Goal: Transaction & Acquisition: Purchase product/service

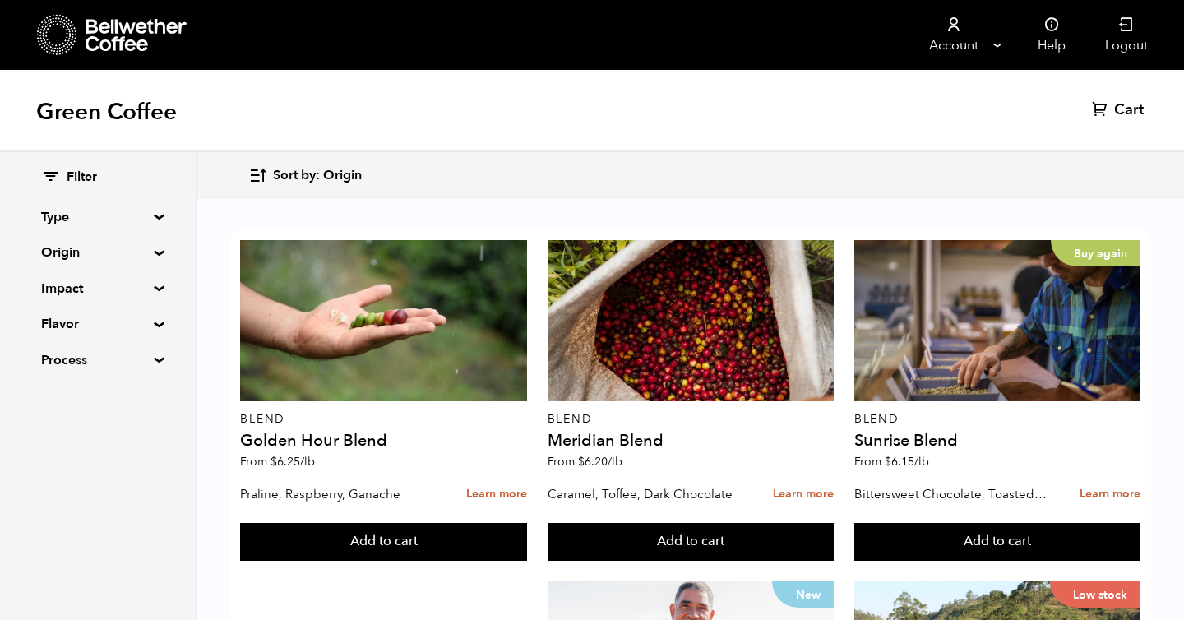
scroll to position [719, 0]
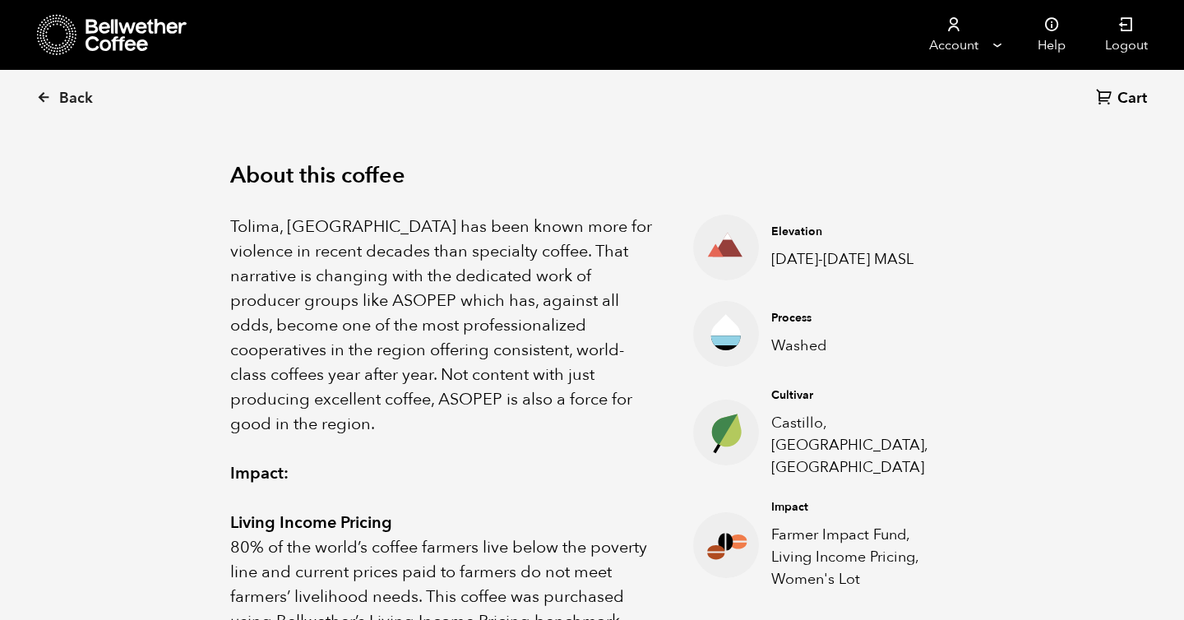
scroll to position [538, 0]
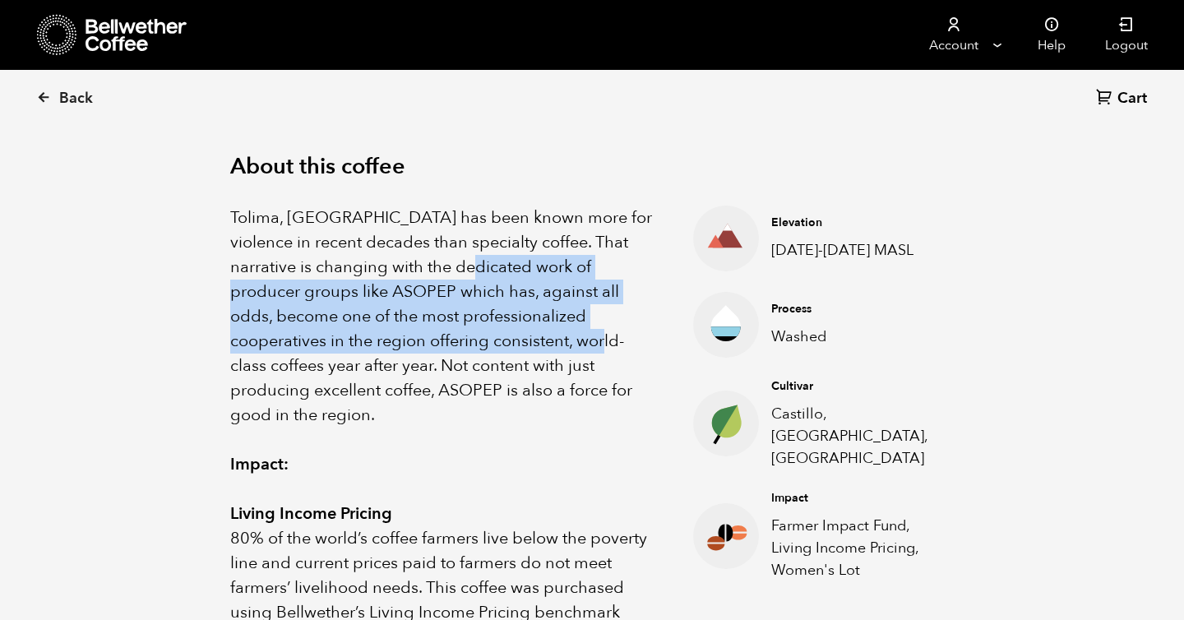
drag, startPoint x: 461, startPoint y: 266, endPoint x: 473, endPoint y: 362, distance: 96.9
click at [473, 359] on p "Tolima, Colombia has been known more for violence in recent decades than specia…" at bounding box center [441, 316] width 422 height 222
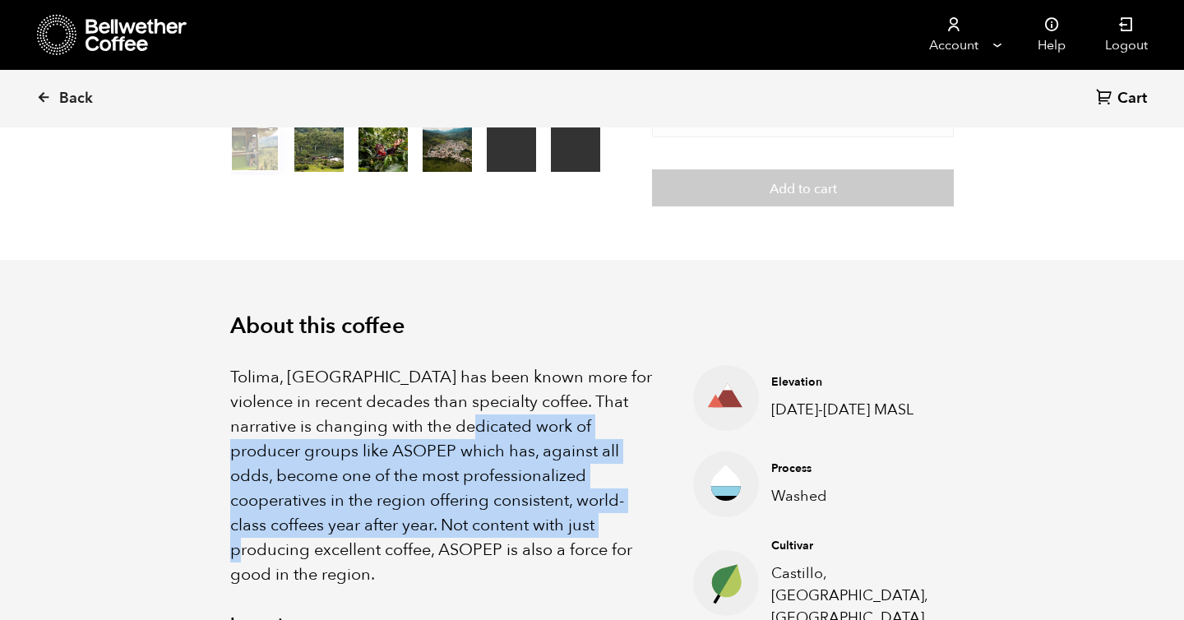
scroll to position [317, 0]
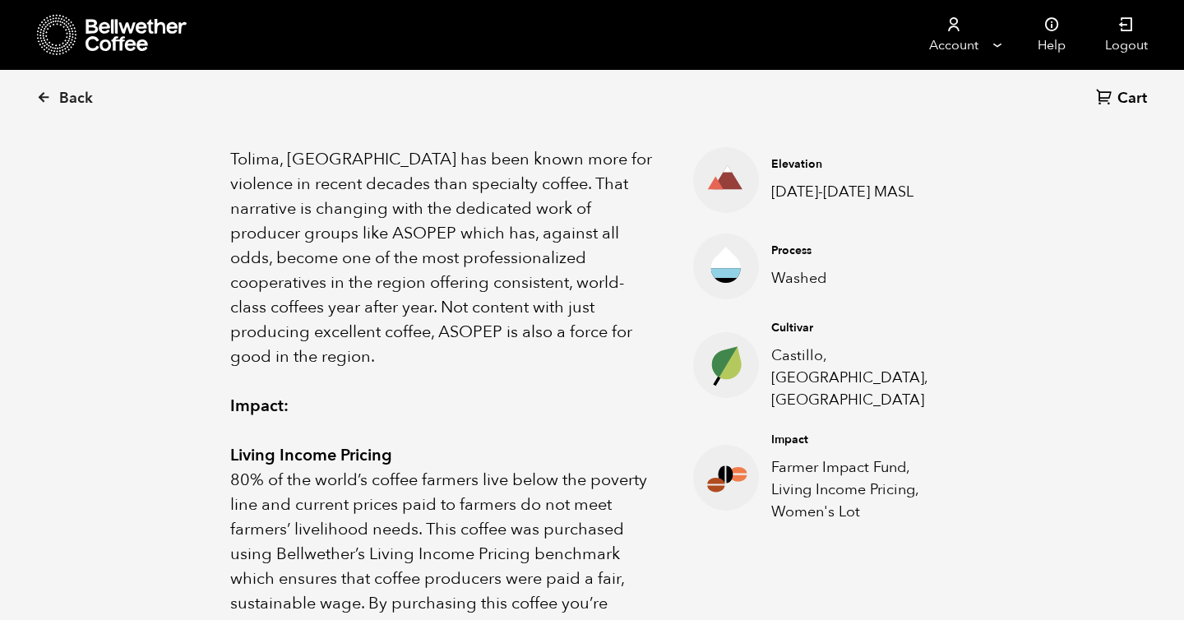
scroll to position [597, 0]
drag, startPoint x: 787, startPoint y: 448, endPoint x: 801, endPoint y: 495, distance: 48.7
click at [798, 488] on p "Farmer Impact Fund, Living Income Pricing, Women's Lot" at bounding box center [849, 488] width 157 height 67
click at [801, 495] on p "Farmer Impact Fund, Living Income Pricing, Women's Lot" at bounding box center [849, 488] width 157 height 67
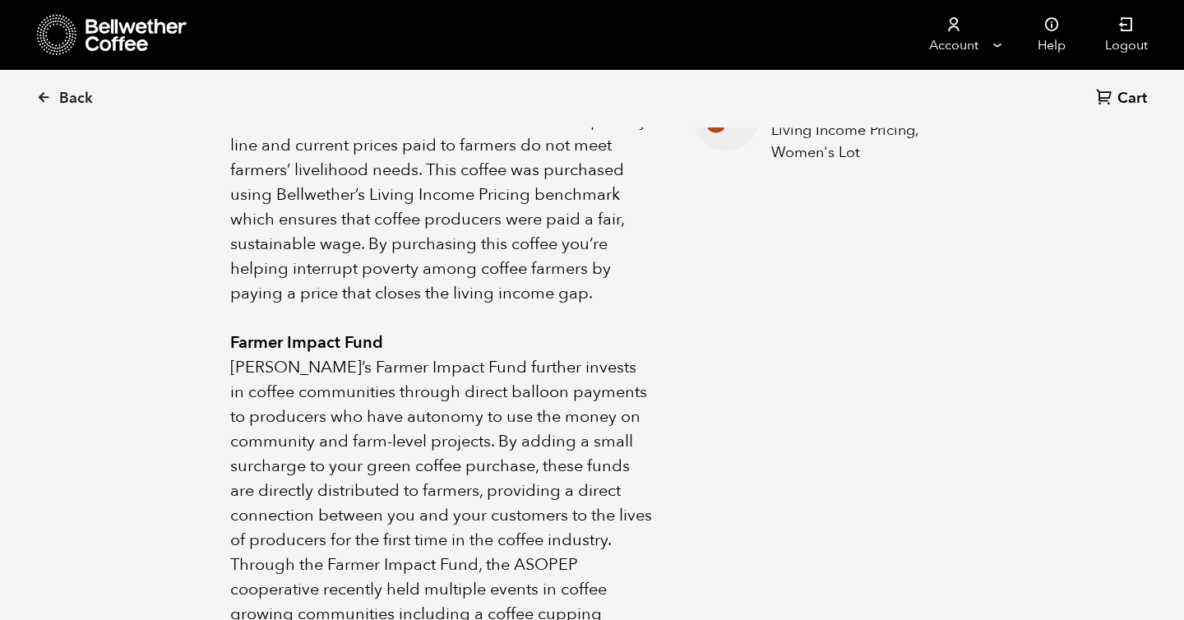
scroll to position [961, 0]
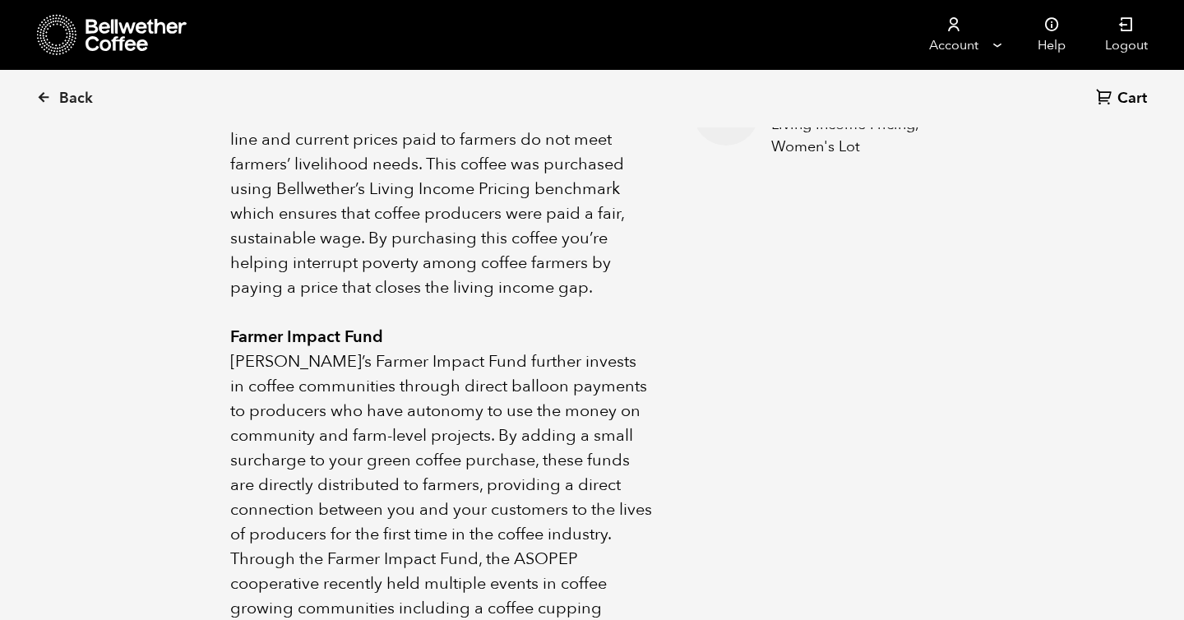
drag, startPoint x: 433, startPoint y: 346, endPoint x: 436, endPoint y: 365, distance: 19.2
click at [436, 360] on p "Bellwether’s Farmer Impact Fund further invests in coffee communities through d…" at bounding box center [441, 447] width 422 height 197
drag, startPoint x: 381, startPoint y: 396, endPoint x: 387, endPoint y: 426, distance: 30.1
click at [386, 419] on p "Bellwether’s Farmer Impact Fund further invests in coffee communities through d…" at bounding box center [441, 447] width 422 height 197
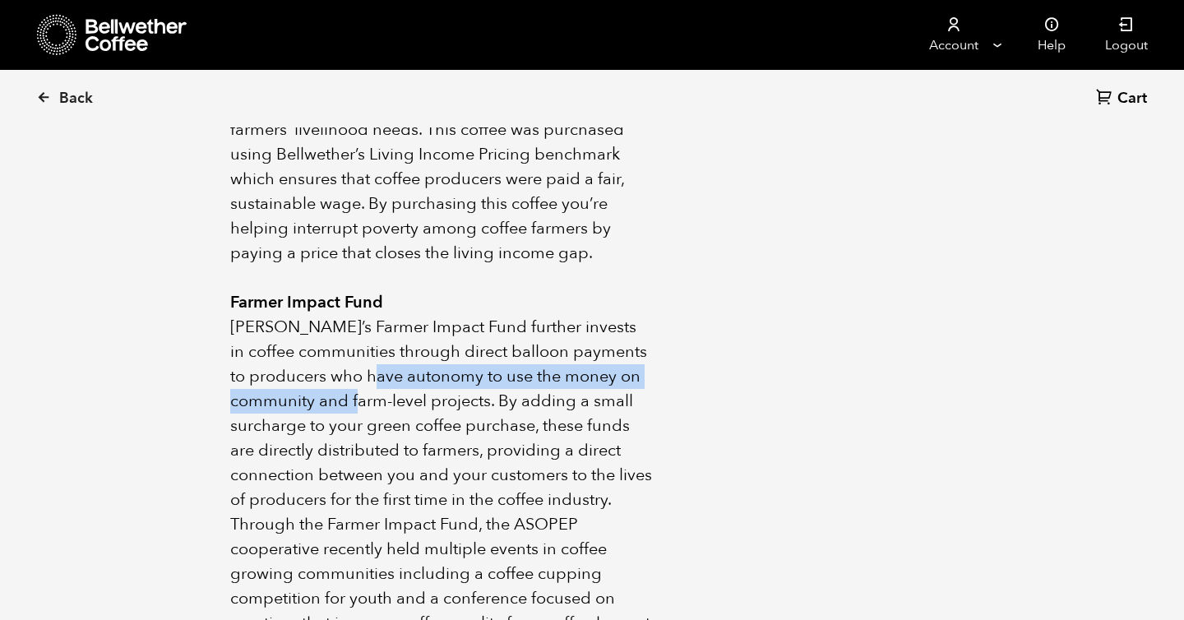
scroll to position [996, 0]
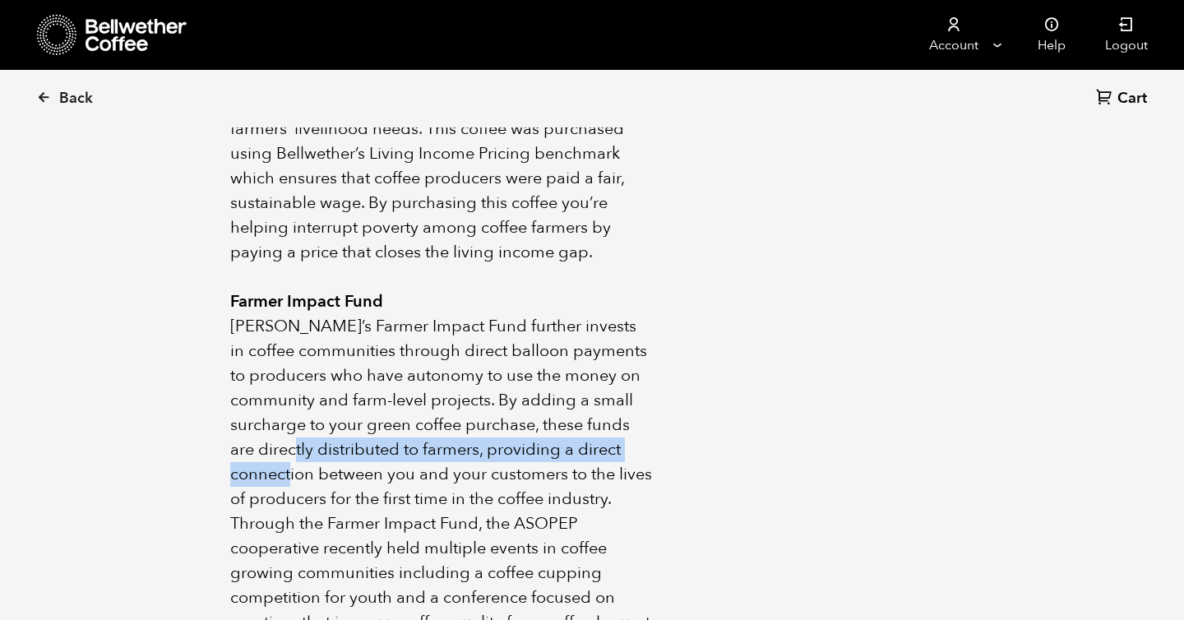
drag, startPoint x: 312, startPoint y: 428, endPoint x: 318, endPoint y: 475, distance: 47.2
click at [318, 475] on p "Bellwether’s Farmer Impact Fund further invests in coffee communities through d…" at bounding box center [441, 412] width 422 height 197
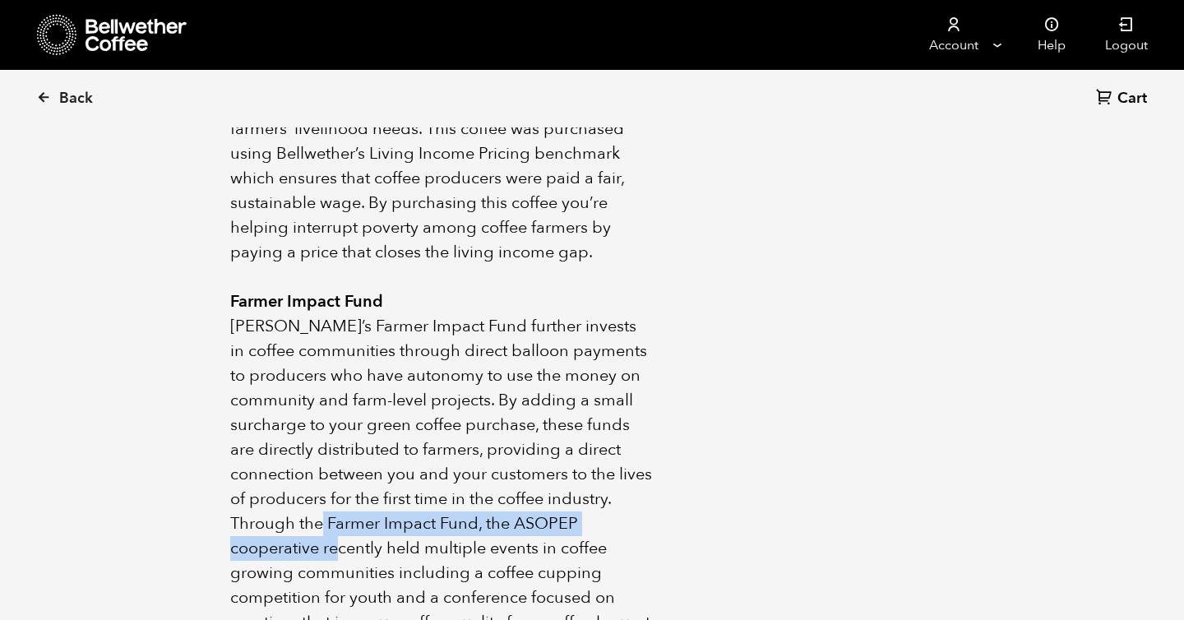
drag, startPoint x: 322, startPoint y: 500, endPoint x: 339, endPoint y: 523, distance: 28.8
click at [339, 523] on p "Through the Farmer Impact Fund, the ASOPEP cooperative recently held multiple e…" at bounding box center [441, 622] width 422 height 222
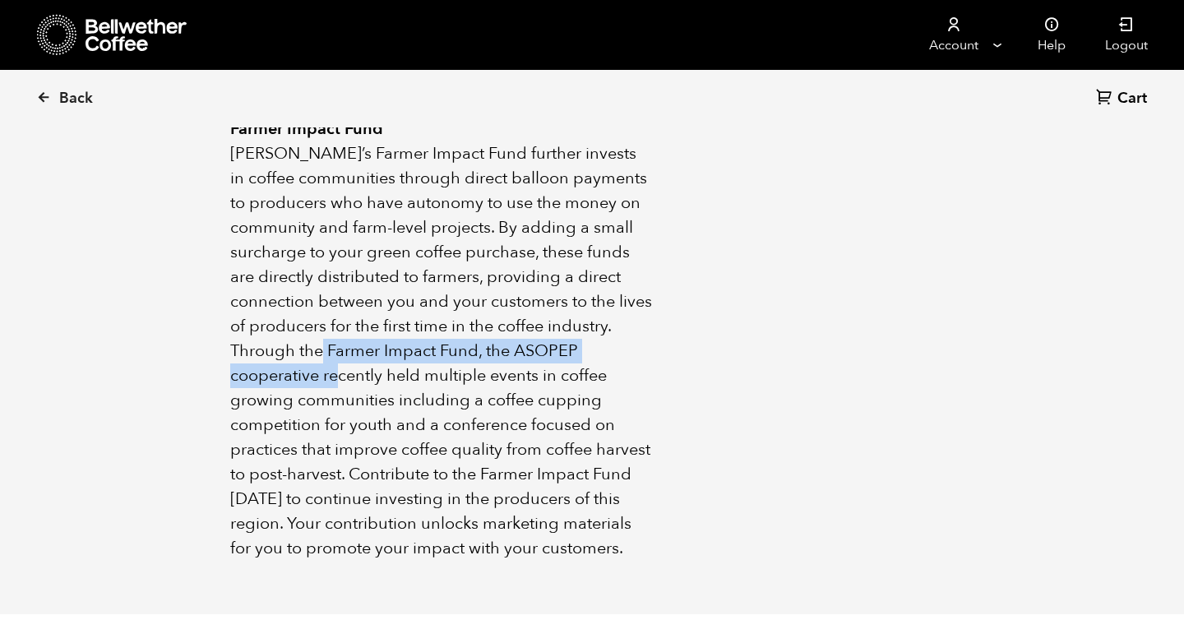
scroll to position [1216, 0]
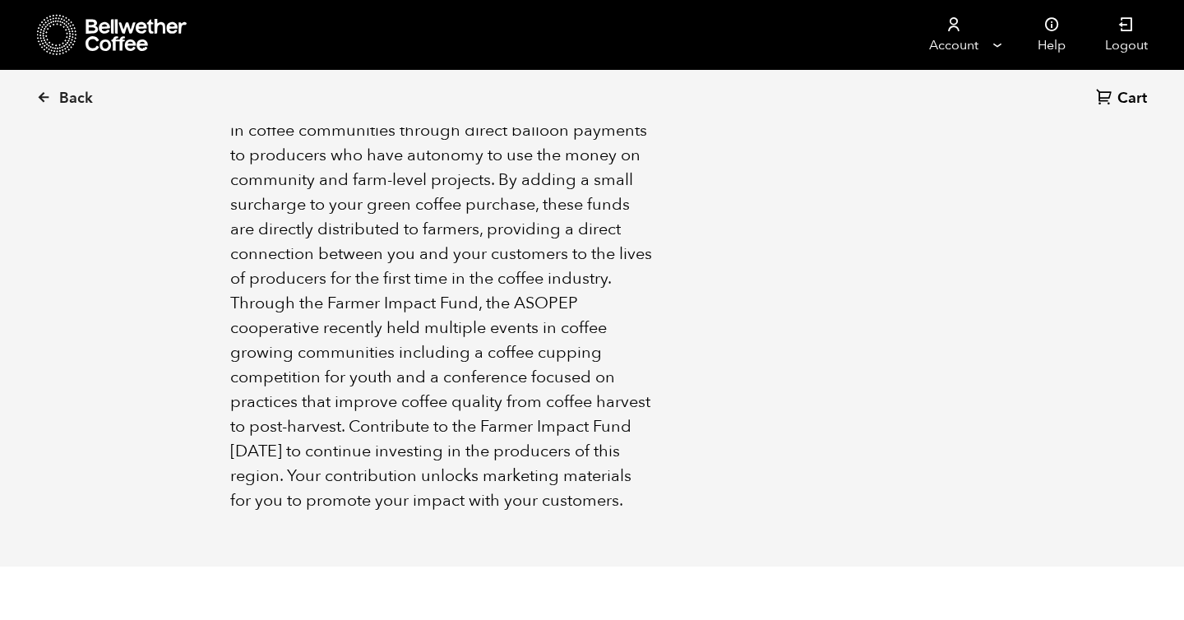
click at [326, 473] on p "Through the Farmer Impact Fund, the ASOPEP cooperative recently held multiple e…" at bounding box center [441, 402] width 422 height 222
click at [340, 478] on p "Through the Farmer Impact Fund, the ASOPEP cooperative recently held multiple e…" at bounding box center [441, 402] width 422 height 222
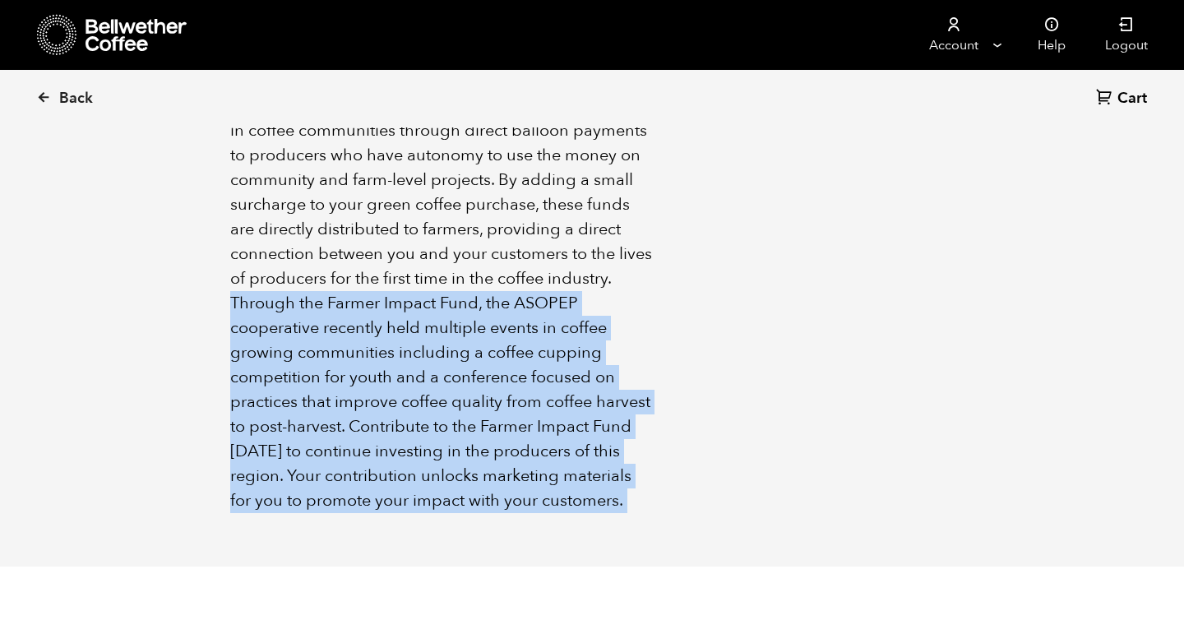
click at [340, 478] on p "Through the Farmer Impact Fund, the ASOPEP cooperative recently held multiple e…" at bounding box center [441, 402] width 422 height 222
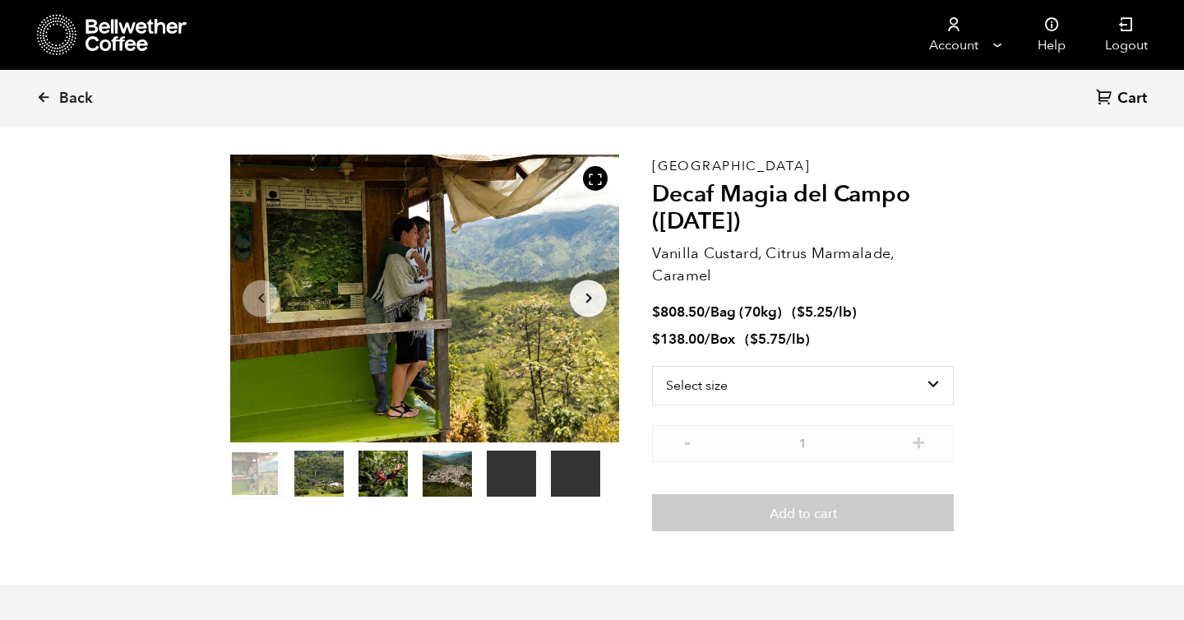
scroll to position [21, 0]
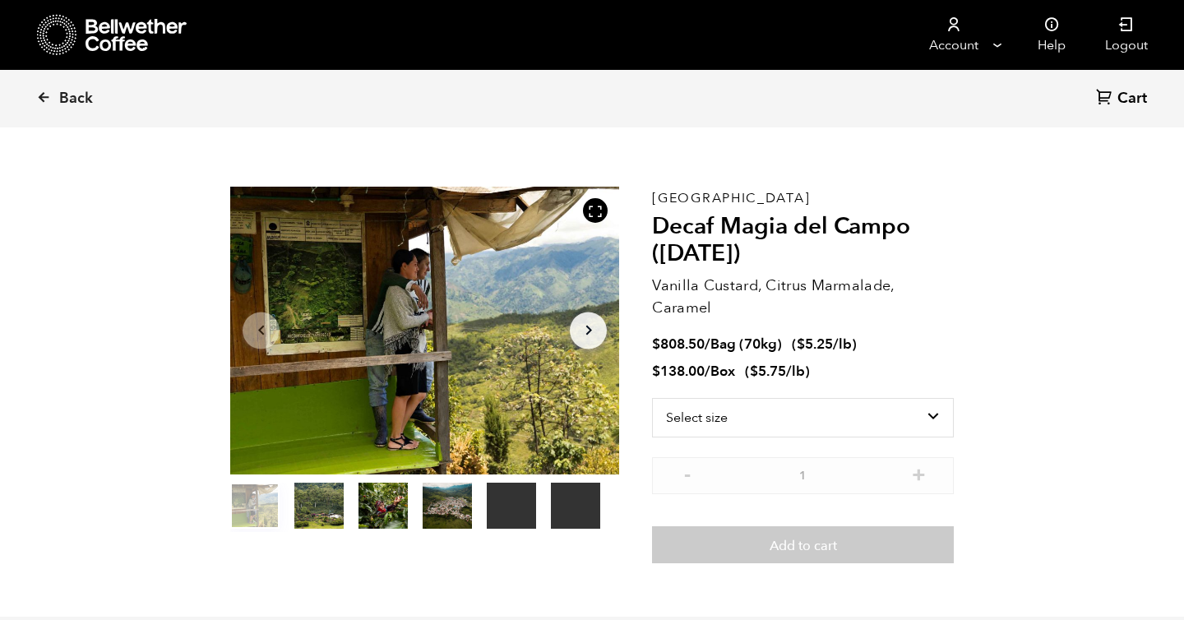
click at [678, 235] on h2 "Decaf Magia del Campo (MAR 25)" at bounding box center [803, 240] width 302 height 55
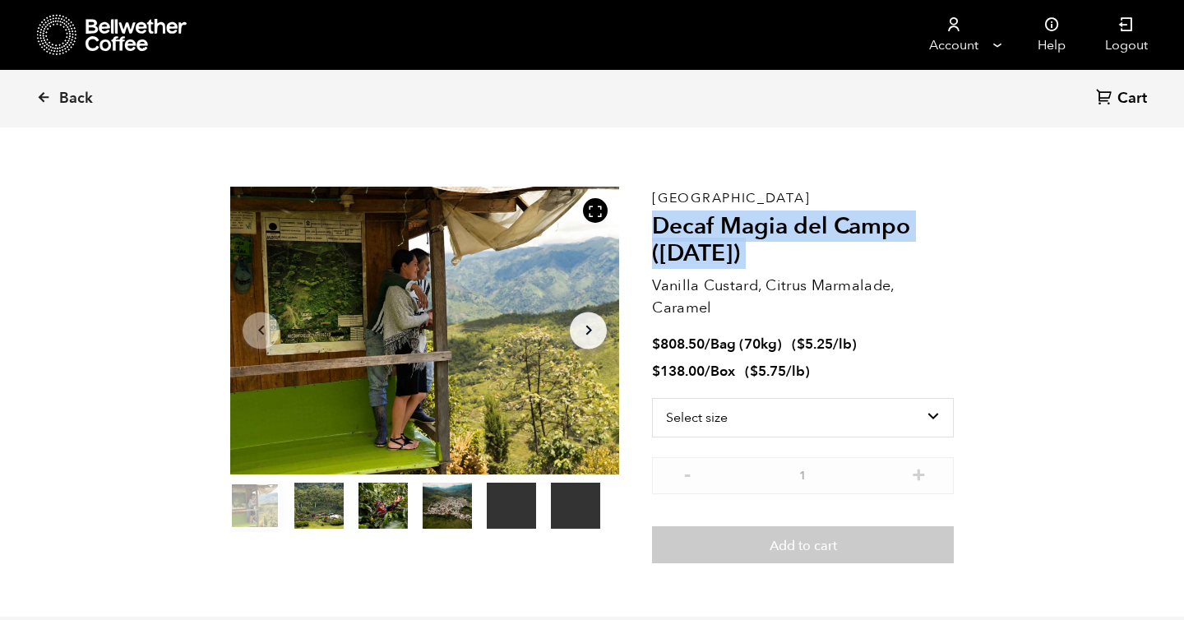
click at [678, 235] on h2 "Decaf Magia del Campo (MAR 25)" at bounding box center [803, 240] width 302 height 55
copy div "Decaf Magia del Campo (MAR 25)"
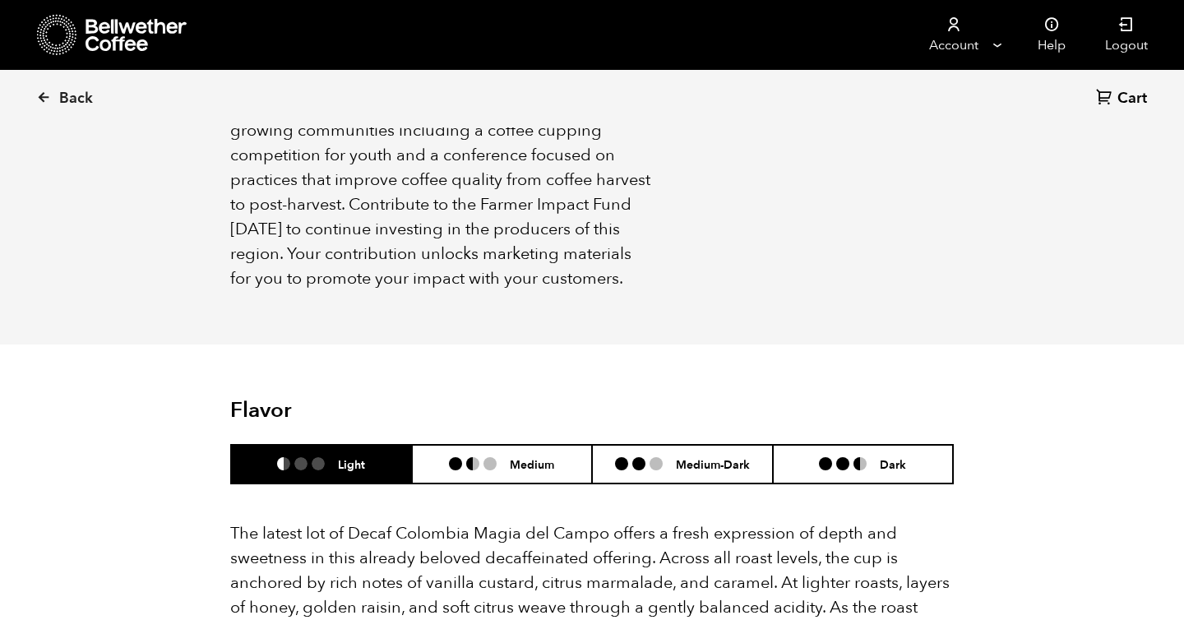
scroll to position [1451, 0]
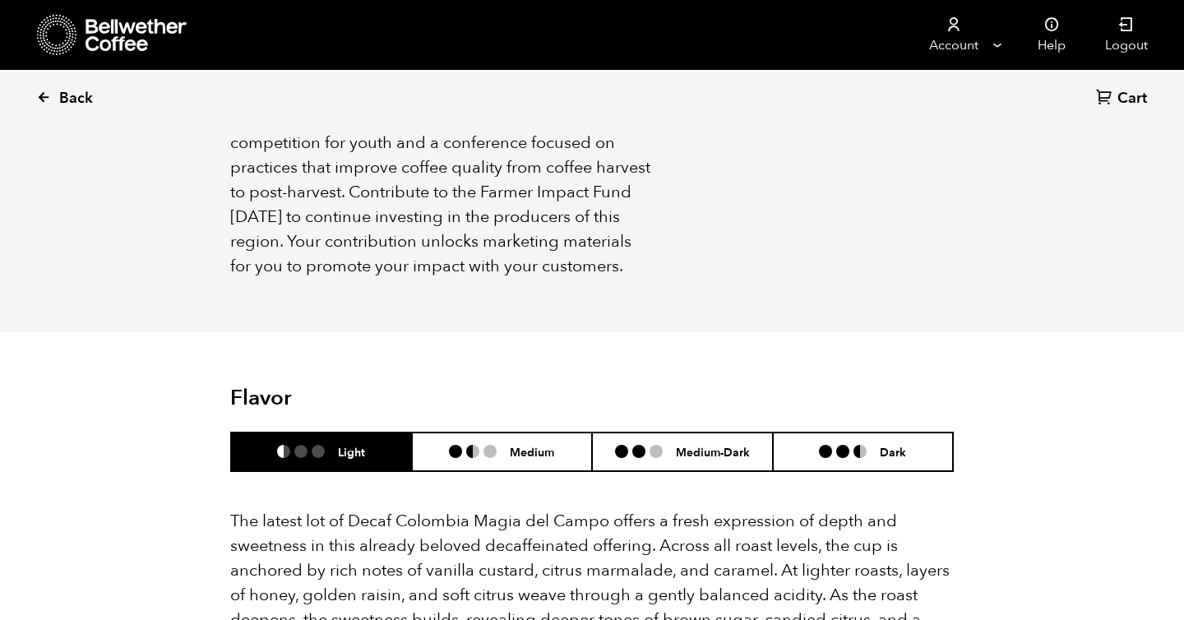
click at [73, 100] on span "Back" at bounding box center [76, 99] width 34 height 20
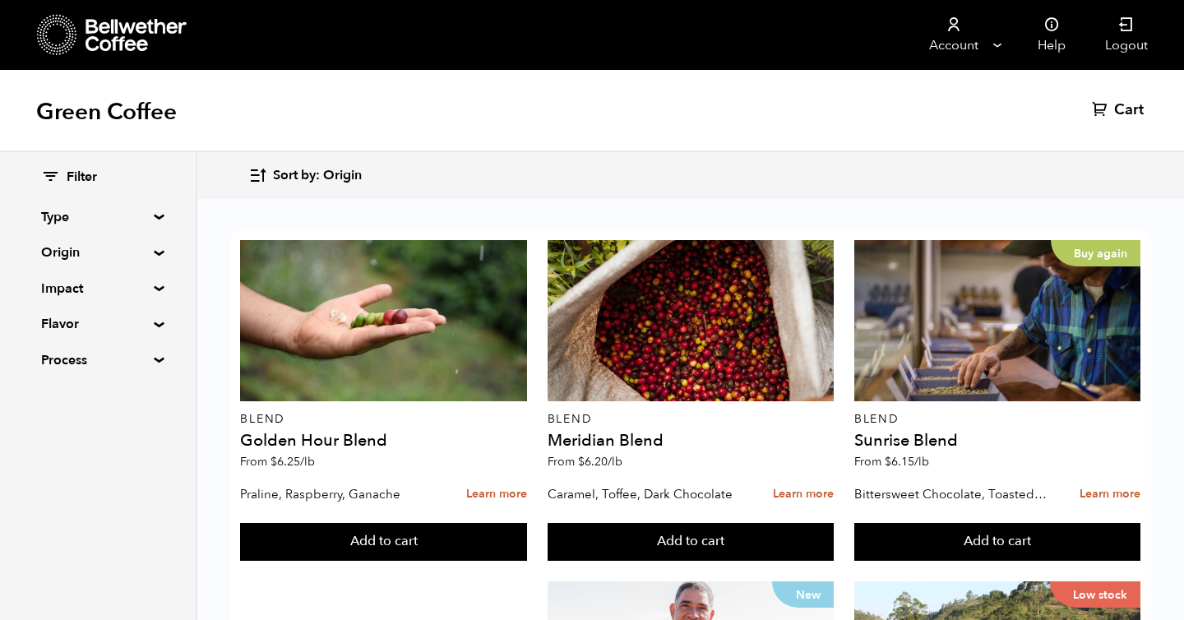
scroll to position [1466, 0]
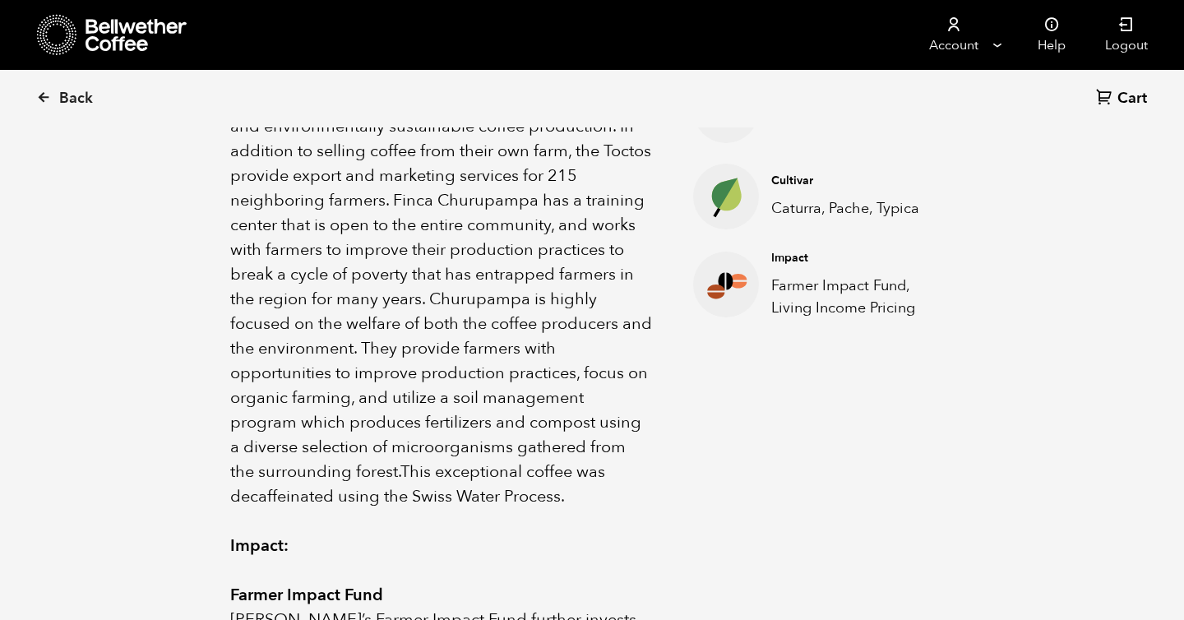
scroll to position [726, 0]
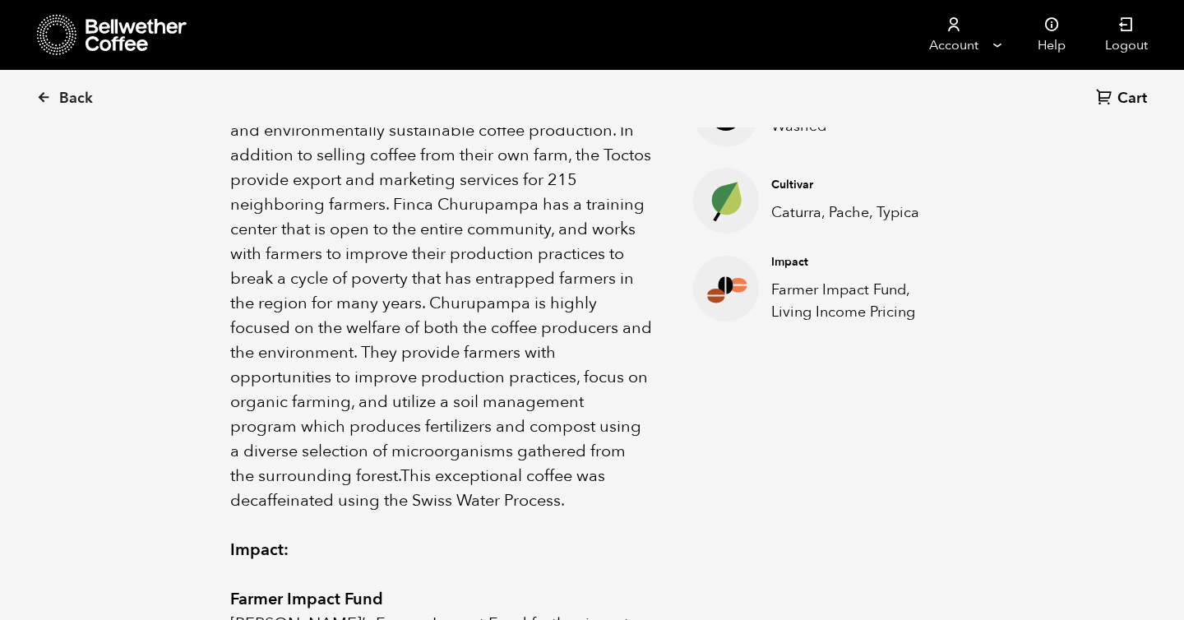
click at [363, 482] on p "Finca Churupampa is a very progressive coffee farm in Chirinos, Cajamarca, Peru…" at bounding box center [441, 254] width 422 height 518
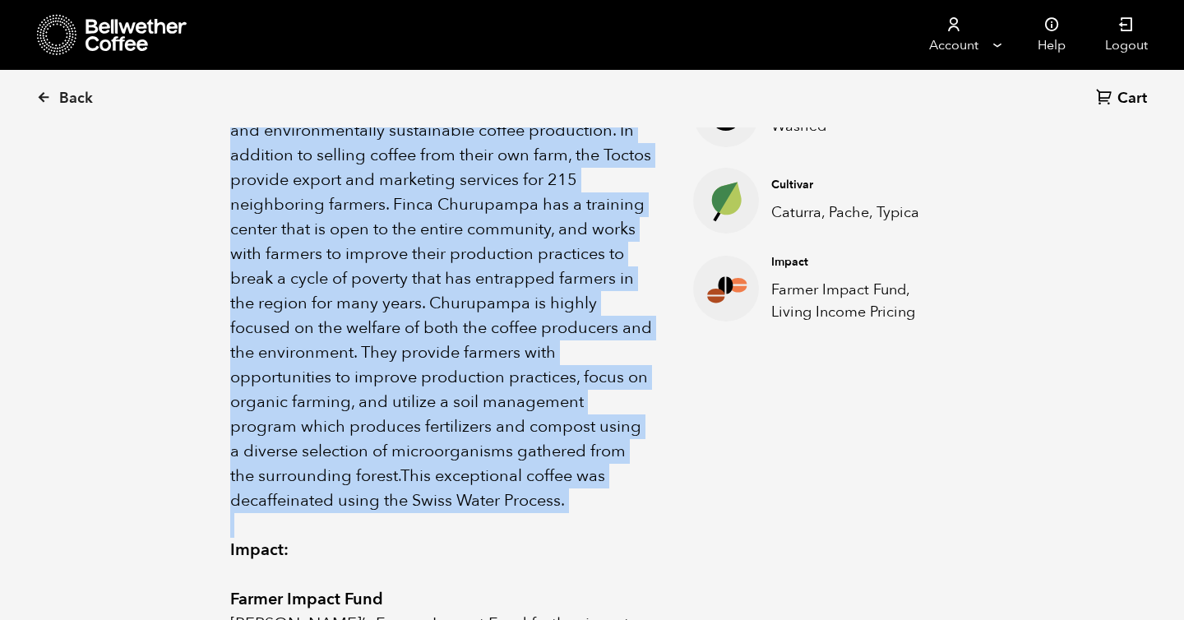
click at [363, 482] on p "Finca Churupampa is a very progressive coffee farm in Chirinos, Cajamarca, Peru…" at bounding box center [441, 254] width 422 height 518
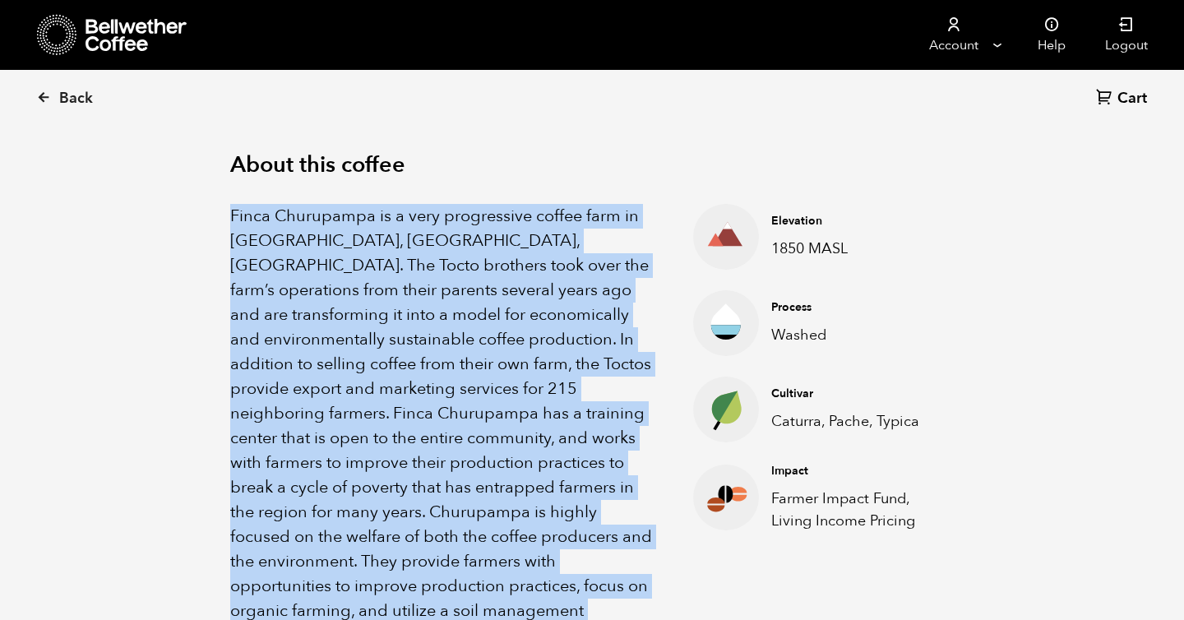
scroll to position [516, 0]
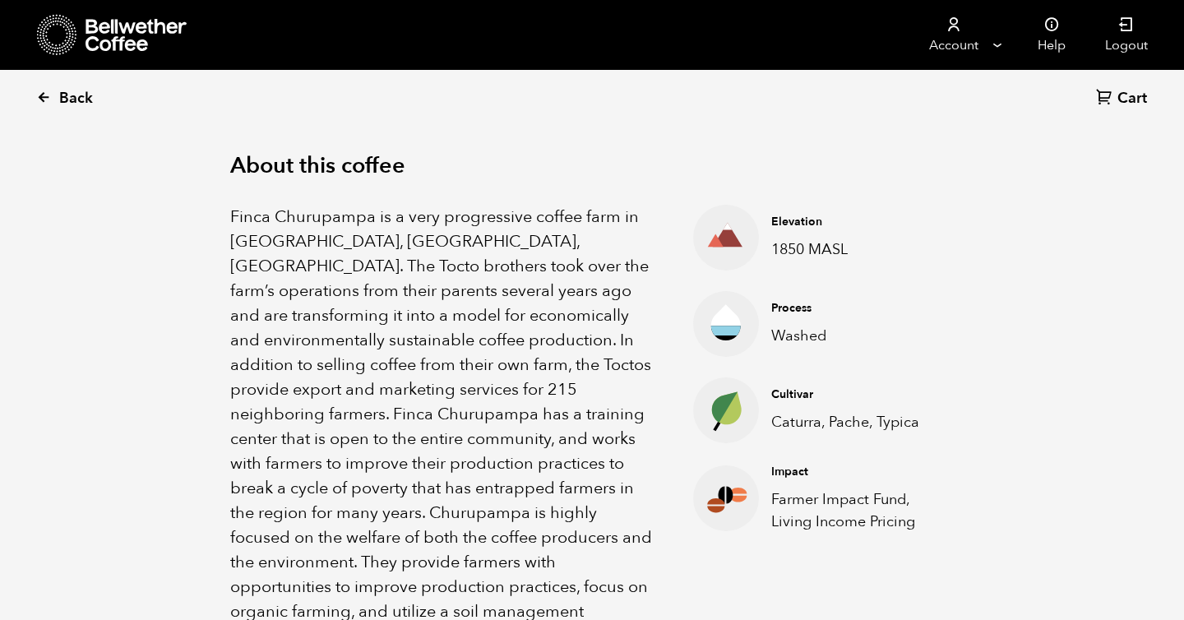
click at [88, 96] on span "Back" at bounding box center [76, 99] width 34 height 20
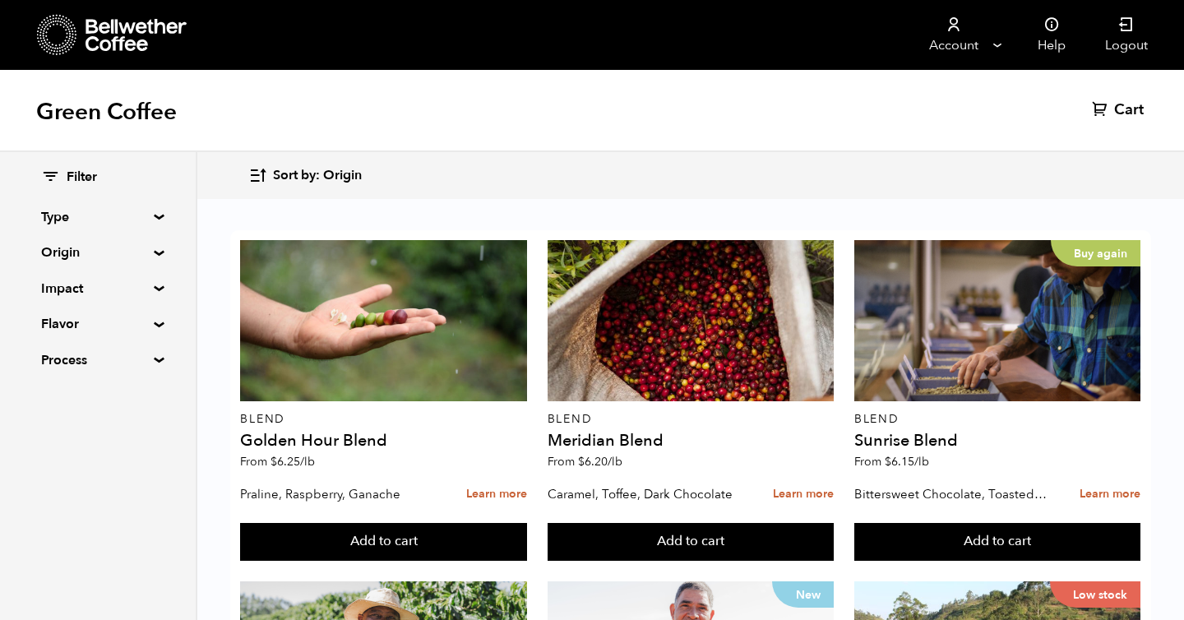
scroll to position [1047, 0]
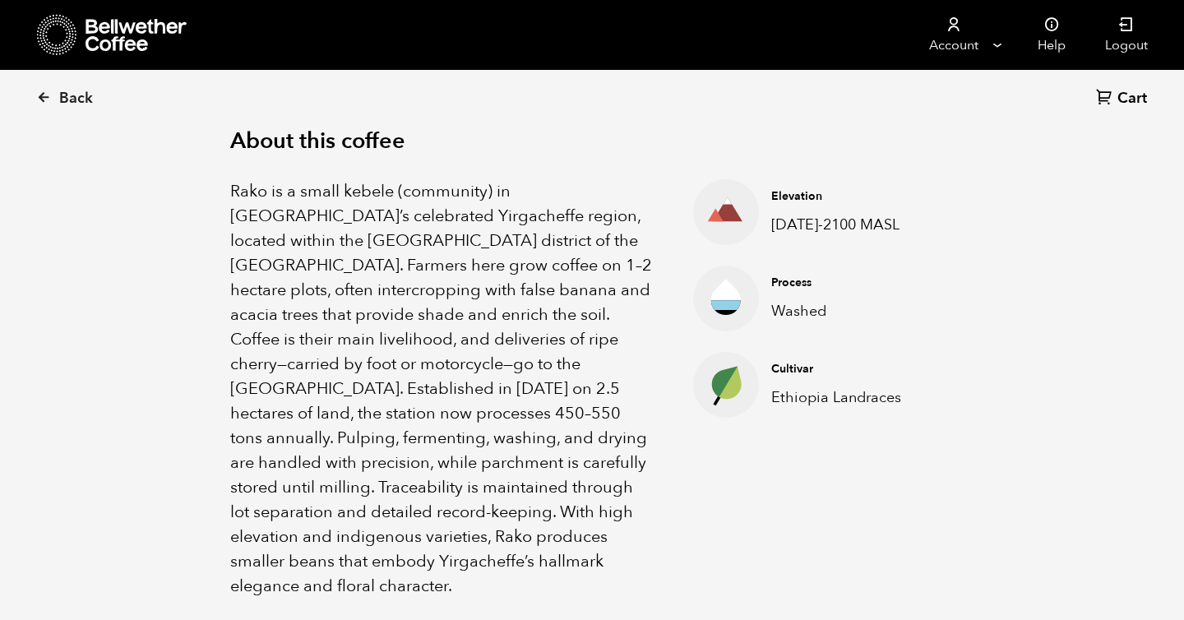
scroll to position [535, 0]
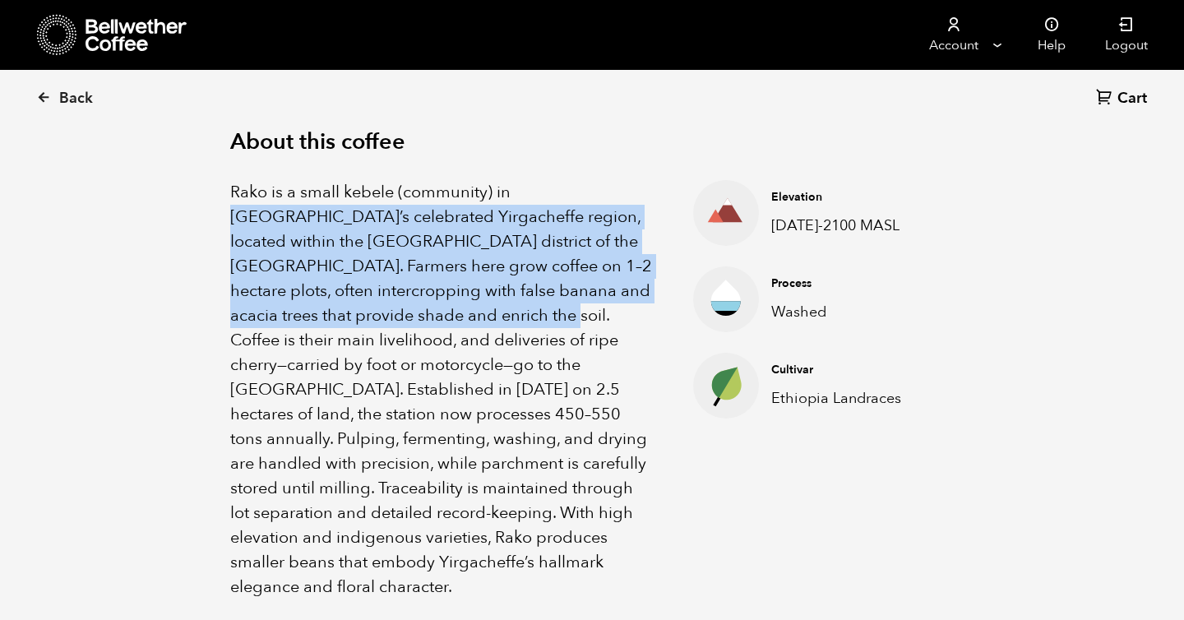
drag, startPoint x: 505, startPoint y: 195, endPoint x: 487, endPoint y: 330, distance: 136.8
click at [487, 325] on p "Rako is a small kebele (community) in [GEOGRAPHIC_DATA]’s celebrated Yirgacheff…" at bounding box center [441, 389] width 422 height 419
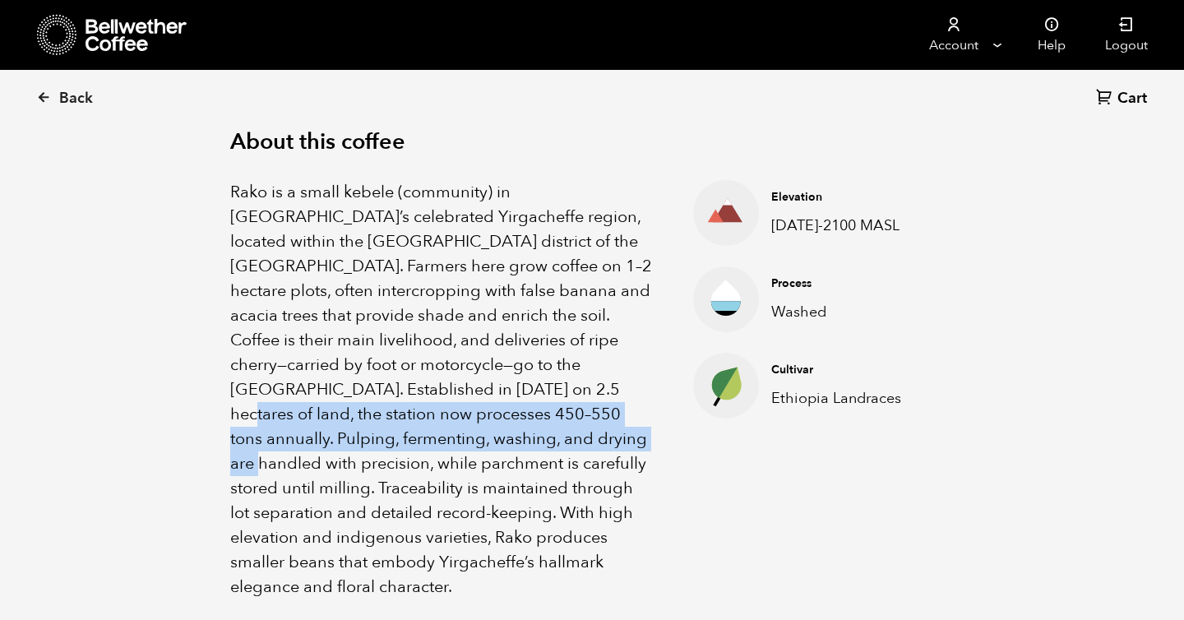
drag, startPoint x: 451, startPoint y: 396, endPoint x: 451, endPoint y: 465, distance: 69.0
click at [451, 465] on p "Rako is a small kebele (community) in [GEOGRAPHIC_DATA]’s celebrated Yirgacheff…" at bounding box center [441, 389] width 422 height 419
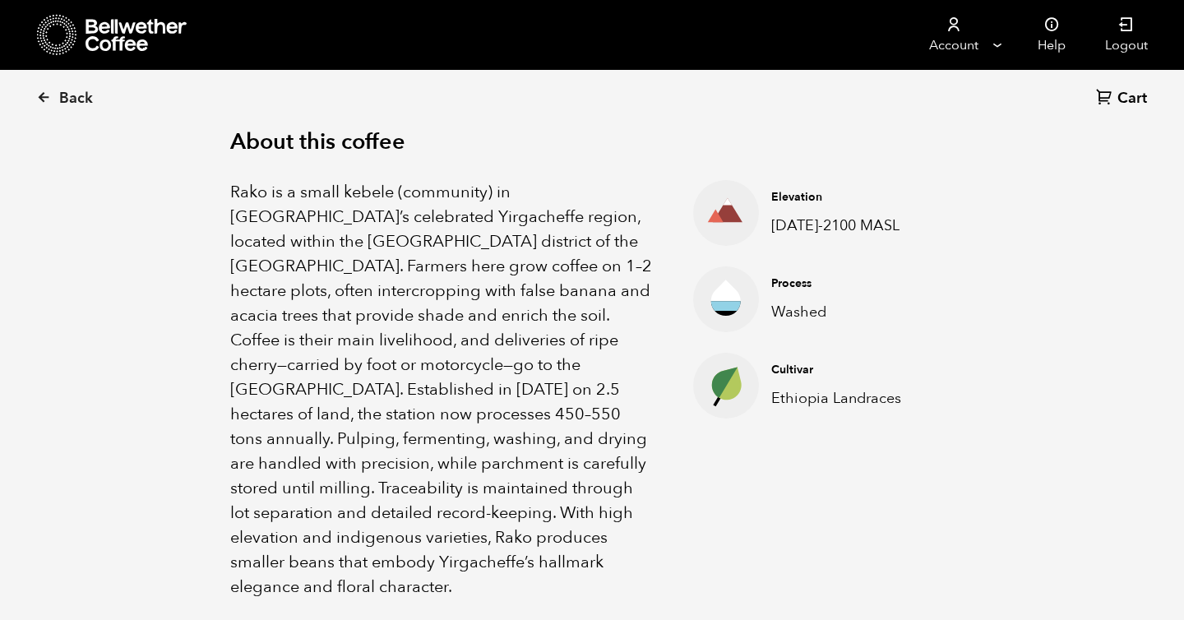
drag, startPoint x: 437, startPoint y: 509, endPoint x: 447, endPoint y: 561, distance: 53.5
click at [447, 561] on p "Rako is a small kebele (community) in [GEOGRAPHIC_DATA]’s celebrated Yirgacheff…" at bounding box center [441, 389] width 422 height 419
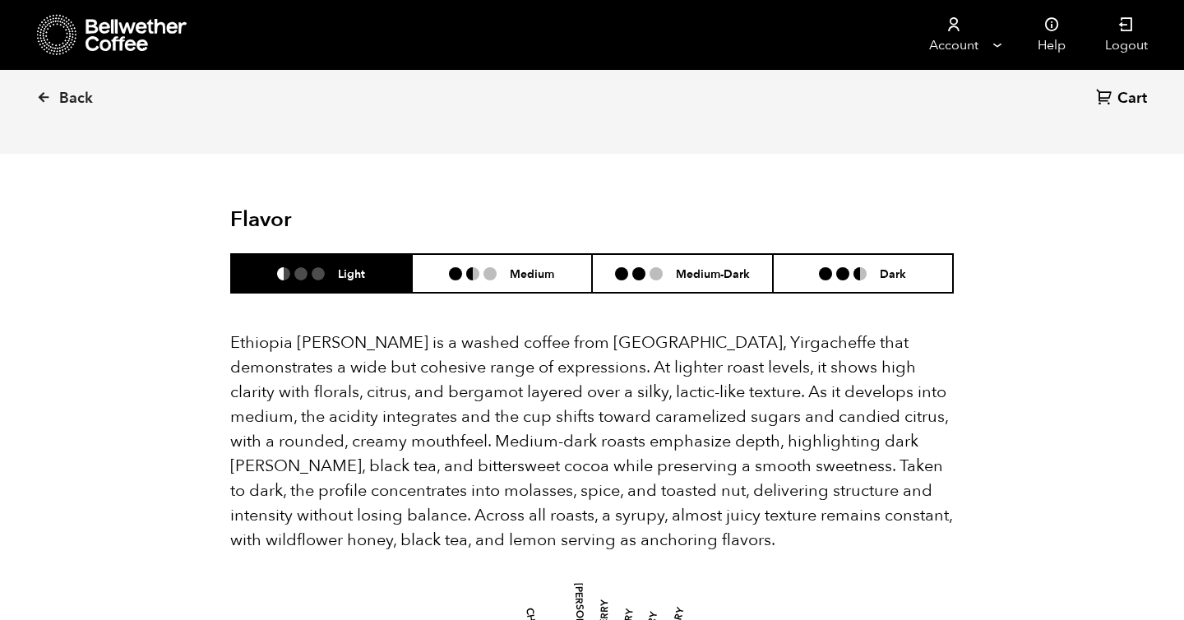
scroll to position [1036, 0]
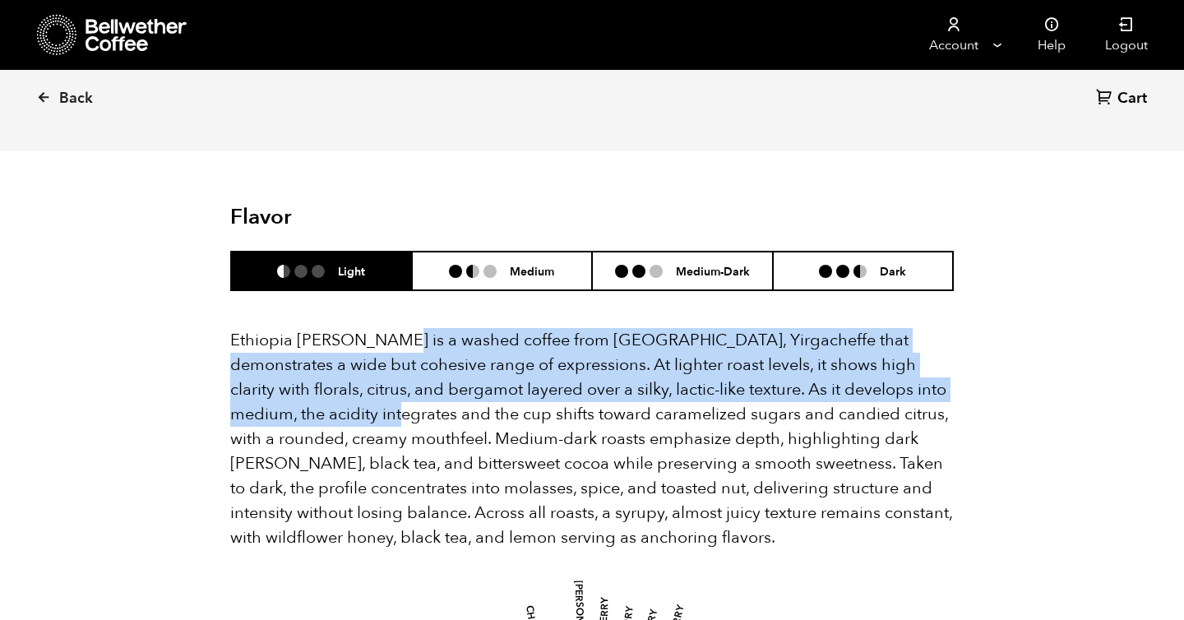
drag, startPoint x: 385, startPoint y: 313, endPoint x: 395, endPoint y: 386, distance: 73.9
click at [394, 379] on p "Ethiopia Rako is a washed coffee from Kochere, Yirgacheffe that demonstrates a …" at bounding box center [591, 439] width 723 height 222
click at [376, 368] on p "Ethiopia Rako is a washed coffee from Kochere, Yirgacheffe that demonstrates a …" at bounding box center [591, 439] width 723 height 222
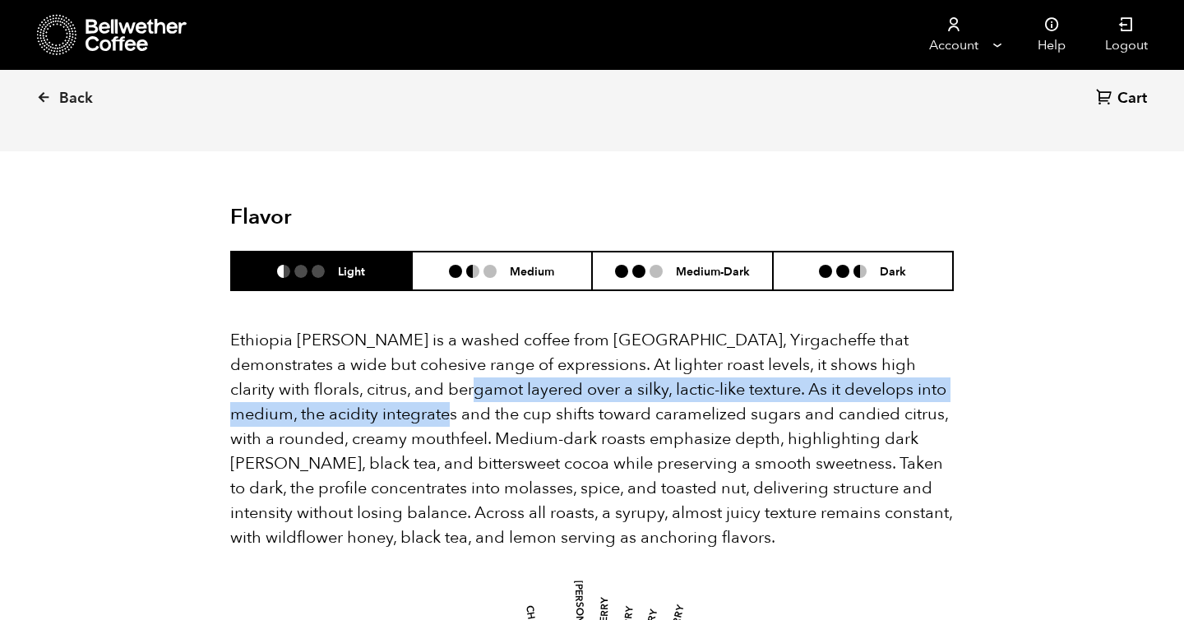
drag, startPoint x: 406, startPoint y: 365, endPoint x: 432, endPoint y: 378, distance: 28.7
click at [432, 378] on p "Ethiopia Rako is a washed coffee from Kochere, Yirgacheffe that demonstrates a …" at bounding box center [591, 439] width 723 height 222
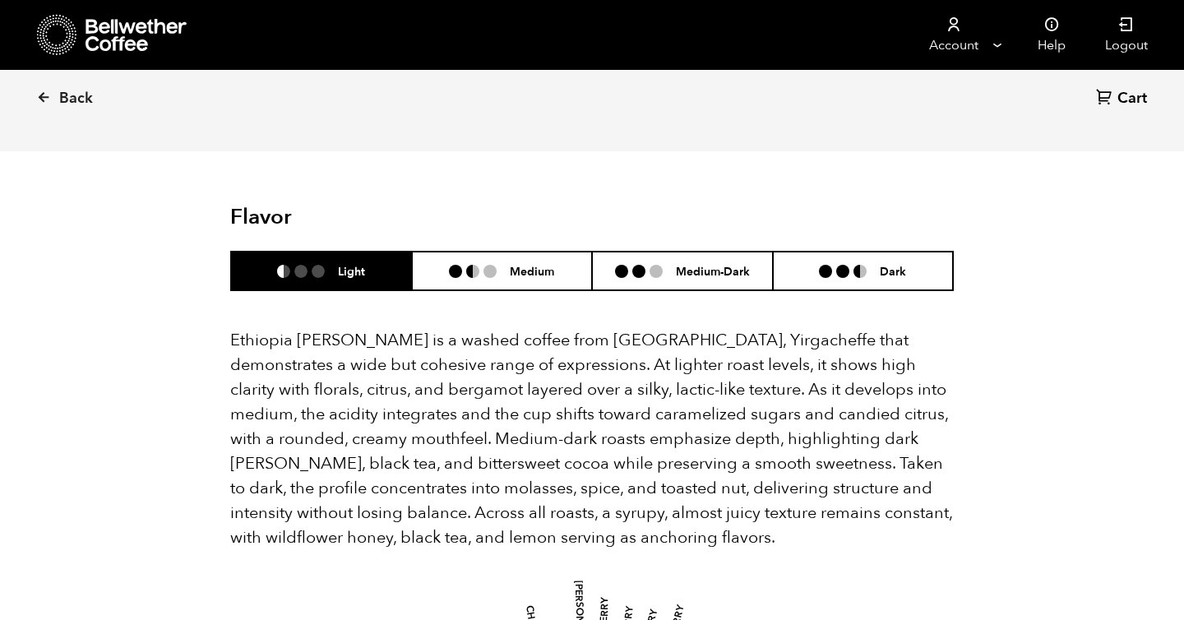
click at [425, 399] on p "Ethiopia Rako is a washed coffee from Kochere, Yirgacheffe that demonstrates a …" at bounding box center [591, 439] width 723 height 222
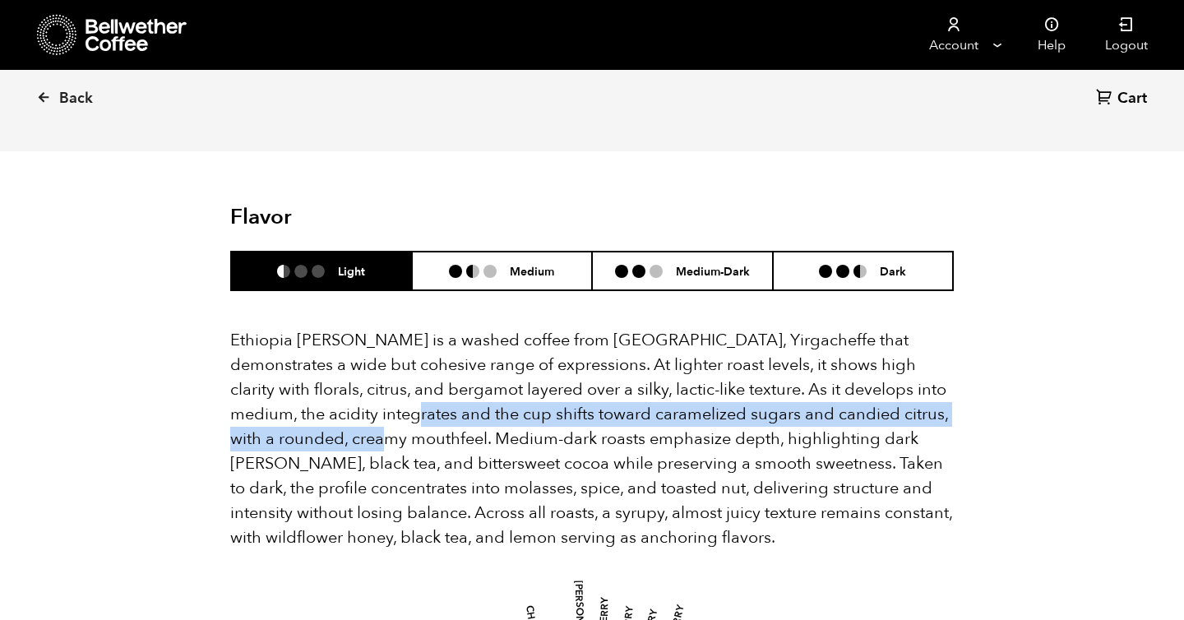
drag, startPoint x: 408, startPoint y: 385, endPoint x: 422, endPoint y: 414, distance: 32.0
click at [422, 412] on p "Ethiopia Rako is a washed coffee from Kochere, Yirgacheffe that demonstrates a …" at bounding box center [591, 439] width 723 height 222
click at [422, 414] on p "Ethiopia Rako is a washed coffee from Kochere, Yirgacheffe that demonstrates a …" at bounding box center [591, 439] width 723 height 222
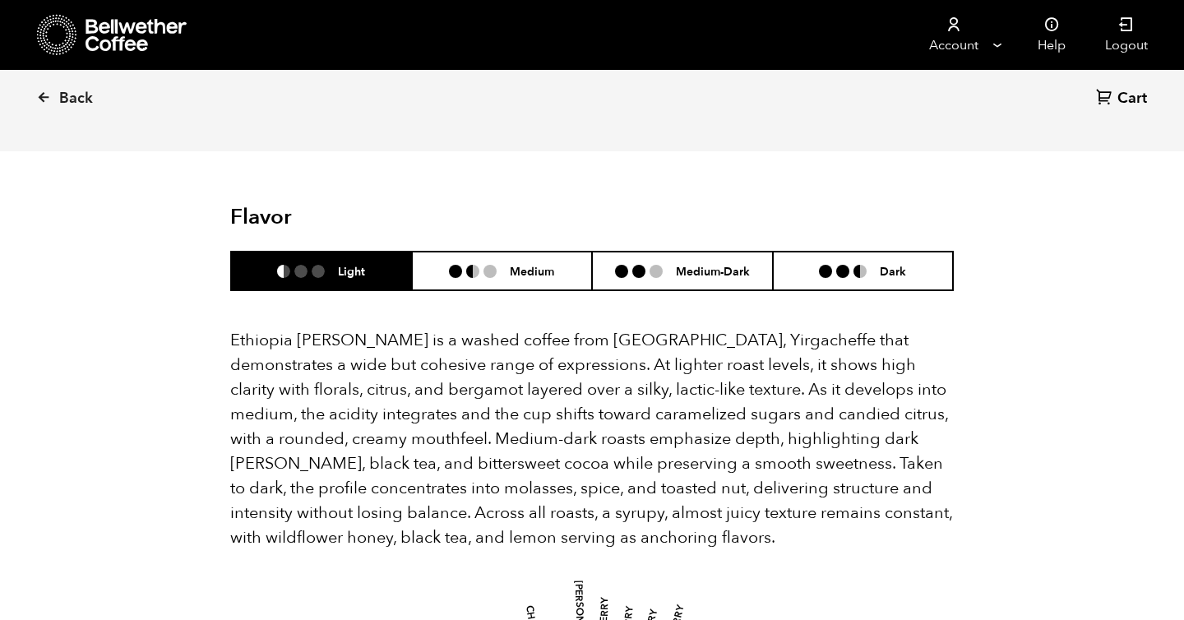
drag, startPoint x: 403, startPoint y: 412, endPoint x: 408, endPoint y: 428, distance: 17.2
click at [407, 426] on p "Ethiopia Rako is a washed coffee from Kochere, Yirgacheffe that demonstrates a …" at bounding box center [591, 439] width 723 height 222
drag, startPoint x: 436, startPoint y: 436, endPoint x: 438, endPoint y: 459, distance: 24.0
click at [438, 455] on p "Ethiopia Rako is a washed coffee from Kochere, Yirgacheffe that demonstrates a …" at bounding box center [591, 439] width 723 height 222
click at [473, 480] on p "Ethiopia Rako is a washed coffee from Kochere, Yirgacheffe that demonstrates a …" at bounding box center [591, 439] width 723 height 222
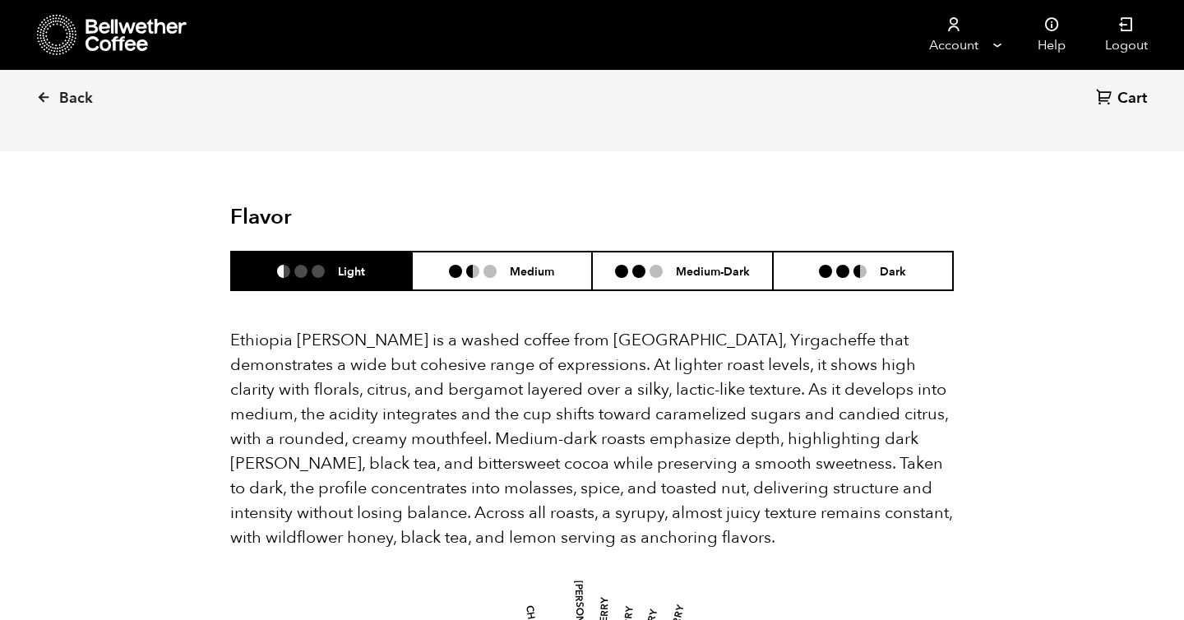
drag, startPoint x: 432, startPoint y: 464, endPoint x: 439, endPoint y: 482, distance: 19.5
click at [439, 482] on p "Ethiopia Rako is a washed coffee from Kochere, Yirgacheffe that demonstrates a …" at bounding box center [591, 439] width 723 height 222
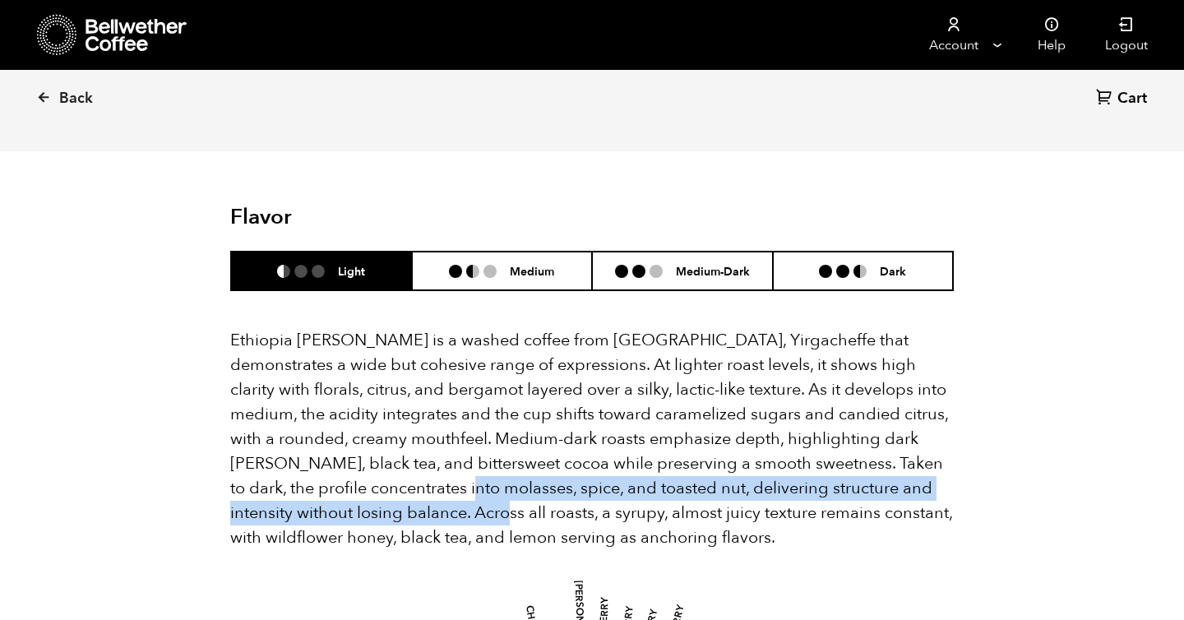
click at [439, 482] on p "Ethiopia Rako is a washed coffee from Kochere, Yirgacheffe that demonstrates a …" at bounding box center [591, 439] width 723 height 222
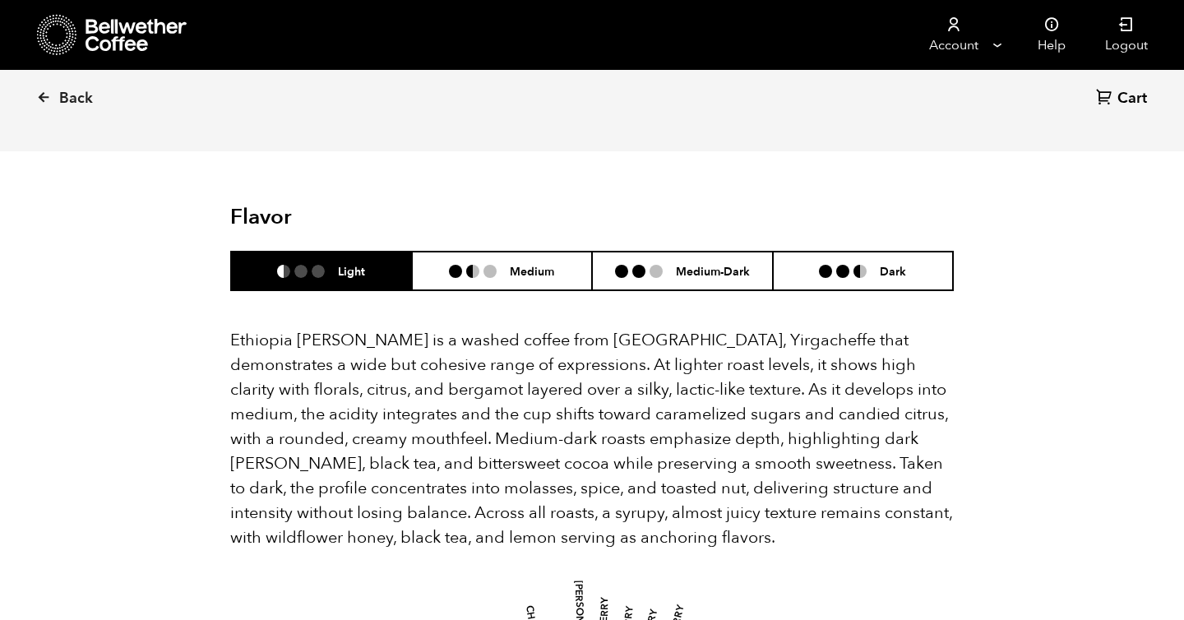
drag, startPoint x: 288, startPoint y: 486, endPoint x: 297, endPoint y: 506, distance: 22.4
click at [297, 506] on p "Ethiopia Rako is a washed coffee from Kochere, Yirgacheffe that demonstrates a …" at bounding box center [591, 439] width 723 height 222
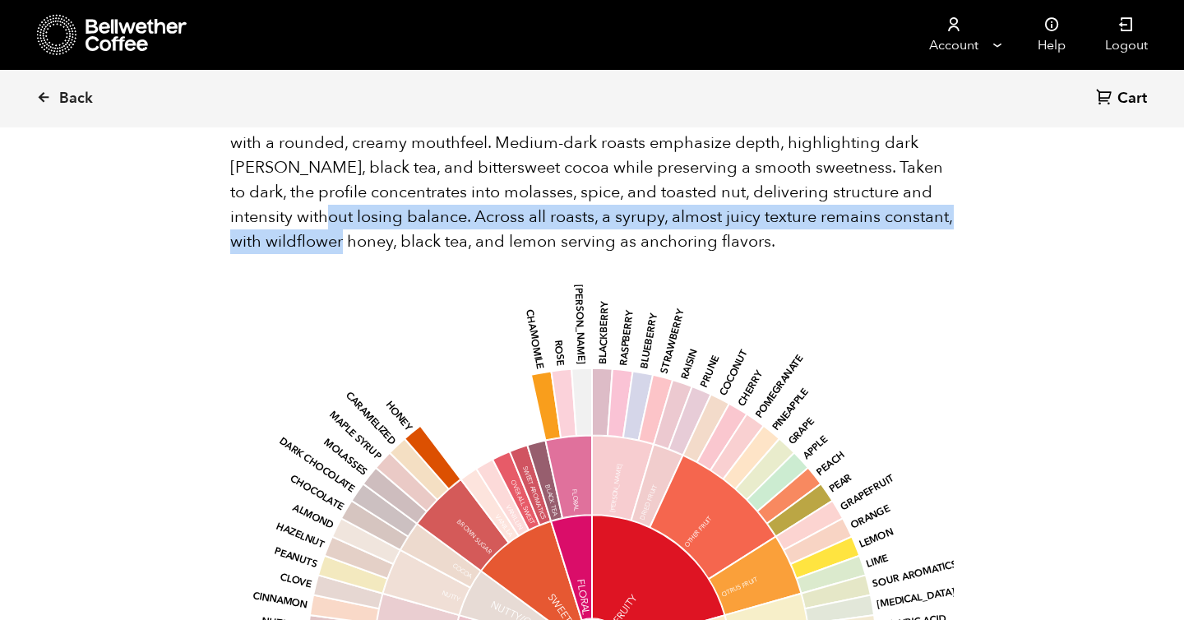
scroll to position [973, 0]
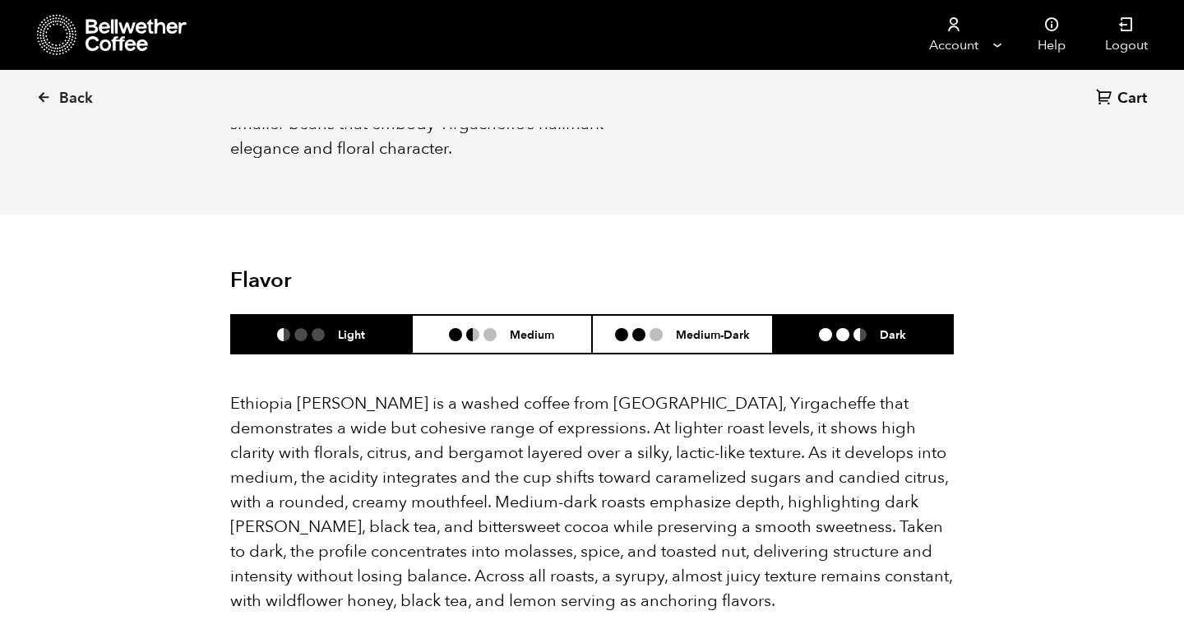
click at [844, 328] on li at bounding box center [842, 334] width 13 height 13
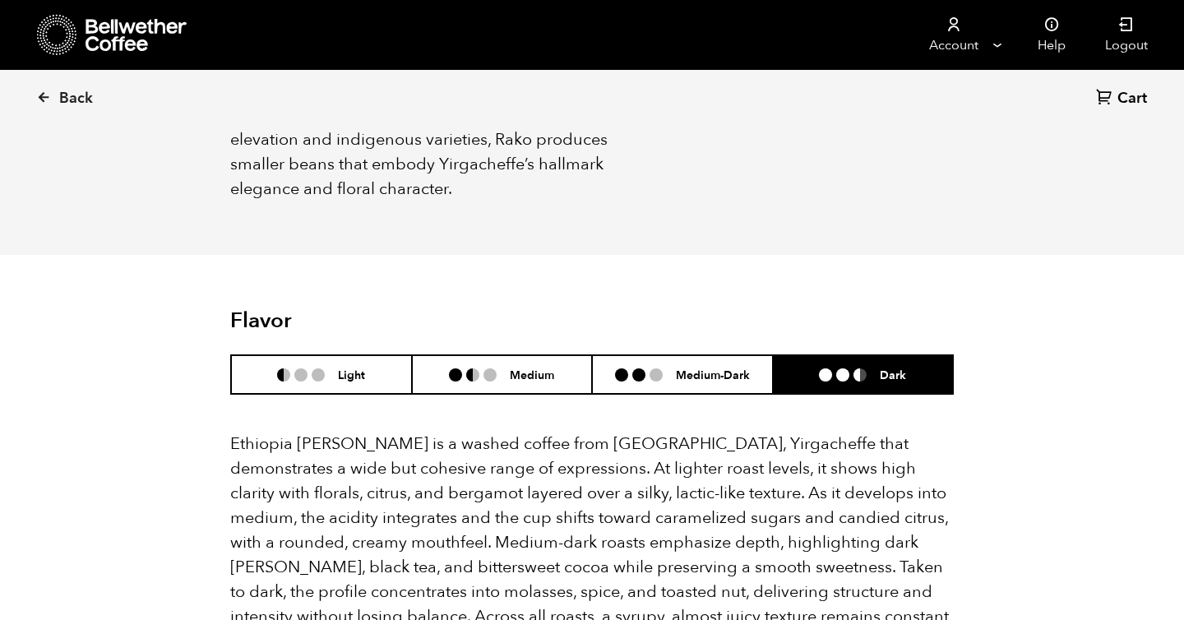
scroll to position [811, 0]
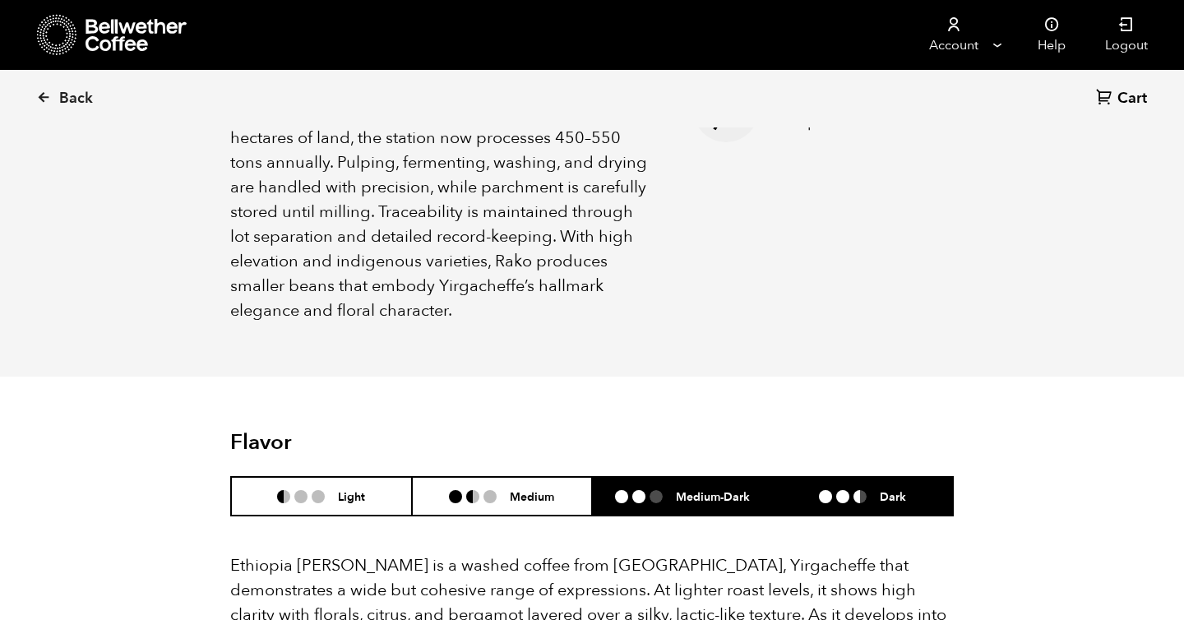
click at [693, 489] on h6 "Medium-Dark" at bounding box center [713, 496] width 74 height 14
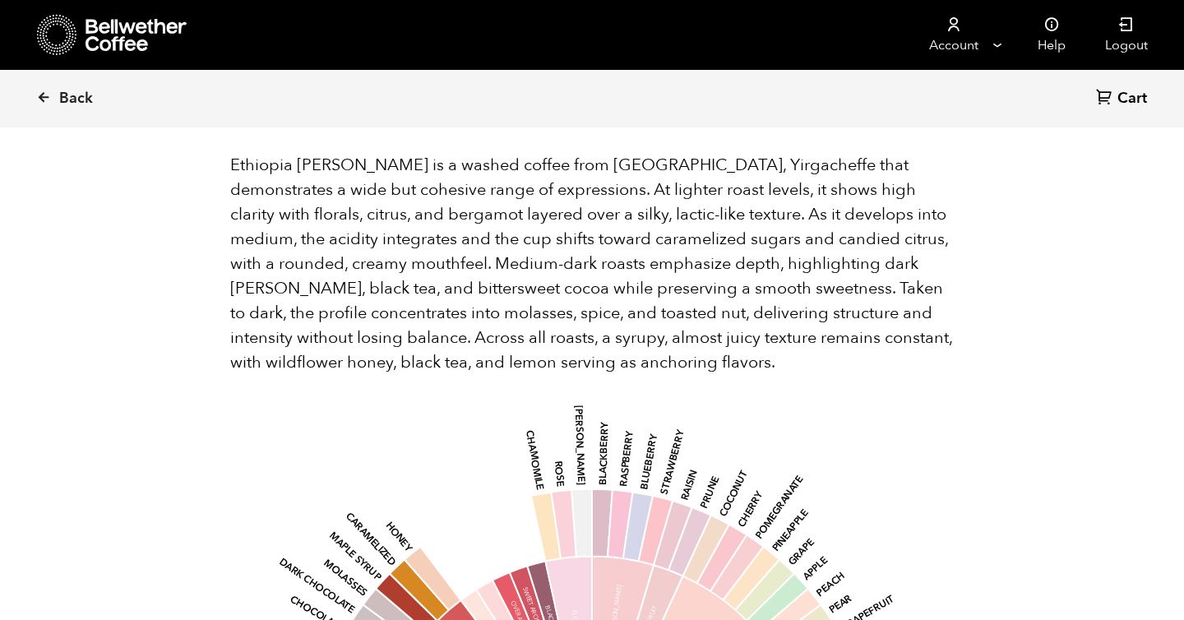
scroll to position [1045, 0]
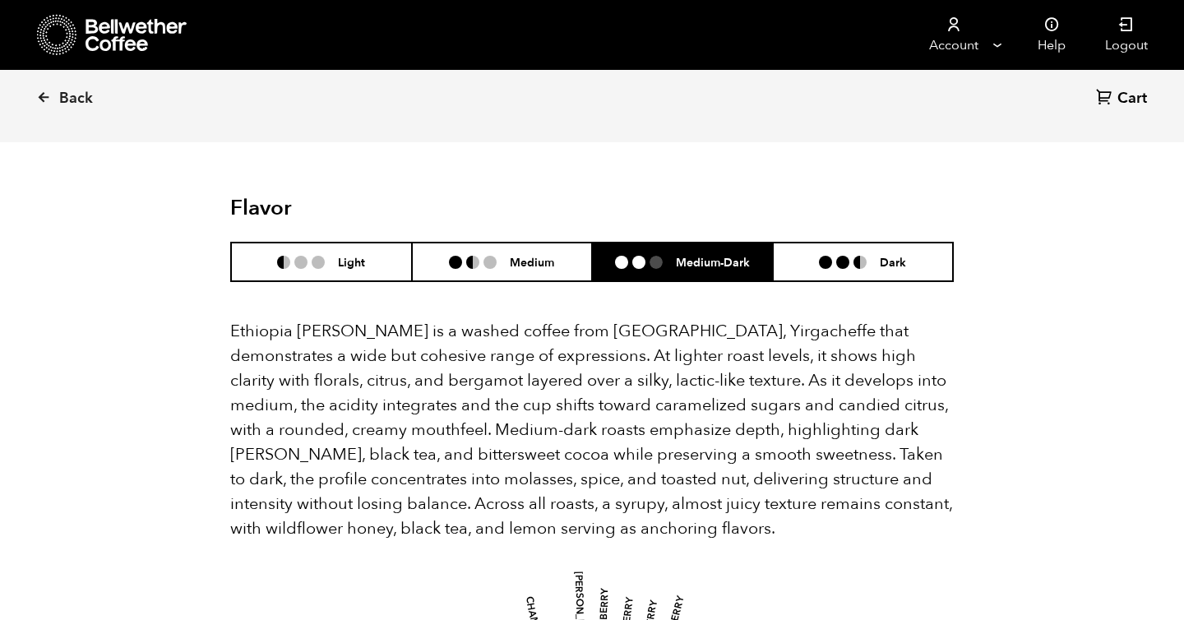
click at [675, 338] on p "Ethiopia Rako is a washed coffee from Kochere, Yirgacheffe that demonstrates a …" at bounding box center [591, 430] width 723 height 222
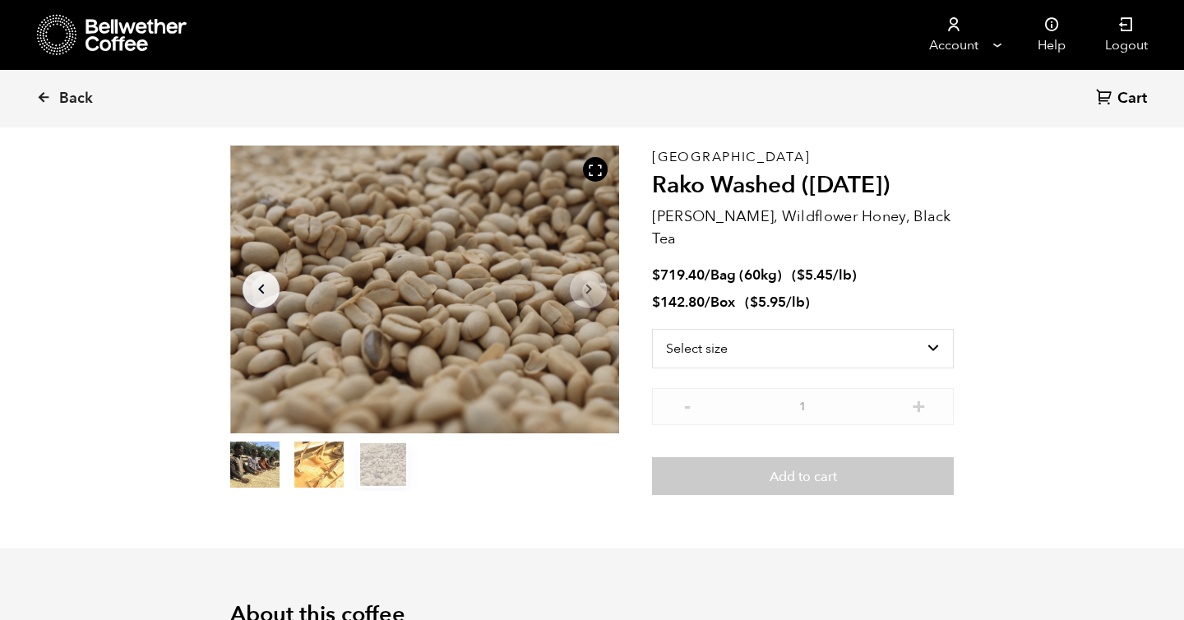
scroll to position [63, 0]
drag, startPoint x: 654, startPoint y: 182, endPoint x: 791, endPoint y: 186, distance: 136.5
click at [791, 186] on h2 "Rako Washed ([DATE])" at bounding box center [803, 185] width 302 height 28
copy h2 "Rako Washed"
click at [81, 101] on span "Back" at bounding box center [76, 99] width 34 height 20
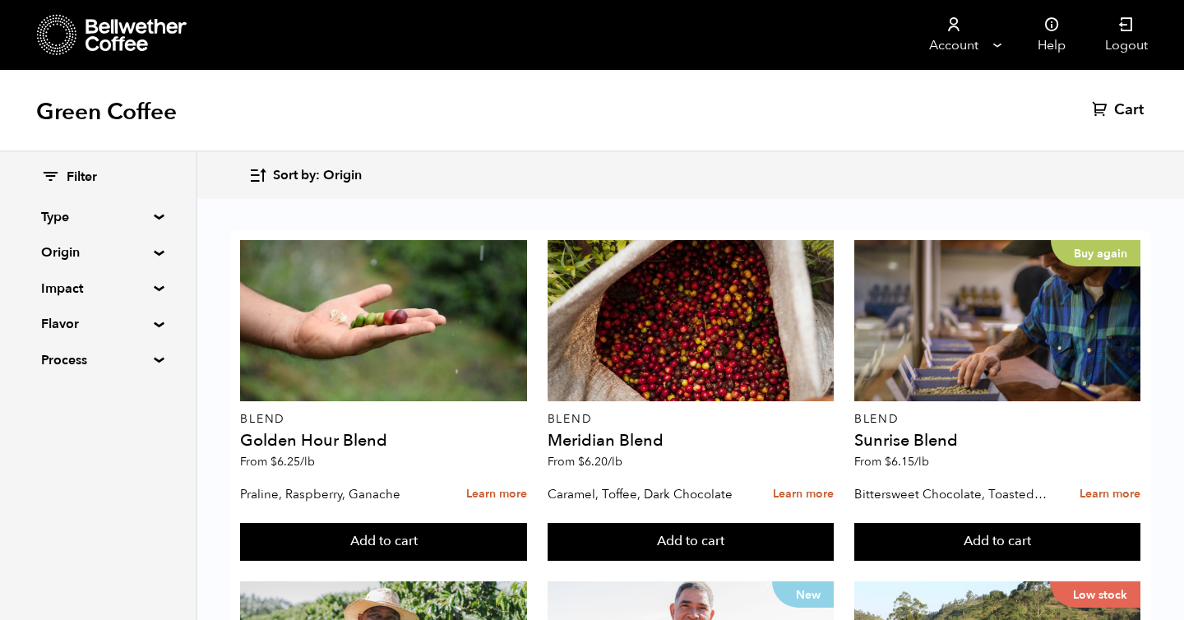
scroll to position [234, 0]
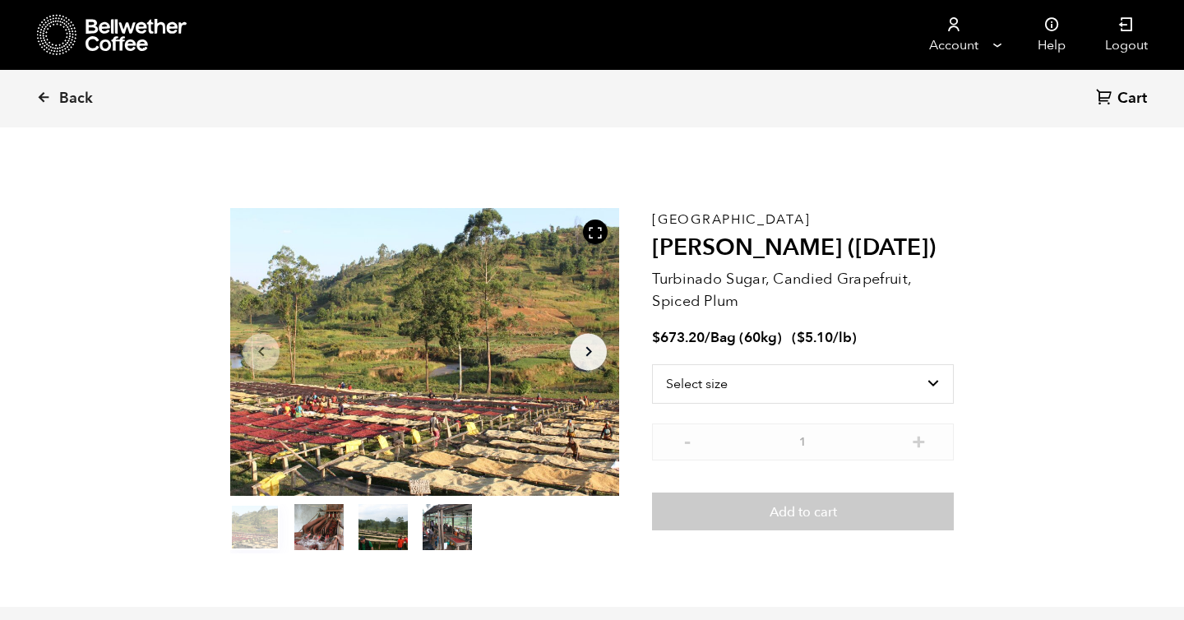
scroll to position [715, 704]
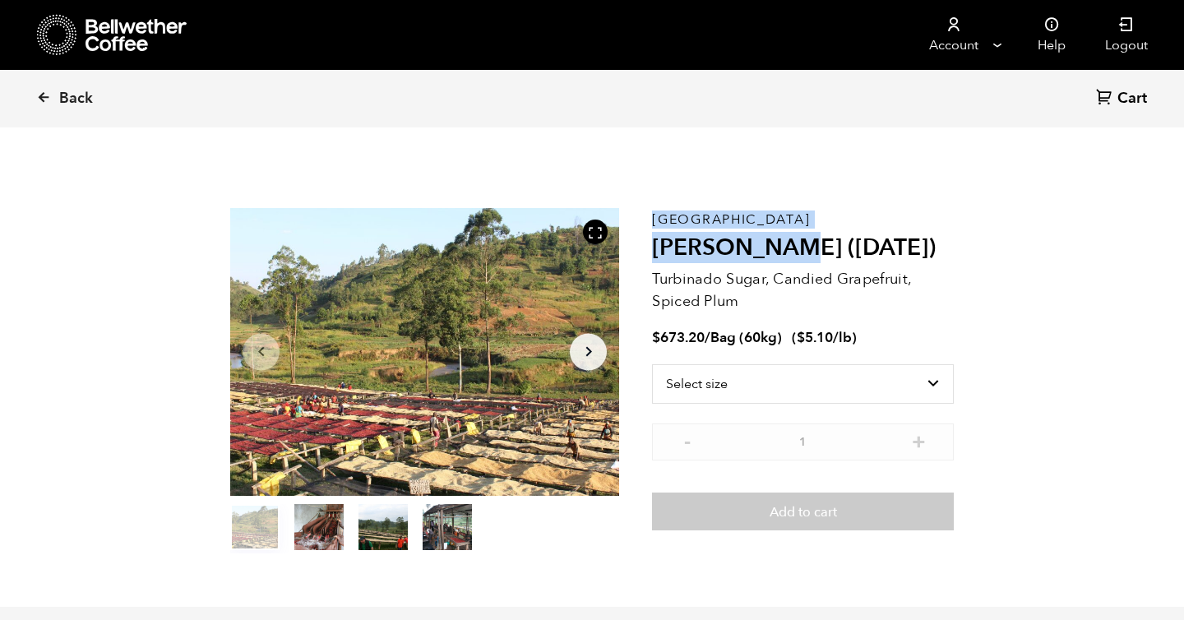
drag, startPoint x: 650, startPoint y: 244, endPoint x: 786, endPoint y: 257, distance: 136.3
click at [786, 257] on section "Item 1 of 4 Arrow Left Arrow Right item 0 item 1 item 2 item 3 Item 1 of 4 Buru…" at bounding box center [591, 381] width 805 height 452
click at [786, 257] on h2 "[PERSON_NAME] ([DATE])" at bounding box center [803, 248] width 302 height 28
drag, startPoint x: 840, startPoint y: 252, endPoint x: 647, endPoint y: 252, distance: 193.2
click at [647, 252] on section "Item 1 of 4 Arrow Left Arrow Right item 0 item 1 item 2 item 3 Item 1 of 4 Buru…" at bounding box center [591, 381] width 805 height 452
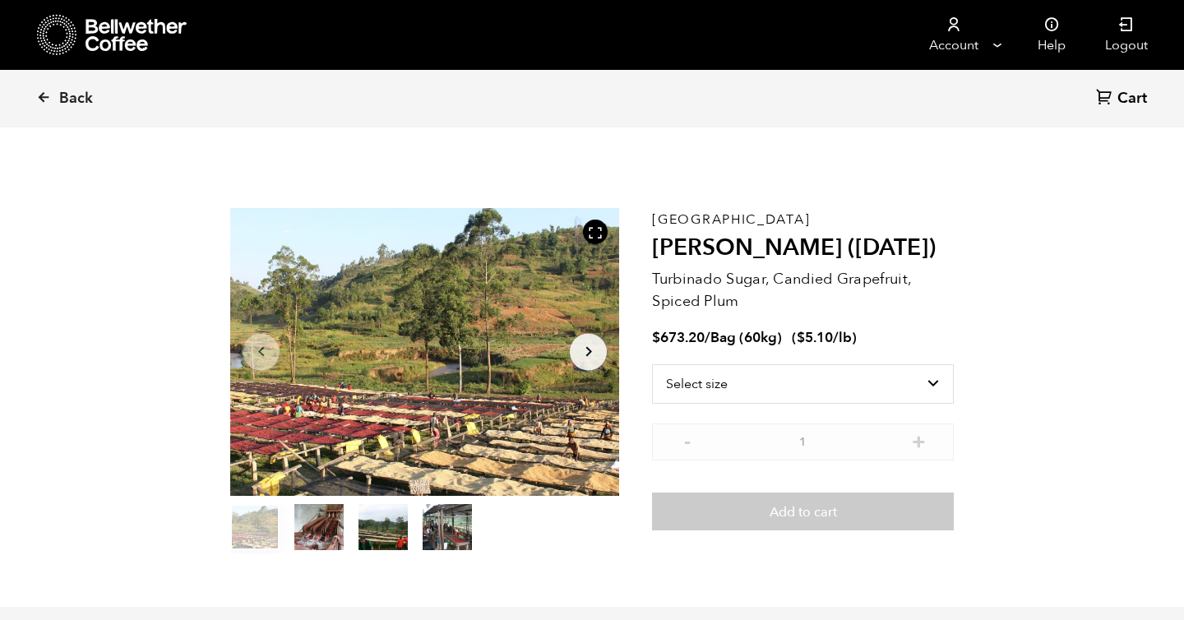
click at [647, 252] on div "Item 1 of 4 Arrow Left Arrow Right item 0 item 1 item 2 item 3 Item 1 of 4" at bounding box center [441, 380] width 422 height 345
drag, startPoint x: 838, startPoint y: 247, endPoint x: 657, endPoint y: 250, distance: 180.9
click at [657, 250] on h2 "[PERSON_NAME] ([DATE])" at bounding box center [803, 248] width 302 height 28
copy h2 "[PERSON_NAME]"
click at [772, 247] on h2 "[PERSON_NAME] ([DATE])" at bounding box center [803, 248] width 302 height 28
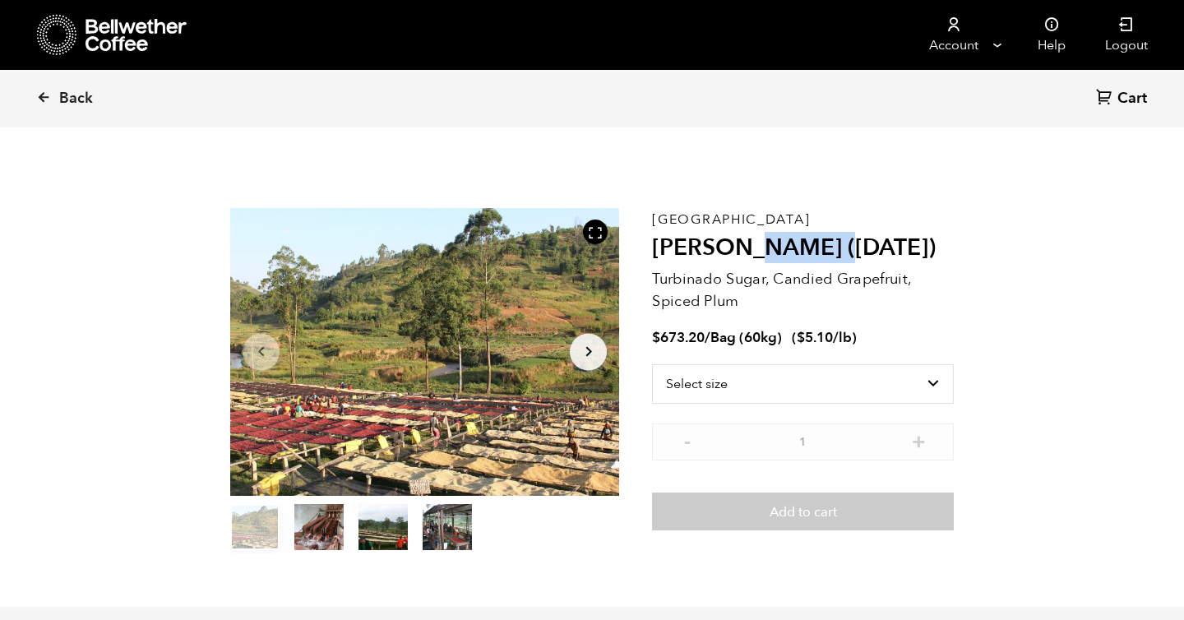
click at [772, 247] on h2 "[PERSON_NAME] ([DATE])" at bounding box center [803, 248] width 302 height 28
click at [735, 285] on p "Turbinado Sugar, Candied Grapefruit, Spiced Plum" at bounding box center [803, 290] width 302 height 44
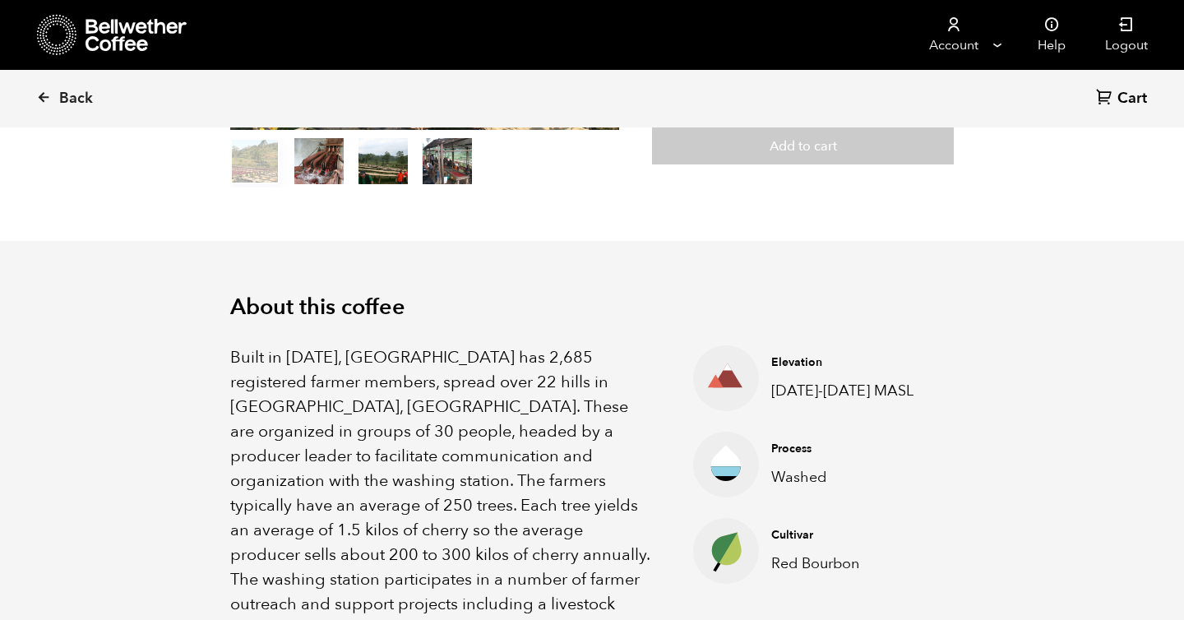
scroll to position [434, 0]
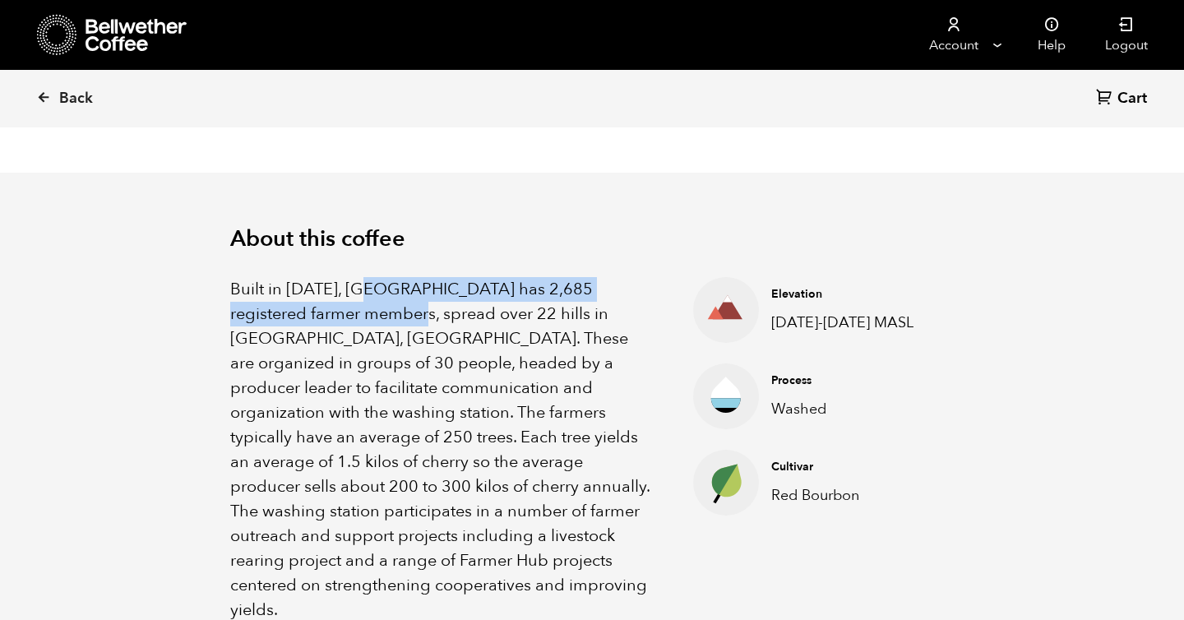
drag, startPoint x: 370, startPoint y: 299, endPoint x: 375, endPoint y: 362, distance: 62.7
click at [375, 362] on p "Built in 1991, Gakenke station has 2,685 registered farmer members, spread over…" at bounding box center [441, 449] width 422 height 345
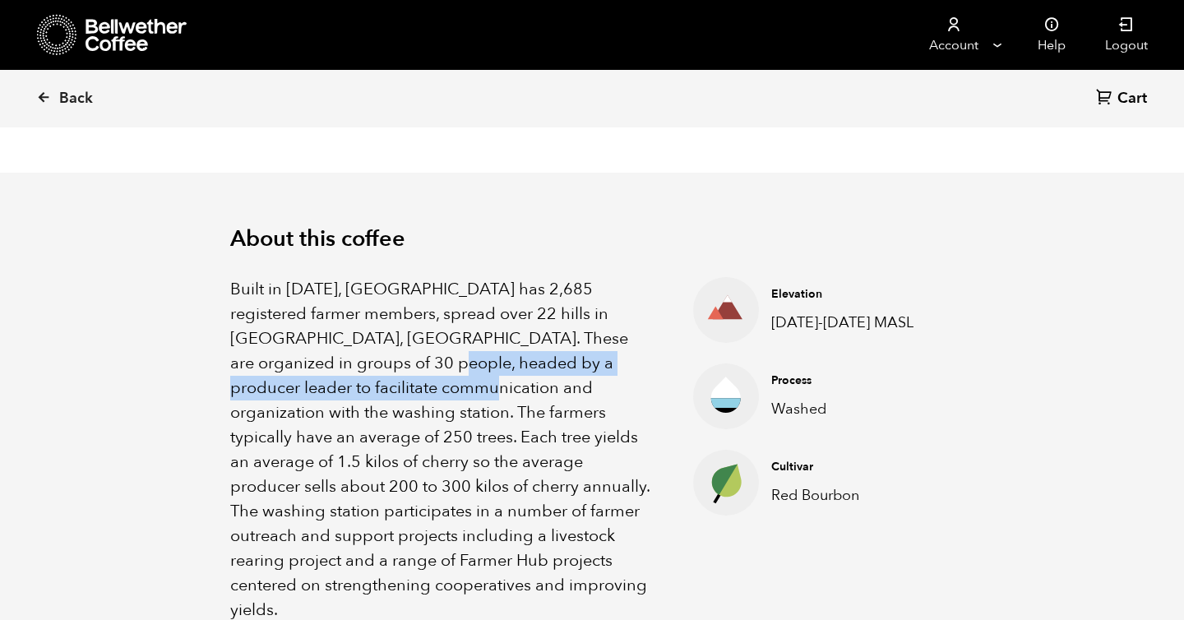
drag, startPoint x: 397, startPoint y: 373, endPoint x: 413, endPoint y: 391, distance: 23.9
click at [413, 391] on p "Built in 1991, Gakenke station has 2,685 registered farmer members, spread over…" at bounding box center [441, 449] width 422 height 345
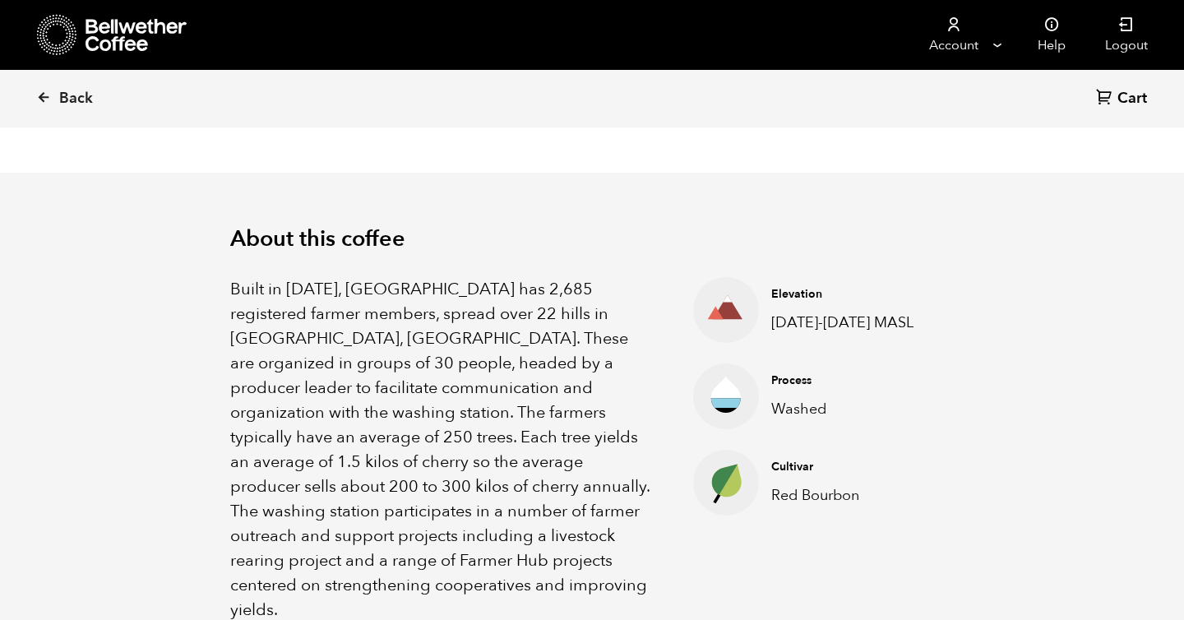
drag, startPoint x: 356, startPoint y: 410, endPoint x: 371, endPoint y: 428, distance: 23.4
click at [371, 428] on p "Built in 1991, Gakenke station has 2,685 registered farmer members, spread over…" at bounding box center [441, 449] width 422 height 345
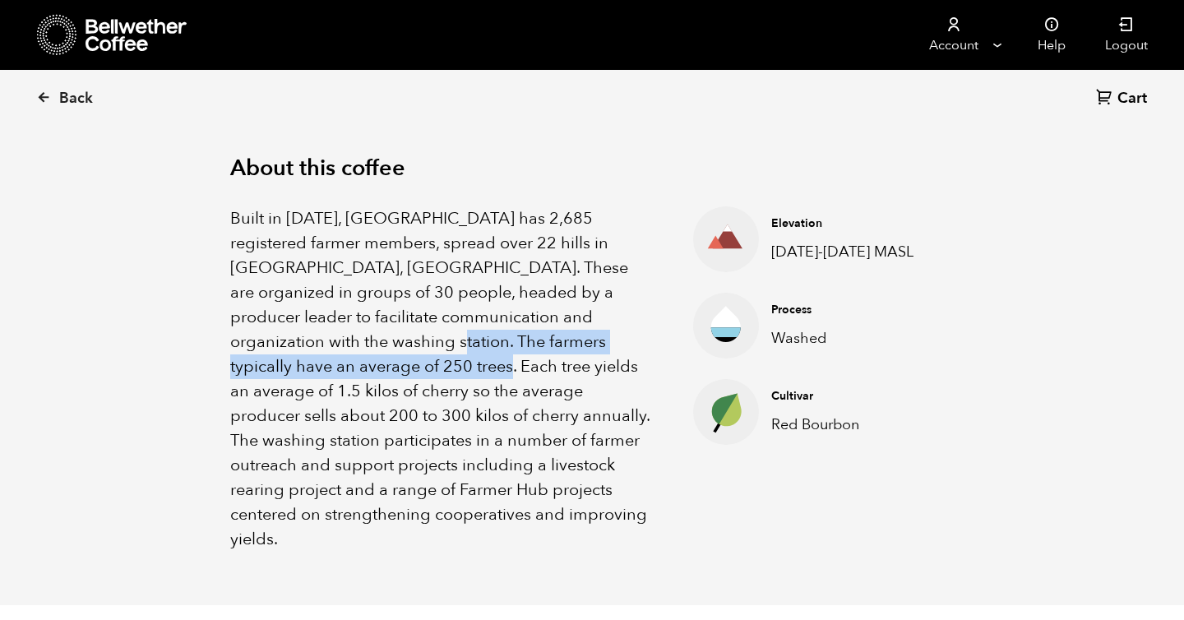
scroll to position [510, 0]
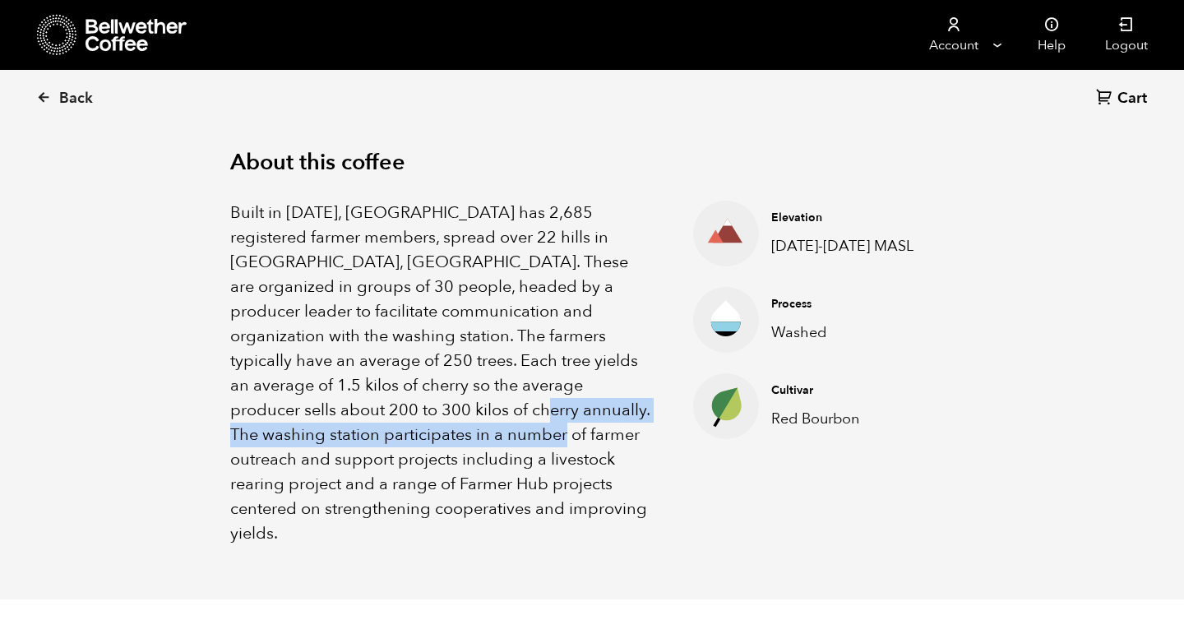
drag, startPoint x: 369, startPoint y: 418, endPoint x: 373, endPoint y: 444, distance: 26.6
click at [373, 443] on p "Built in 1991, Gakenke station has 2,685 registered farmer members, spread over…" at bounding box center [441, 373] width 422 height 345
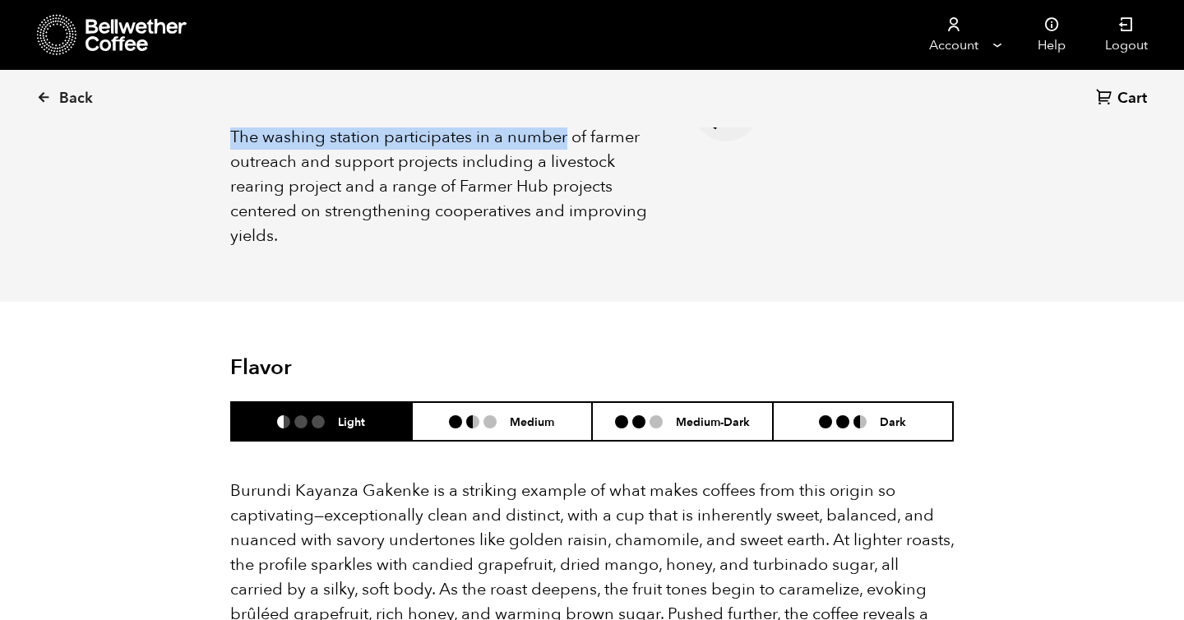
scroll to position [810, 0]
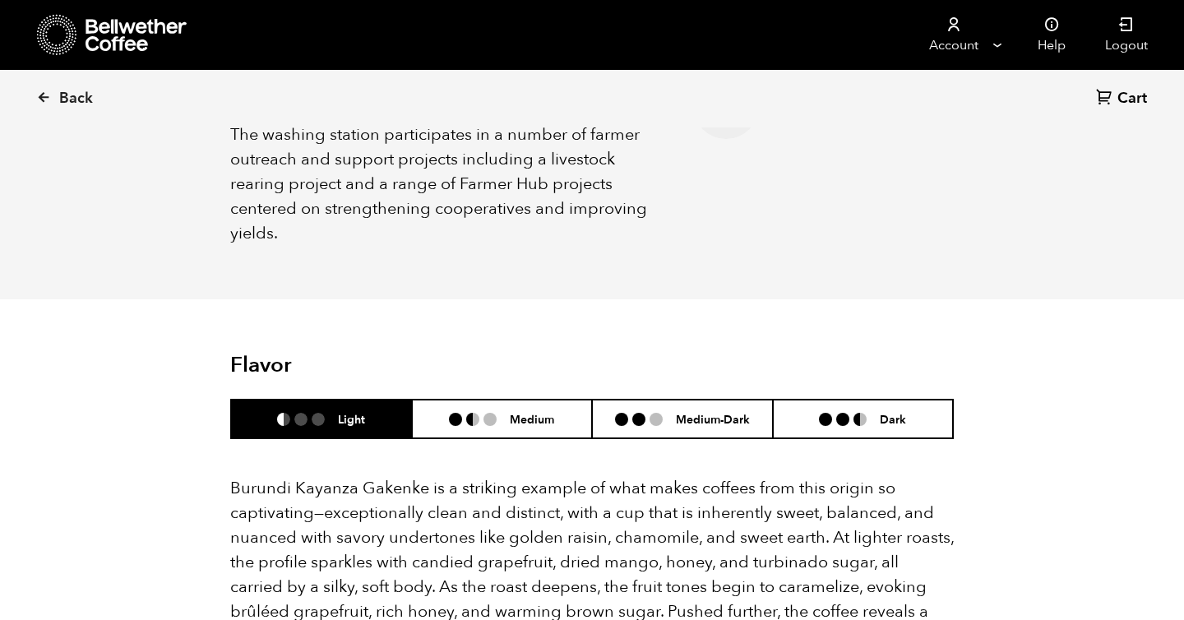
drag, startPoint x: 389, startPoint y: 463, endPoint x: 396, endPoint y: 474, distance: 13.7
click at [396, 476] on p "Burundi Kayanza Gakenke is a striking example of what makes coffees from this o…" at bounding box center [591, 574] width 723 height 197
drag, startPoint x: 388, startPoint y: 492, endPoint x: 403, endPoint y: 532, distance: 42.9
click at [399, 524] on p "Burundi Kayanza Gakenke is a striking example of what makes coffees from this o…" at bounding box center [591, 574] width 723 height 197
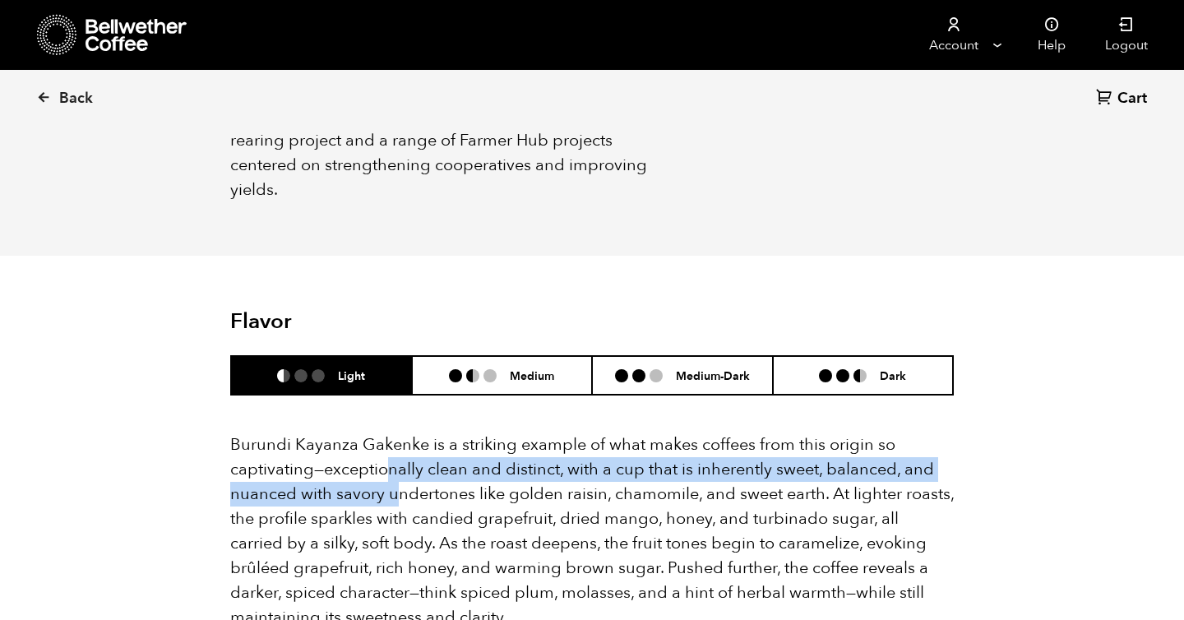
scroll to position [868, 0]
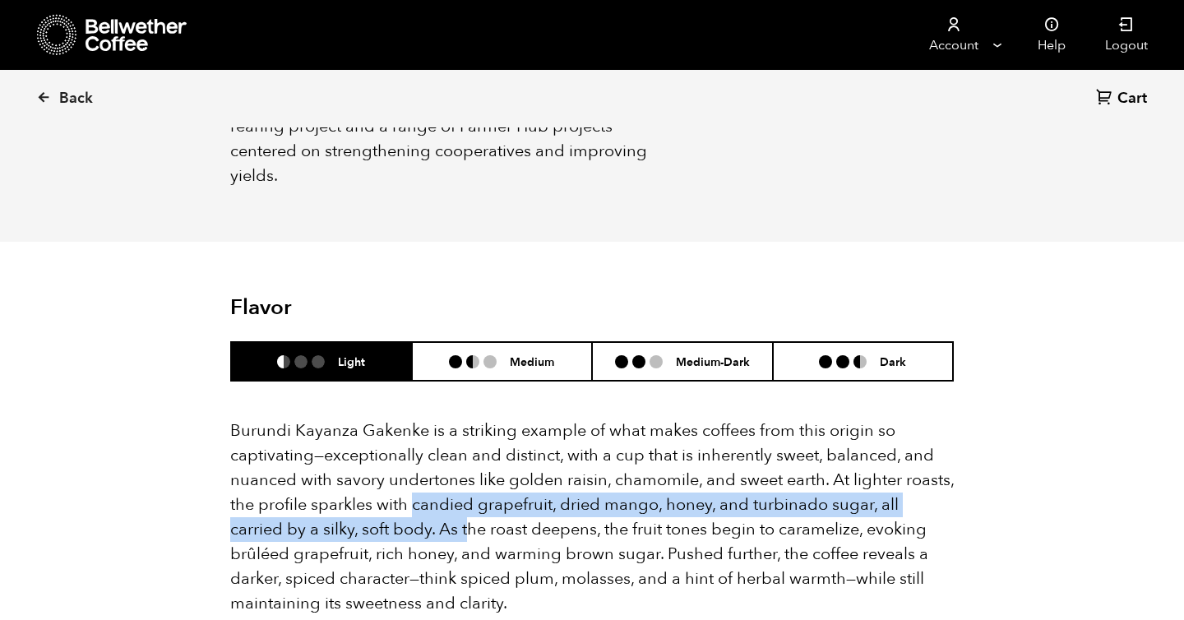
drag, startPoint x: 411, startPoint y: 492, endPoint x: 415, endPoint y: 505, distance: 14.6
click at [415, 504] on p "Burundi Kayanza Gakenke is a striking example of what makes coffees from this o…" at bounding box center [591, 516] width 723 height 197
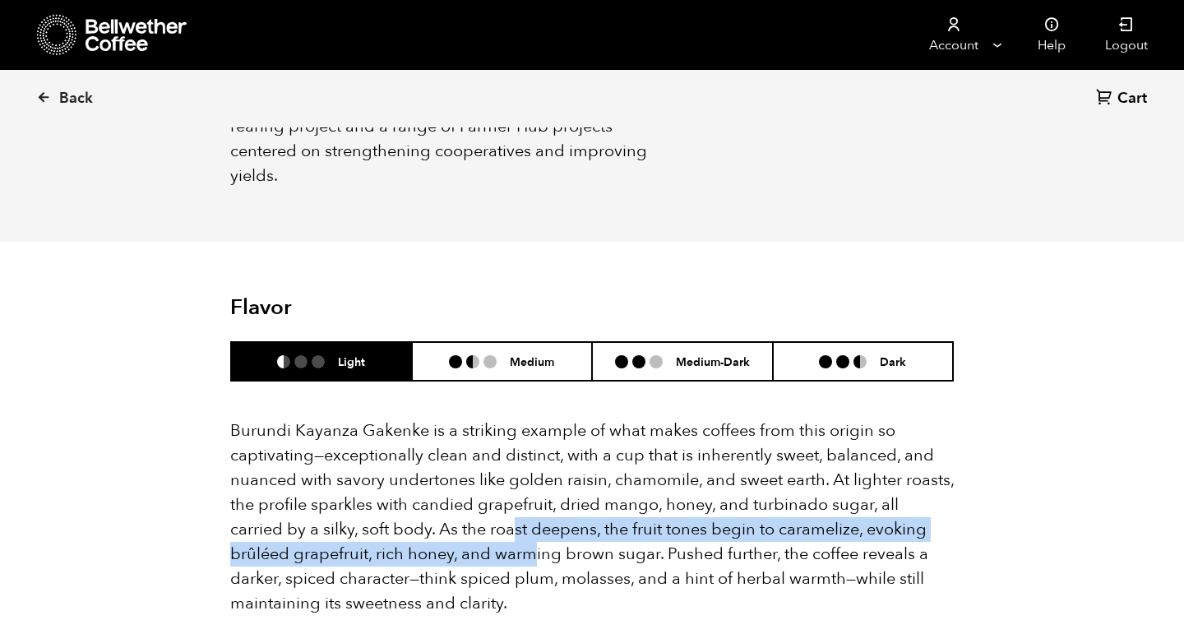
drag, startPoint x: 459, startPoint y: 513, endPoint x: 468, endPoint y: 522, distance: 12.8
click at [468, 522] on p "Burundi Kayanza Gakenke is a striking example of what makes coffees from this o…" at bounding box center [591, 516] width 723 height 197
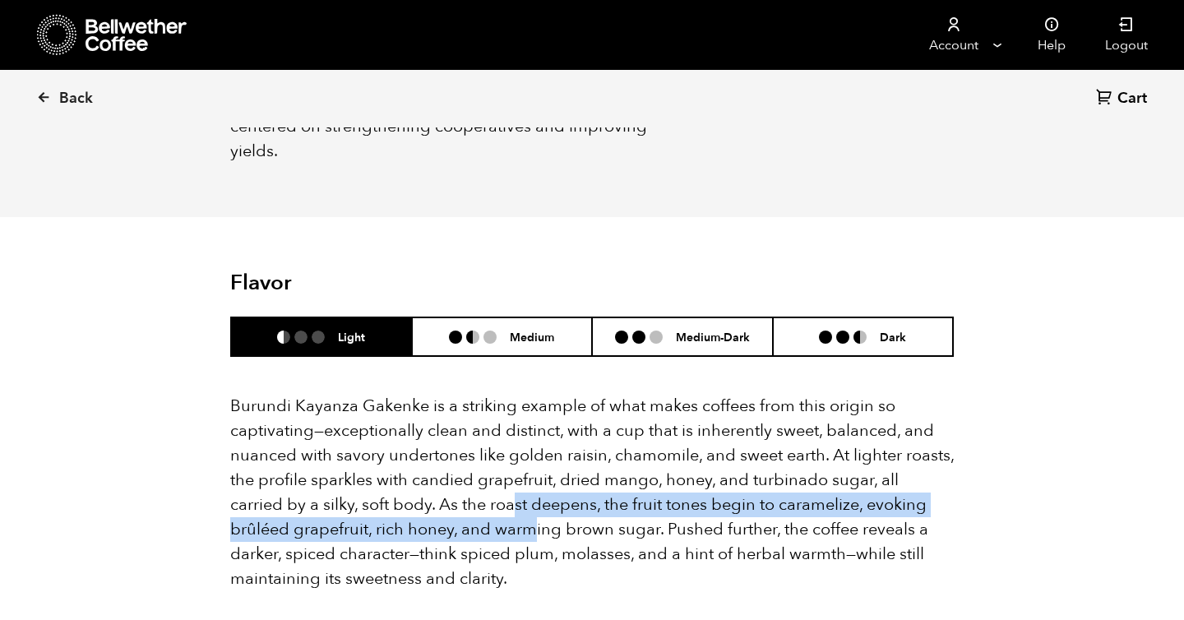
scroll to position [895, 0]
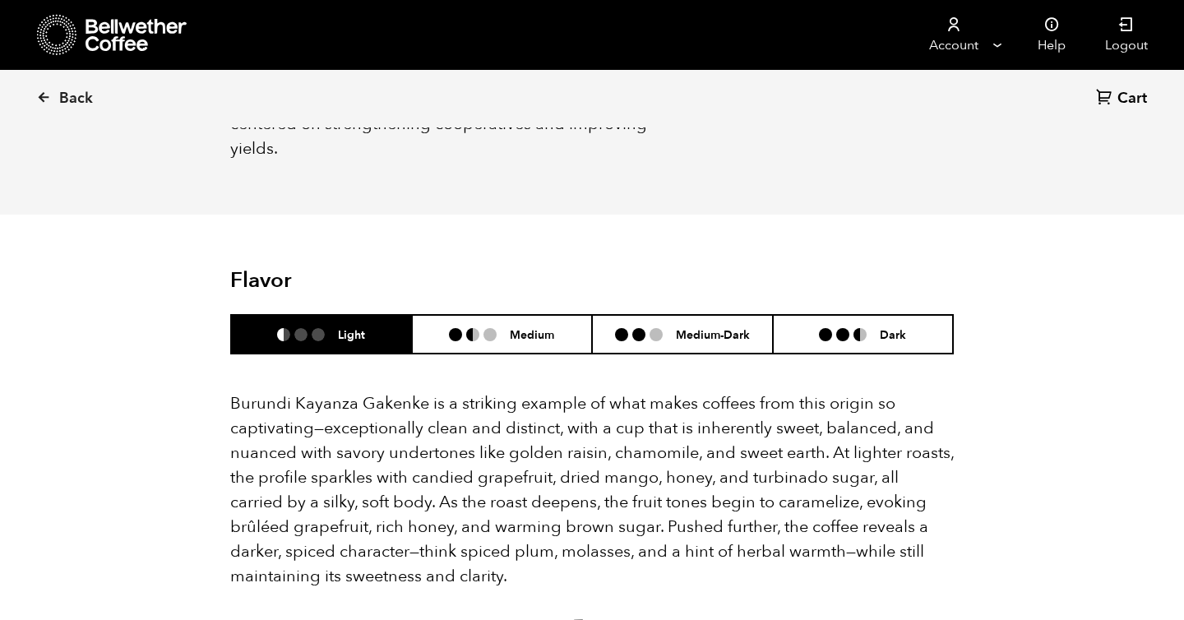
drag, startPoint x: 516, startPoint y: 531, endPoint x: 532, endPoint y: 550, distance: 24.5
click at [532, 550] on p "Burundi Kayanza Gakenke is a striking example of what makes coffees from this o…" at bounding box center [591, 489] width 723 height 197
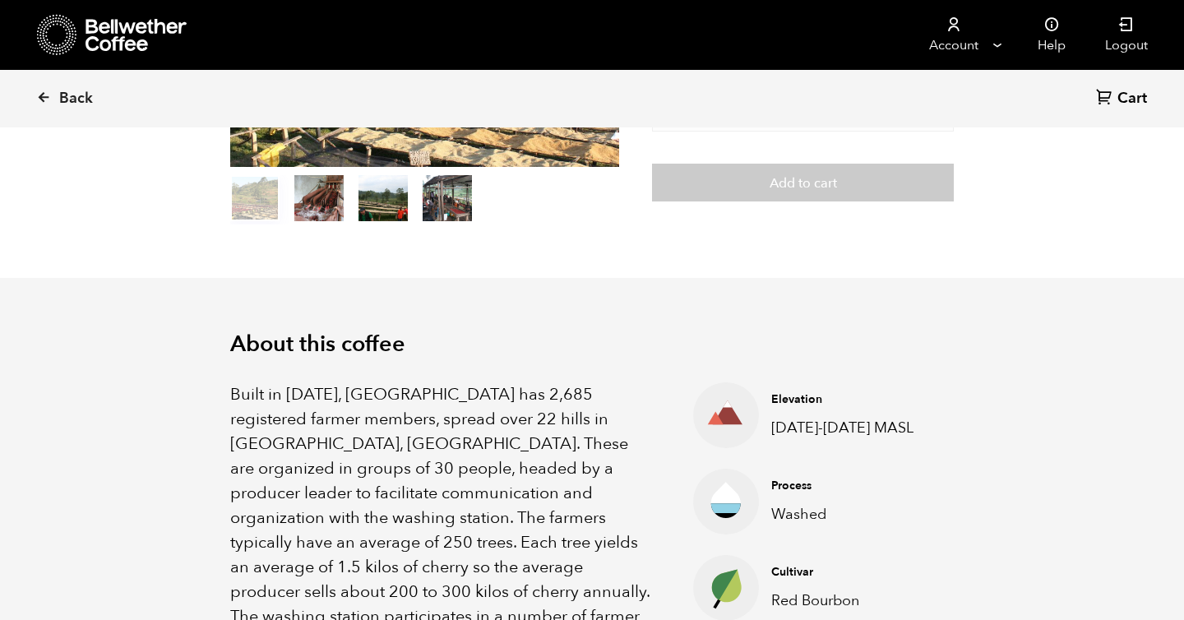
scroll to position [364, 0]
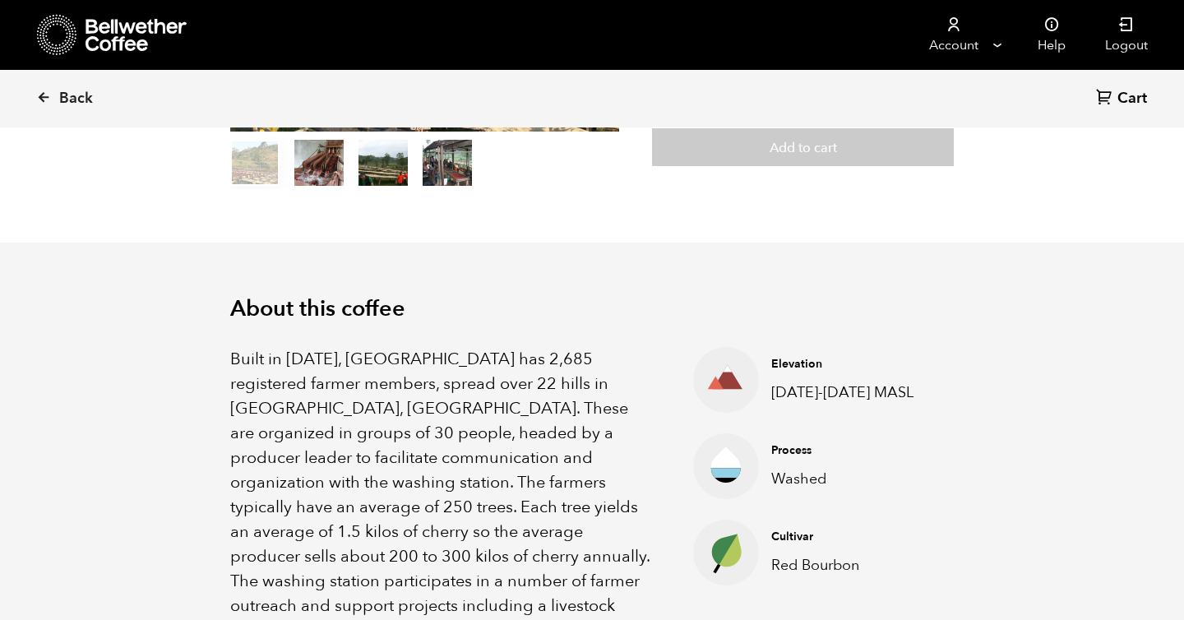
click at [441, 442] on p "Built in 1991, Gakenke station has 2,685 registered farmer members, spread over…" at bounding box center [441, 519] width 422 height 345
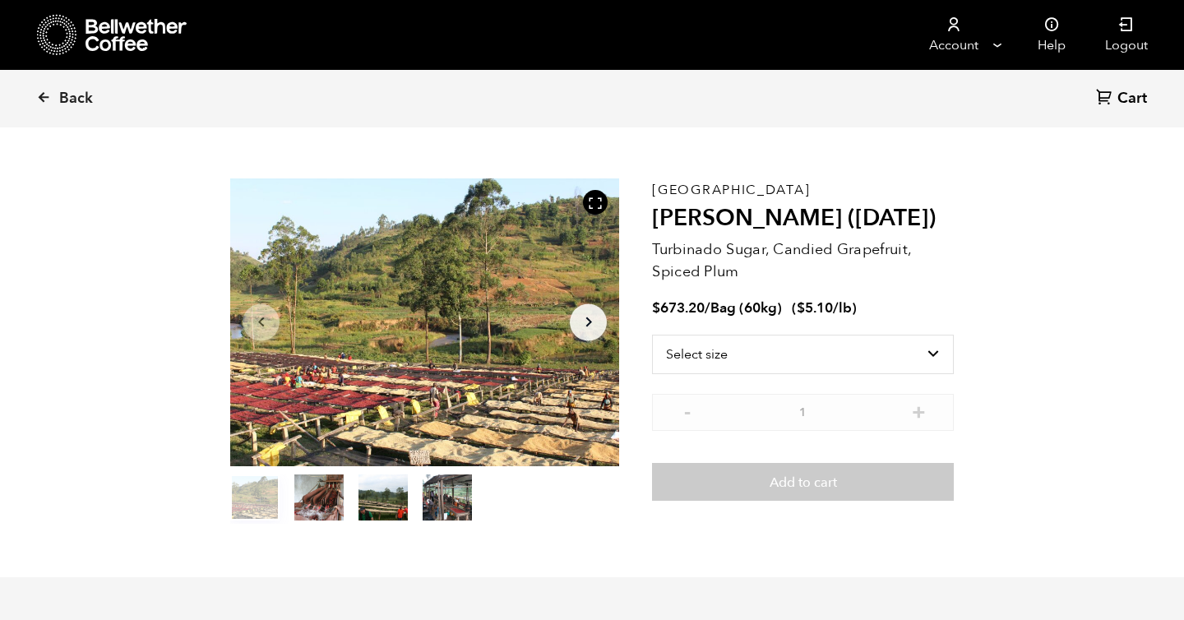
scroll to position [0, 0]
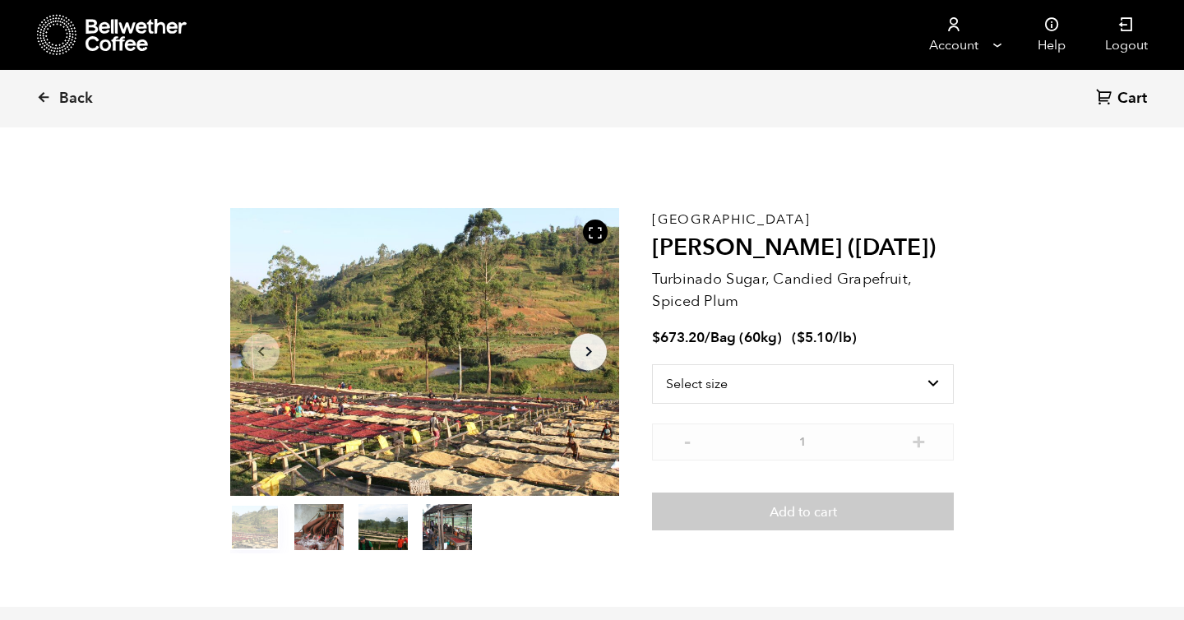
click at [85, 105] on span "Back" at bounding box center [76, 99] width 34 height 20
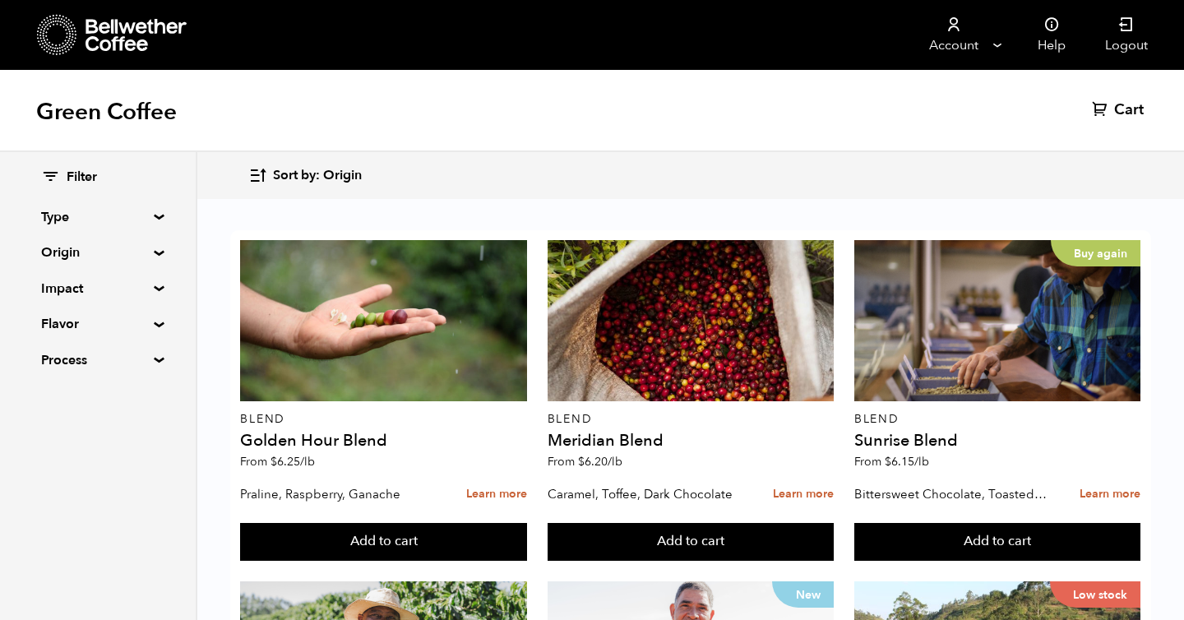
scroll to position [602, 0]
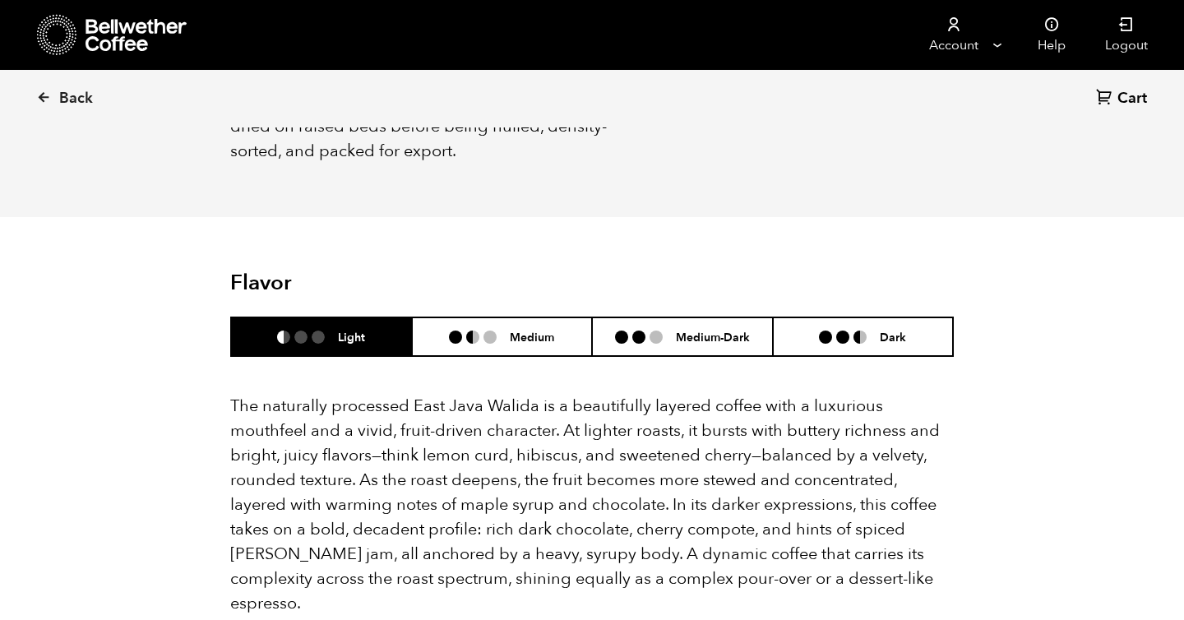
scroll to position [901, 0]
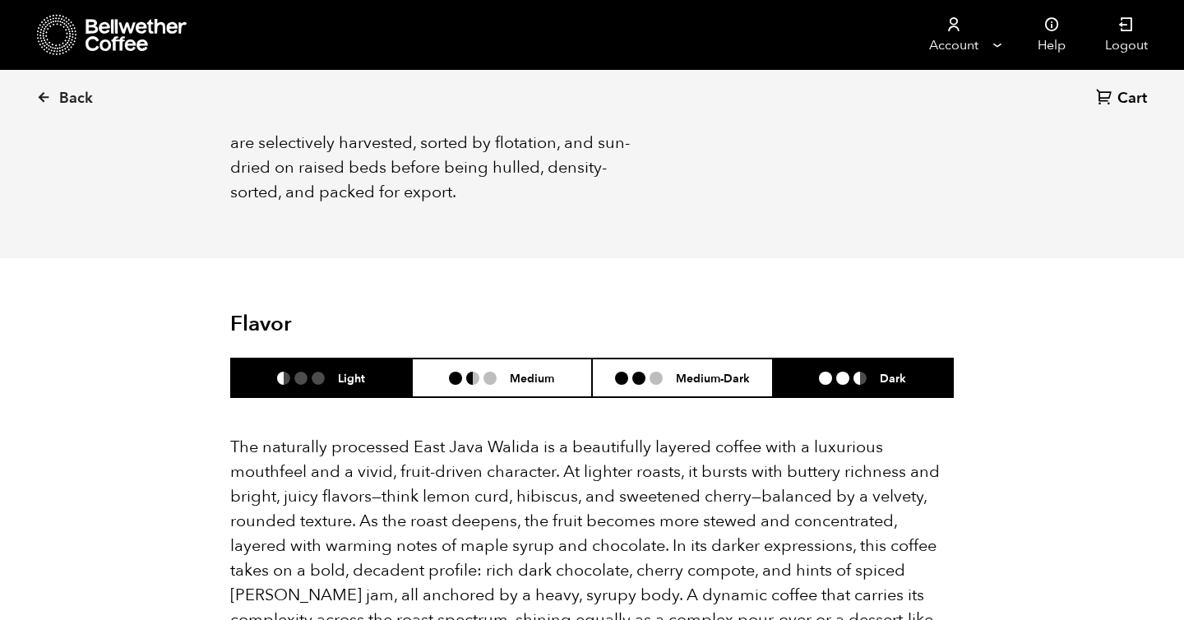
click at [873, 372] on ul at bounding box center [849, 378] width 61 height 13
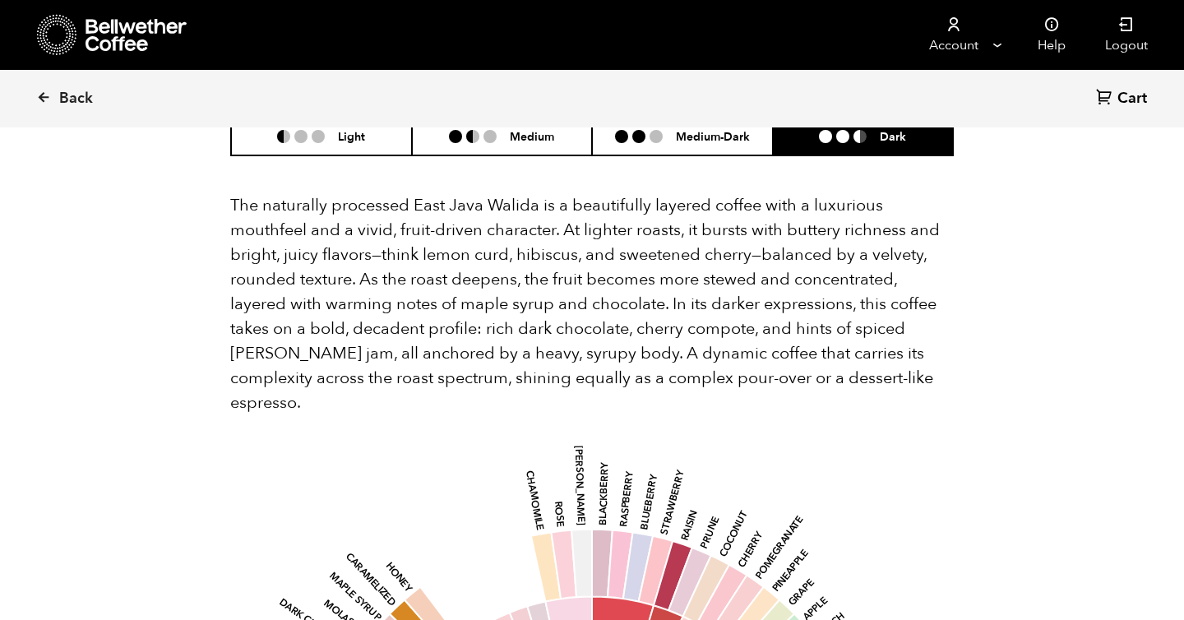
scroll to position [1142, 0]
drag, startPoint x: 547, startPoint y: 183, endPoint x: 547, endPoint y: 221, distance: 37.8
click at [547, 202] on p "The naturally processed East Java Walida is a beautifully layered coffee with a…" at bounding box center [591, 305] width 723 height 222
click at [547, 221] on p "The naturally processed East Java Walida is a beautifully layered coffee with a…" at bounding box center [591, 305] width 723 height 222
drag, startPoint x: 331, startPoint y: 230, endPoint x: 334, endPoint y: 244, distance: 14.2
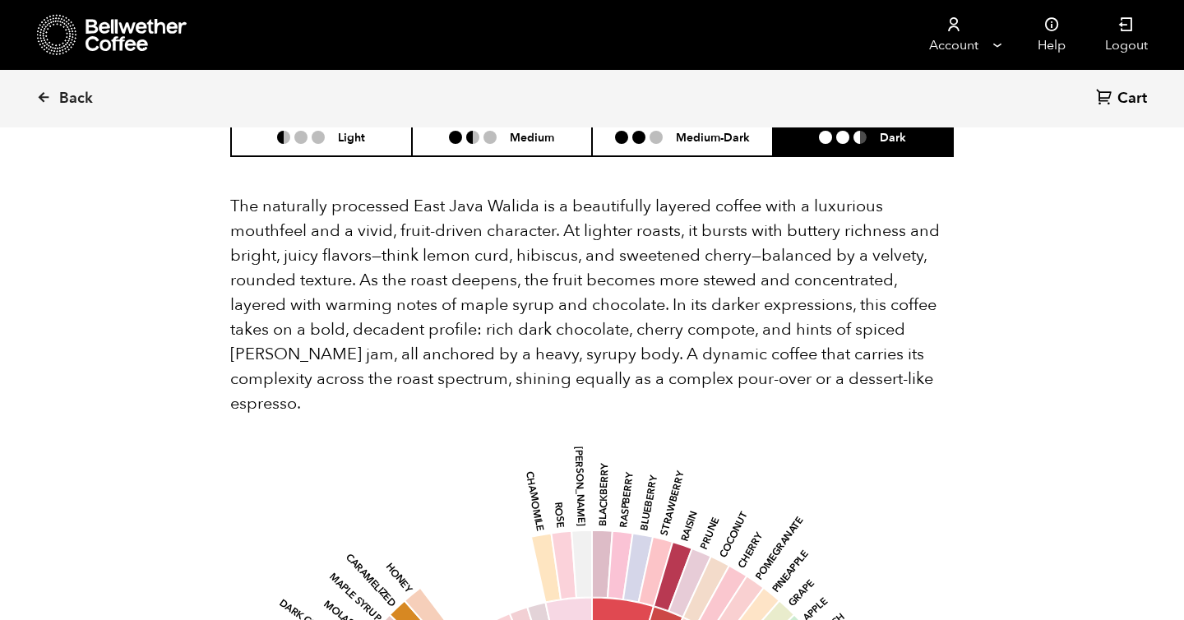
click at [333, 242] on p "The naturally processed East Java Walida is a beautifully layered coffee with a…" at bounding box center [591, 305] width 723 height 222
drag, startPoint x: 259, startPoint y: 260, endPoint x: 262, endPoint y: 284, distance: 24.9
click at [261, 277] on p "The naturally processed East Java Walida is a beautifully layered coffee with a…" at bounding box center [591, 305] width 723 height 222
drag, startPoint x: 403, startPoint y: 285, endPoint x: 496, endPoint y: 311, distance: 96.3
click at [496, 311] on p "The naturally processed East Java Walida is a beautifully layered coffee with a…" at bounding box center [591, 305] width 723 height 222
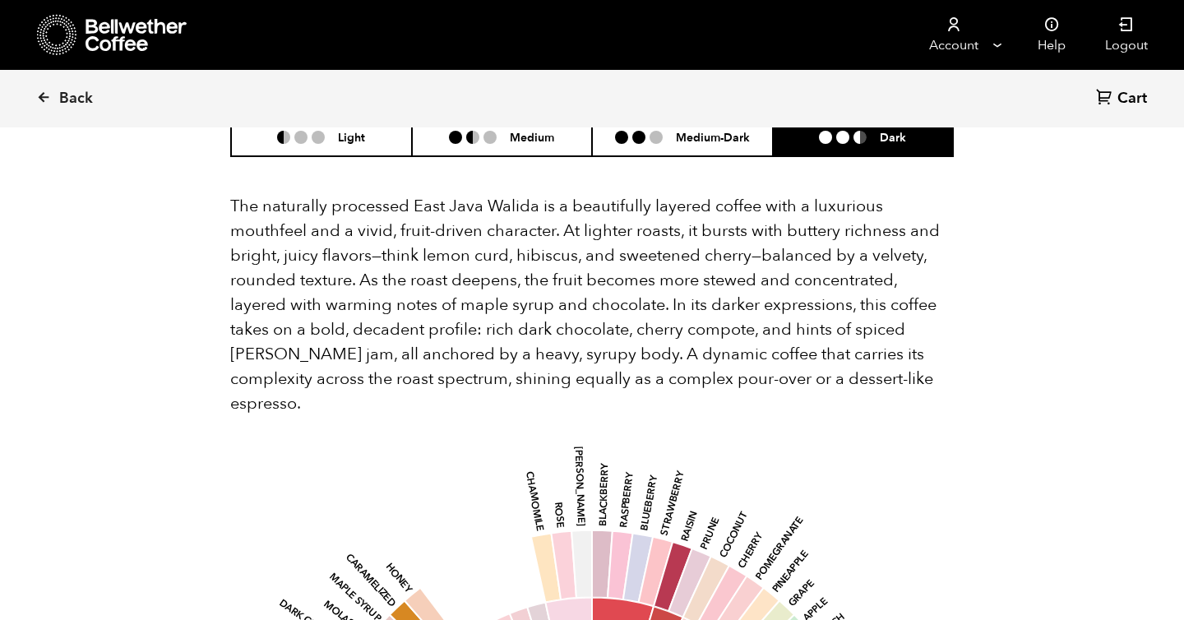
drag, startPoint x: 522, startPoint y: 307, endPoint x: 547, endPoint y: 324, distance: 29.6
click at [538, 316] on p "The naturally processed East Java Walida is a beautifully layered coffee with a…" at bounding box center [591, 305] width 723 height 222
click at [603, 218] on p "The naturally processed East Java Walida is a beautifully layered coffee with a…" at bounding box center [591, 305] width 723 height 222
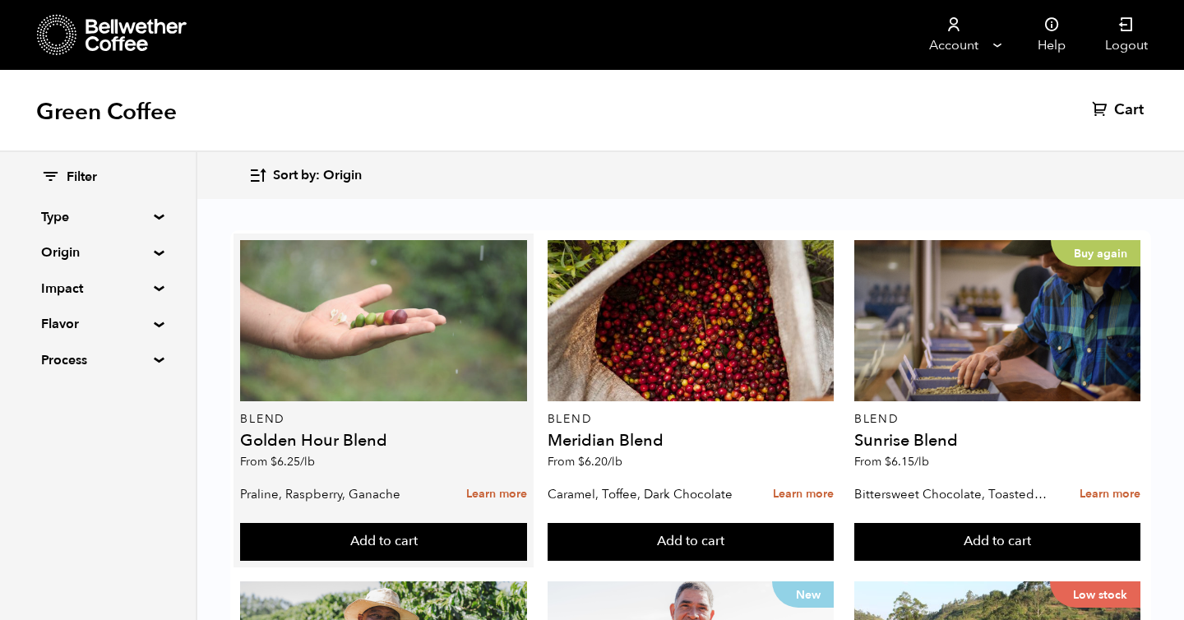
click at [436, 358] on div at bounding box center [383, 320] width 286 height 161
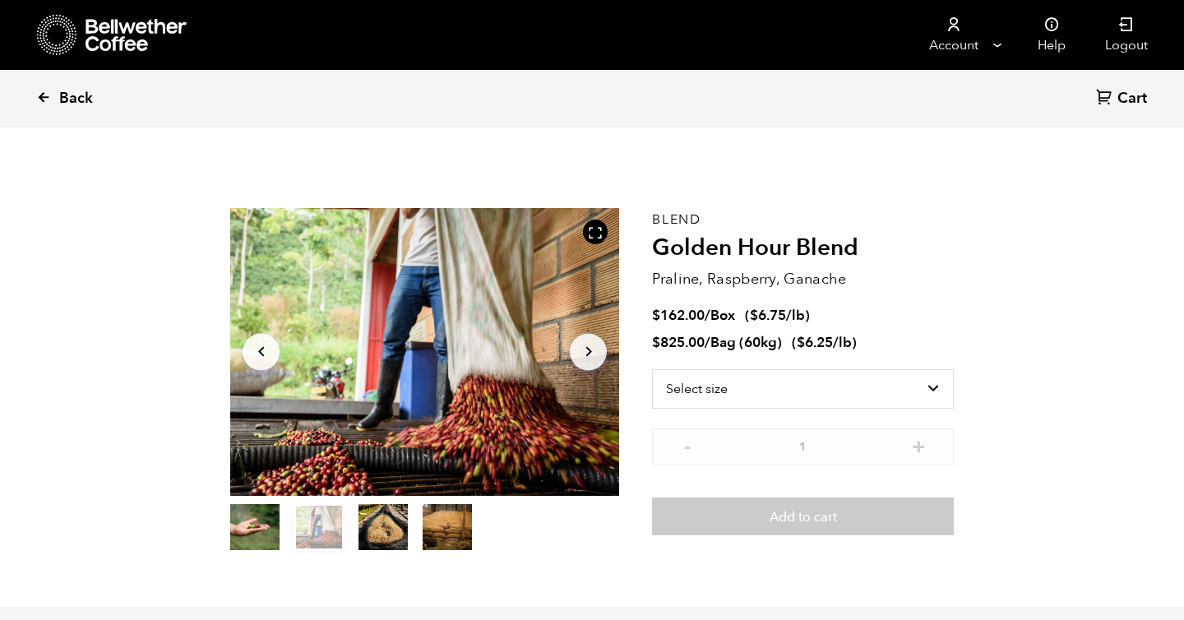
click at [53, 95] on link "Back" at bounding box center [87, 99] width 102 height 56
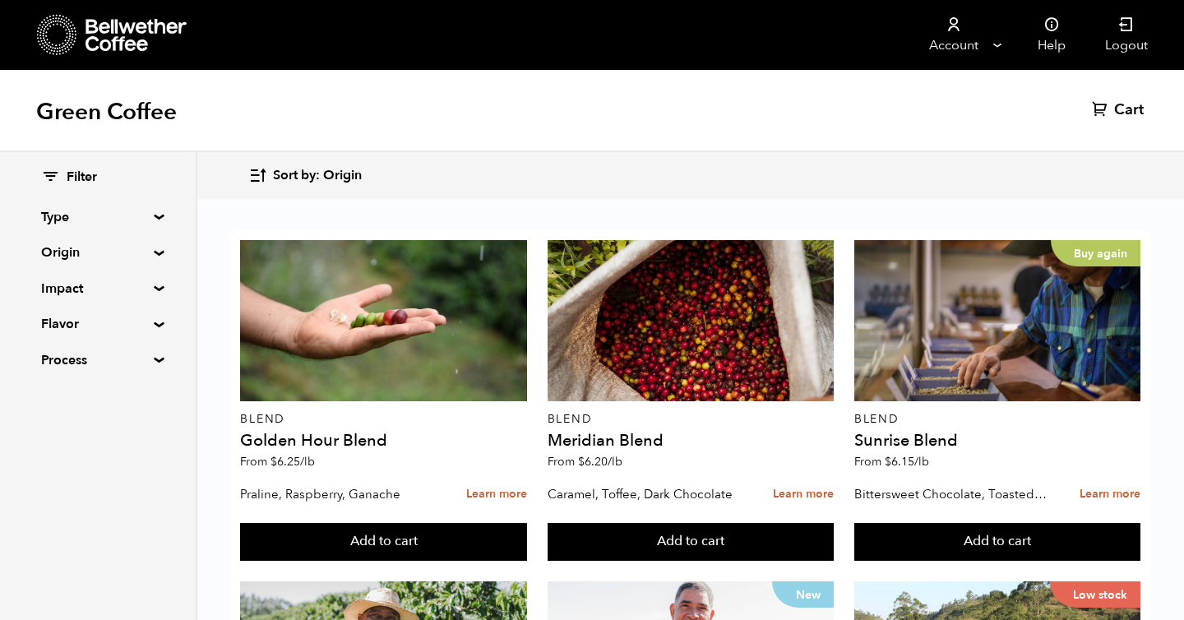
drag, startPoint x: 986, startPoint y: 390, endPoint x: 852, endPoint y: 391, distance: 134.0
copy h4 "[PERSON_NAME]"
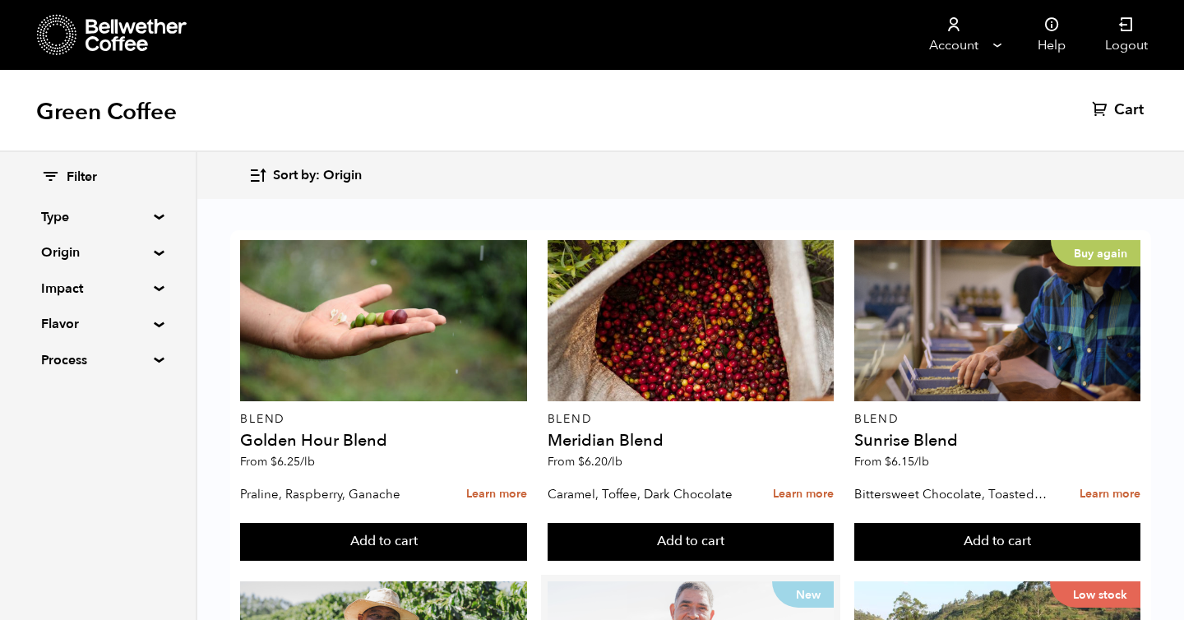
scroll to position [0, 0]
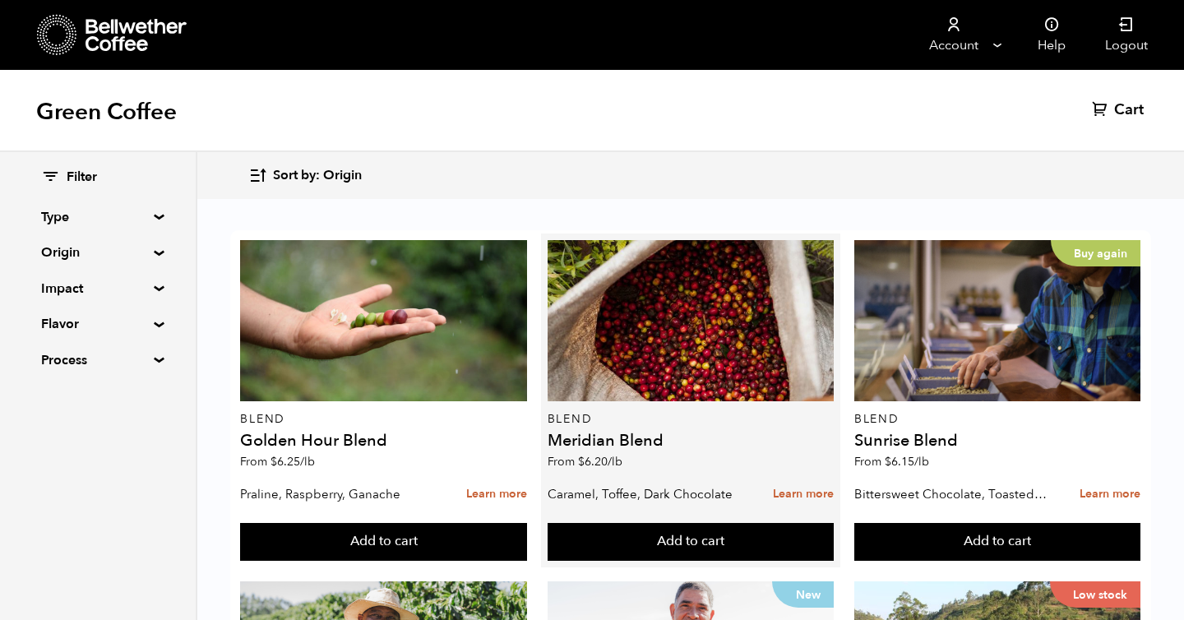
scroll to position [356, 0]
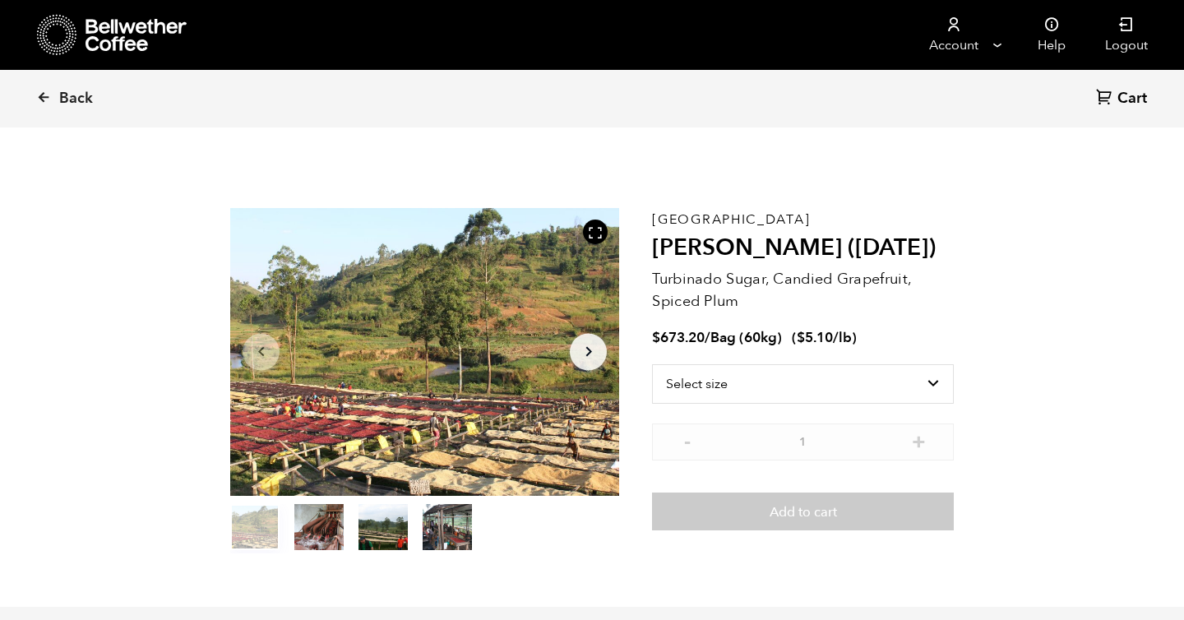
scroll to position [715, 704]
click at [835, 385] on select "Select size Bag (60kg) (132 lbs)" at bounding box center [803, 383] width 302 height 39
click at [832, 341] on bdi "$ 5.10" at bounding box center [814, 337] width 36 height 19
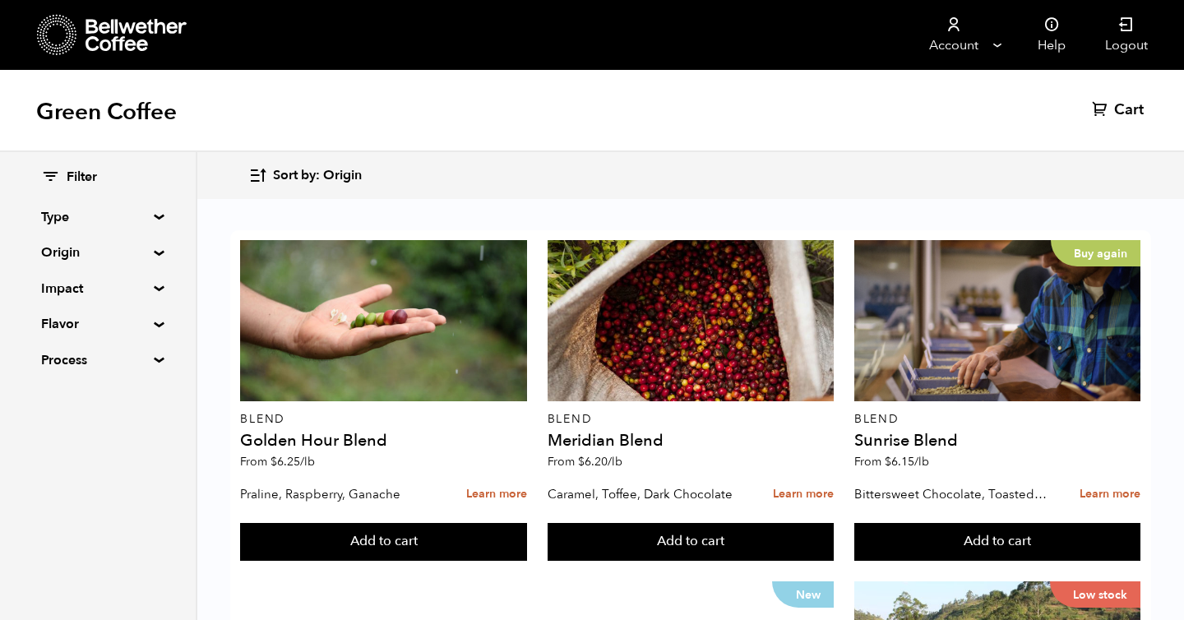
scroll to position [1061, 0]
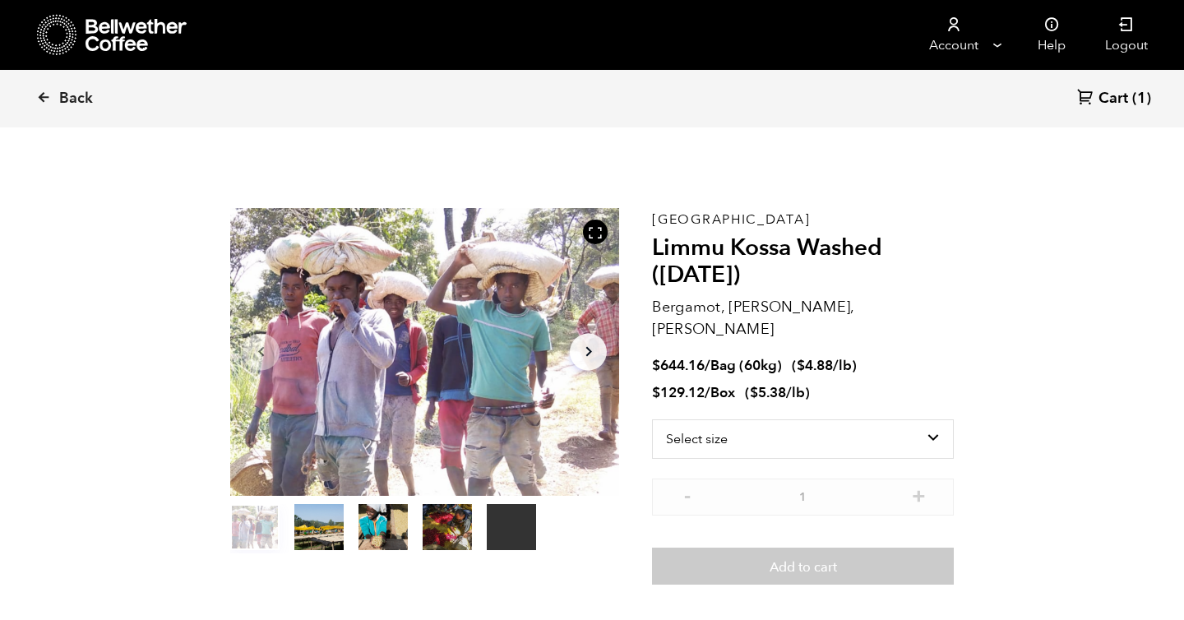
scroll to position [715, 704]
click at [692, 424] on select "Select size Bag (60kg) (132 lbs) Box (24 lbs)" at bounding box center [803, 438] width 302 height 39
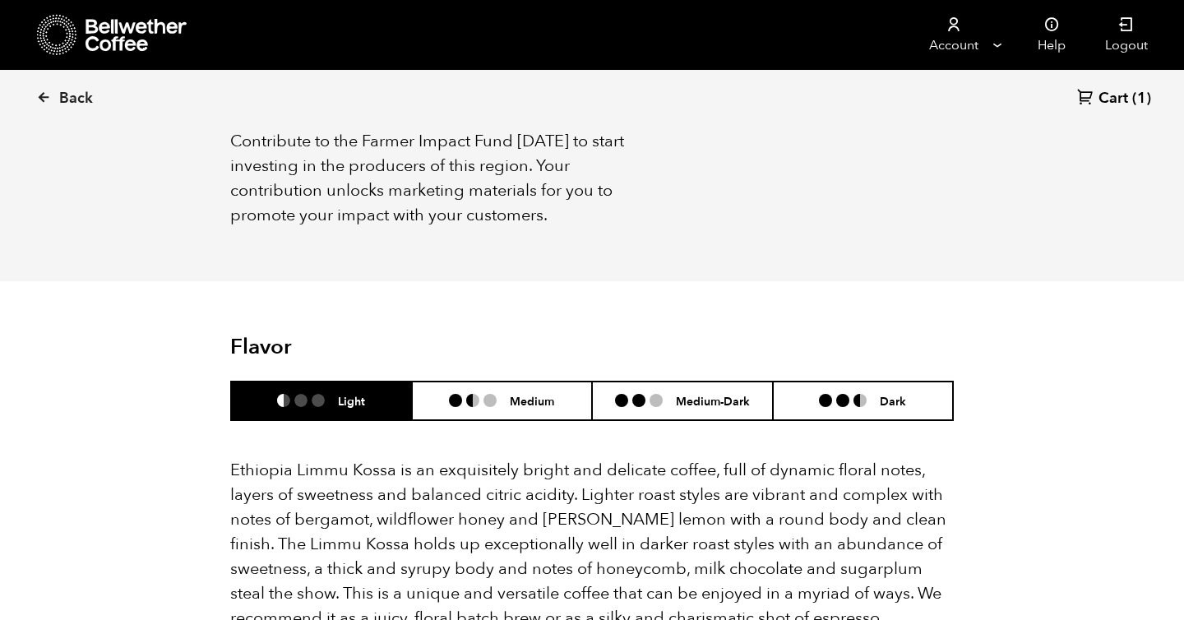
scroll to position [1258, 0]
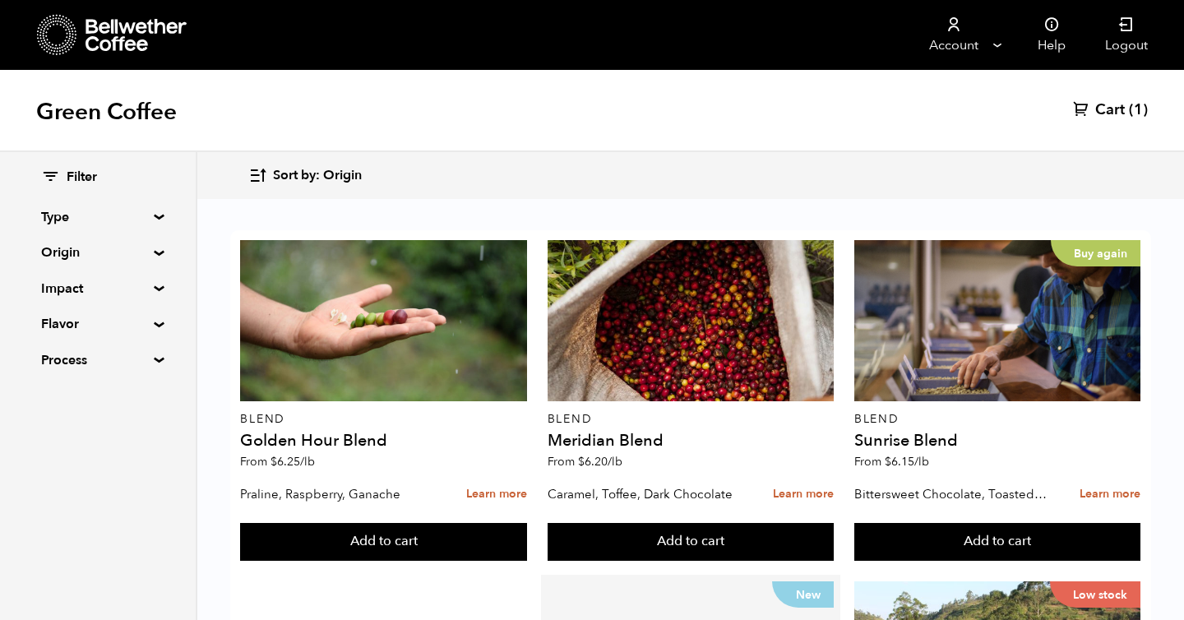
scroll to position [636, 0]
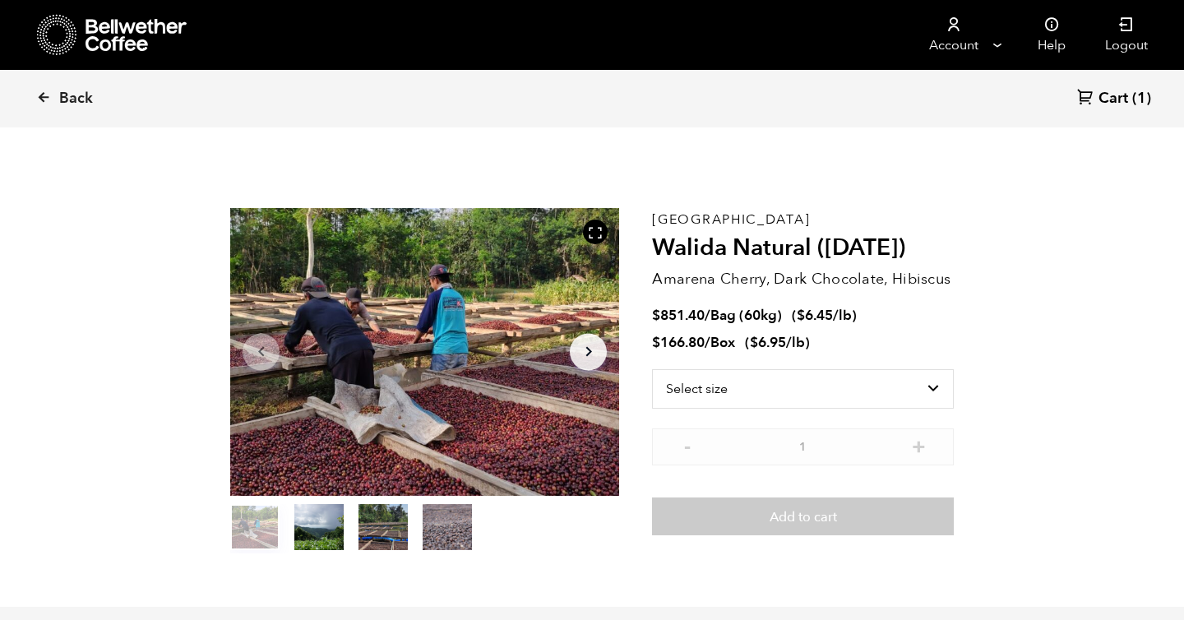
scroll to position [715, 704]
click at [708, 385] on select "Select size Bag (60kg) (132 lbs) Box (24 lbs)" at bounding box center [803, 388] width 302 height 39
click at [652, 369] on select "Select size Bag (60kg) (132 lbs) Box (24 lbs)" at bounding box center [803, 388] width 302 height 39
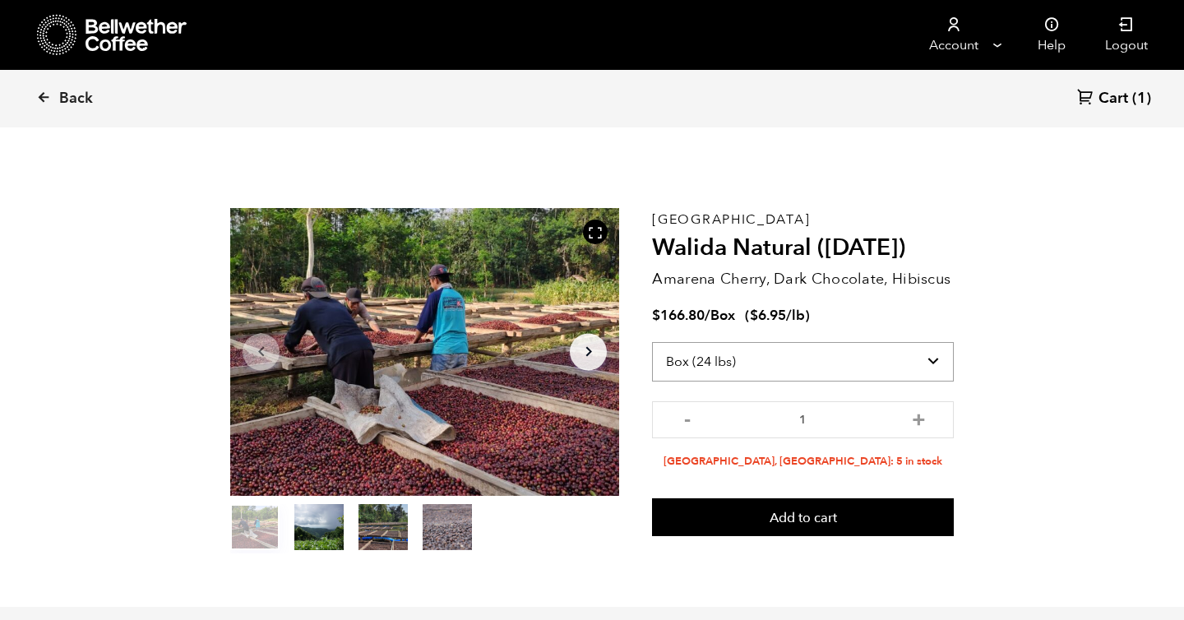
click at [718, 358] on select "Select size Bag (60kg) (132 lbs) Box (24 lbs)" at bounding box center [803, 361] width 302 height 39
click at [652, 342] on select "Select size Bag (60kg) (132 lbs) Box (24 lbs)" at bounding box center [803, 361] width 302 height 39
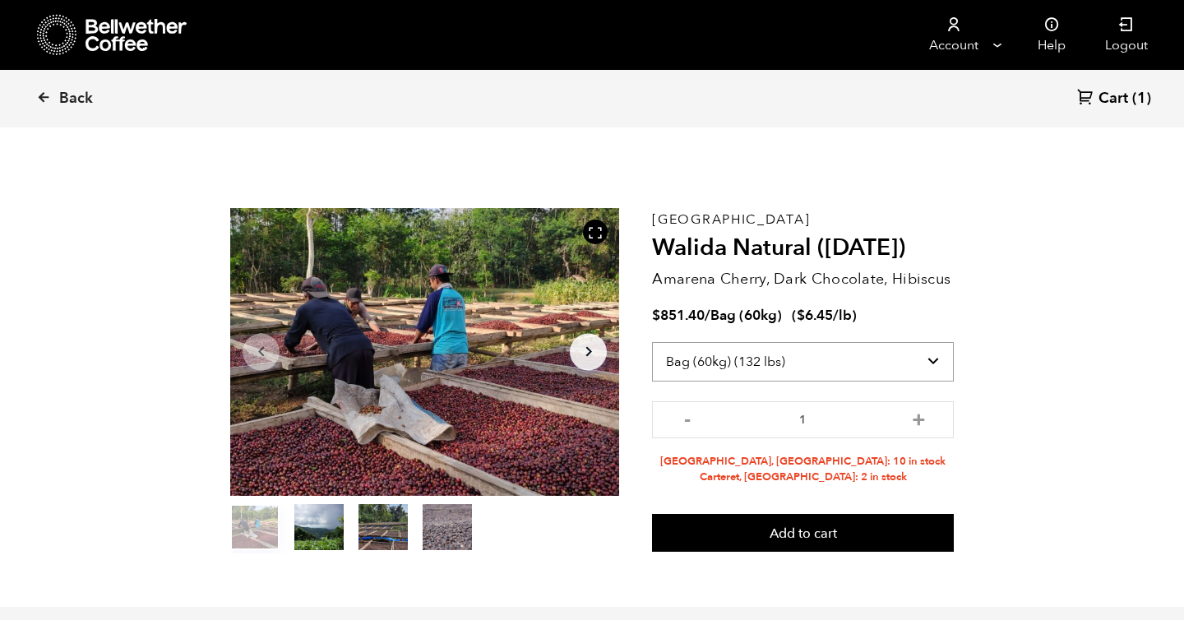
click at [738, 364] on select "Select size Bag (60kg) (132 lbs) Box (24 lbs)" at bounding box center [803, 361] width 302 height 39
select select "box"
click at [652, 342] on select "Select size Bag (60kg) (132 lbs) Box (24 lbs)" at bounding box center [803, 361] width 302 height 39
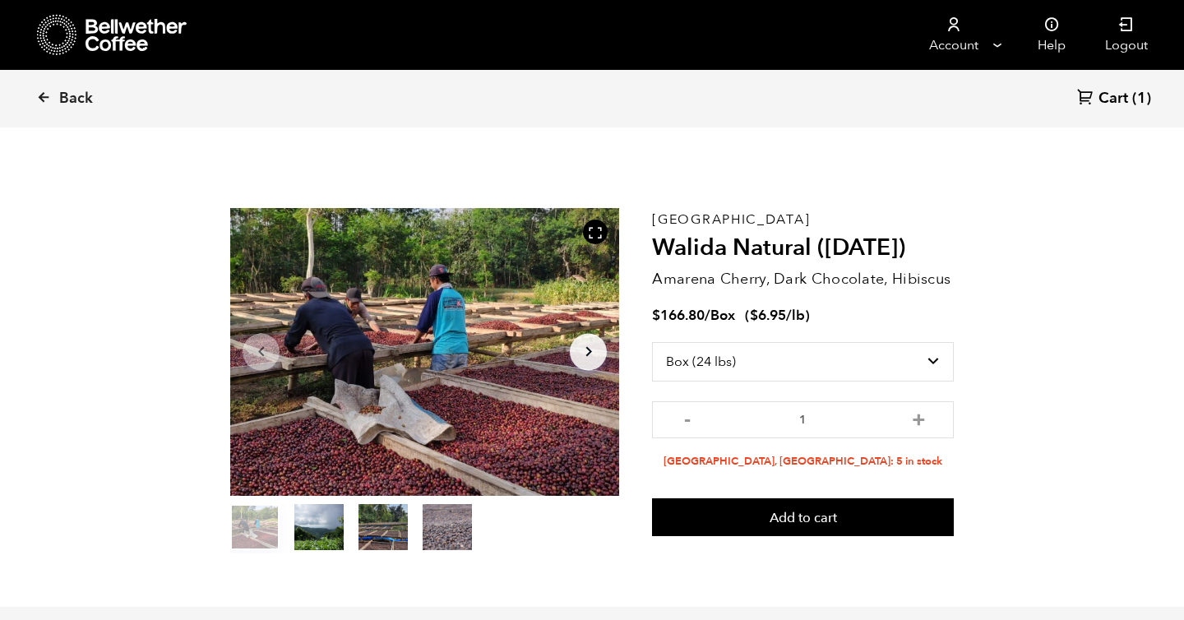
click at [598, 527] on ul at bounding box center [424, 528] width 389 height 49
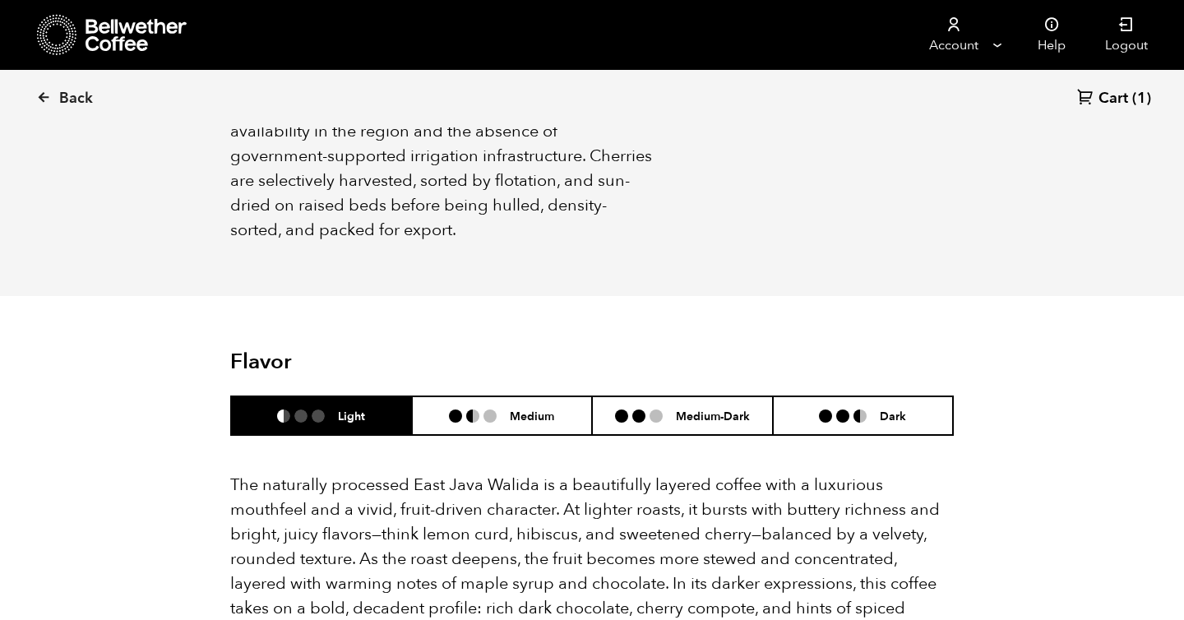
scroll to position [868, 0]
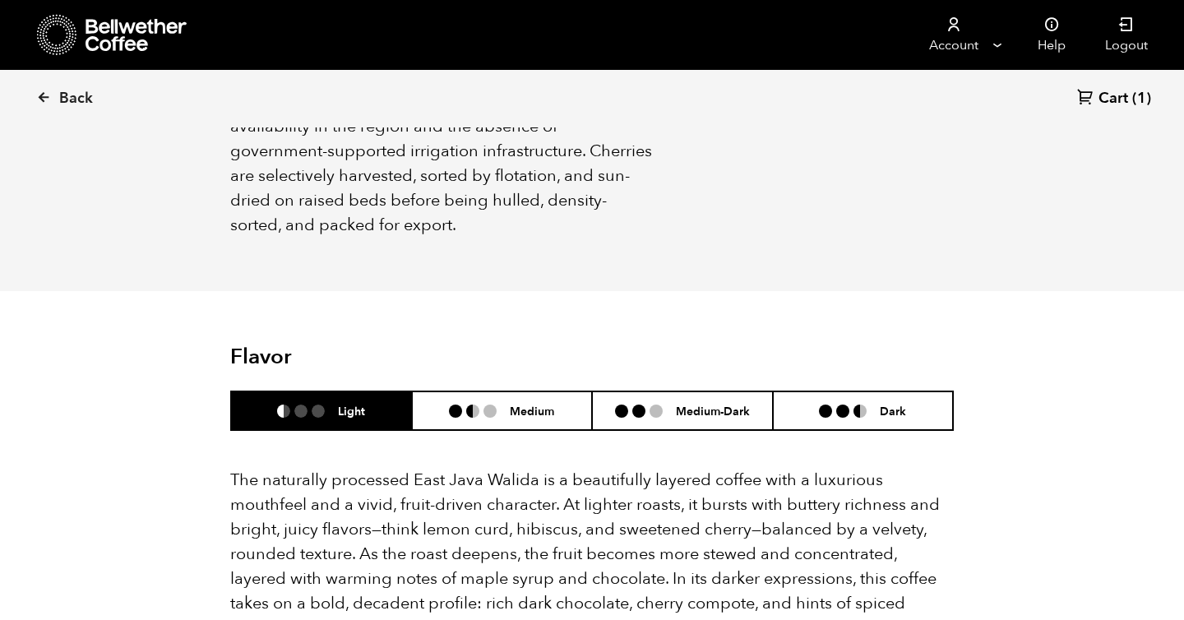
click at [498, 468] on p "The naturally processed East Java Walida is a beautifully layered coffee with a…" at bounding box center [591, 579] width 723 height 222
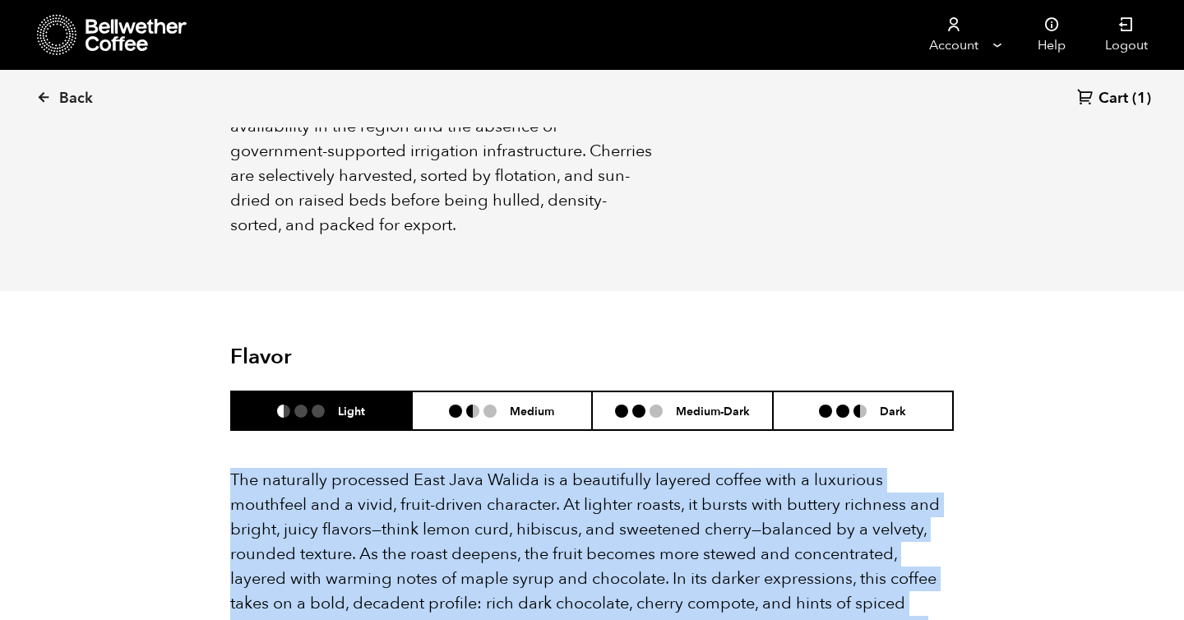
click at [498, 468] on p "The naturally processed East Java Walida is a beautifully layered coffee with a…" at bounding box center [591, 579] width 723 height 222
click at [532, 489] on p "The naturally processed East Java Walida is a beautifully layered coffee with a…" at bounding box center [591, 579] width 723 height 222
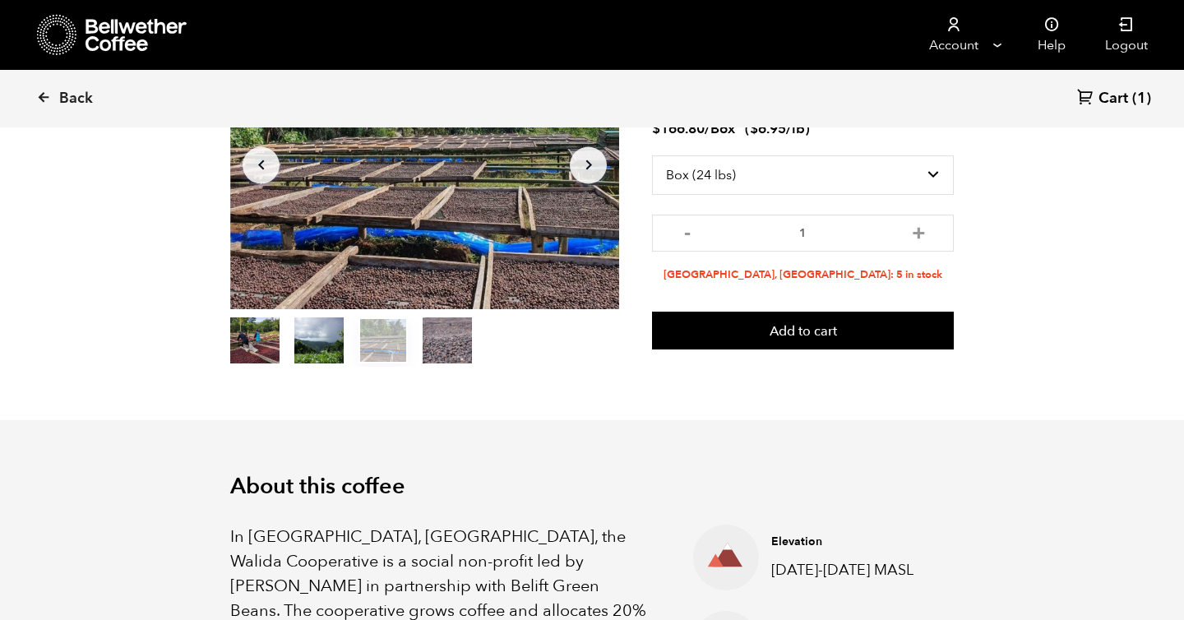
scroll to position [103, 0]
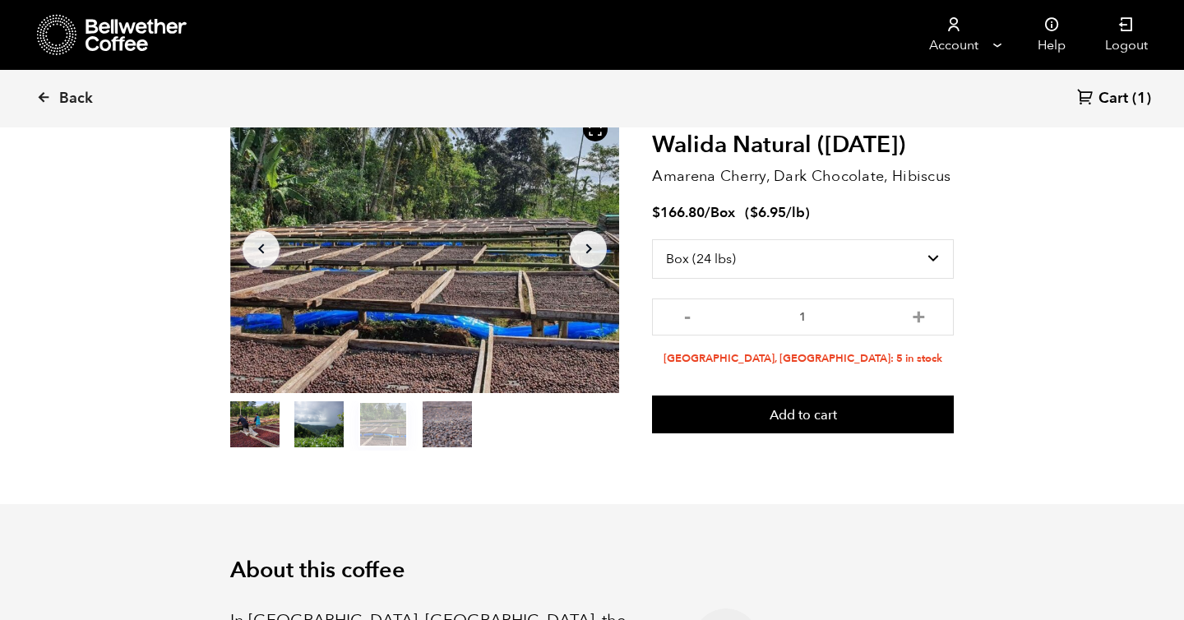
click at [532, 489] on section "Item 3 of 4 Arrow Left Arrow Right item 0 item 1 item 2 item 3 Item 3 of 4 East…" at bounding box center [591, 278] width 805 height 452
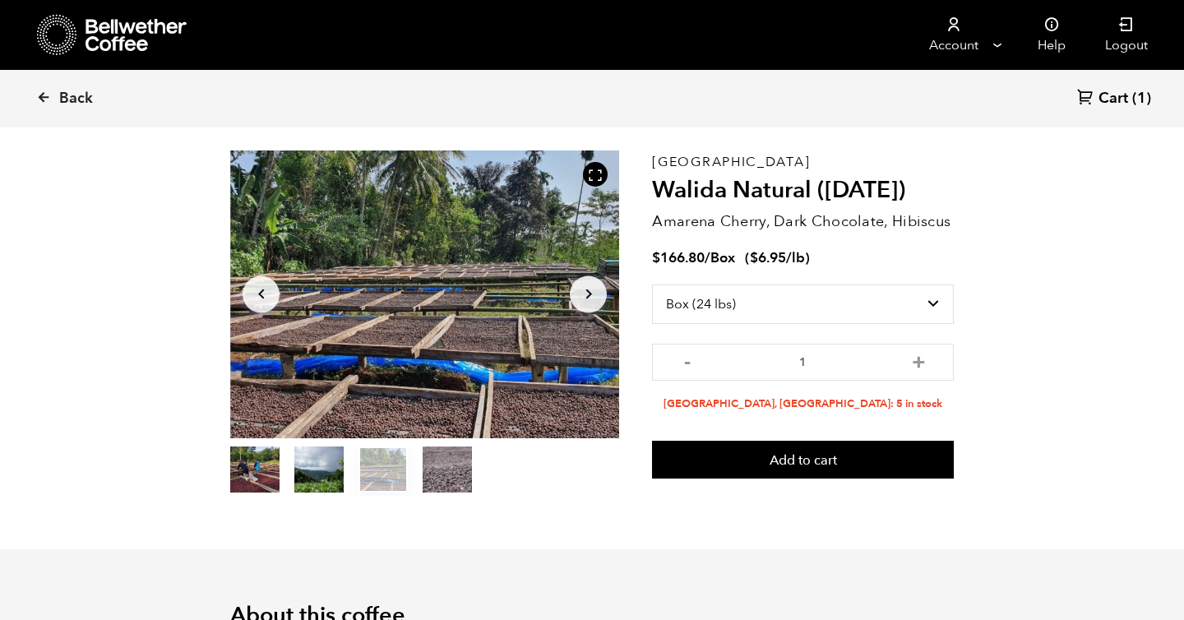
scroll to position [4, 0]
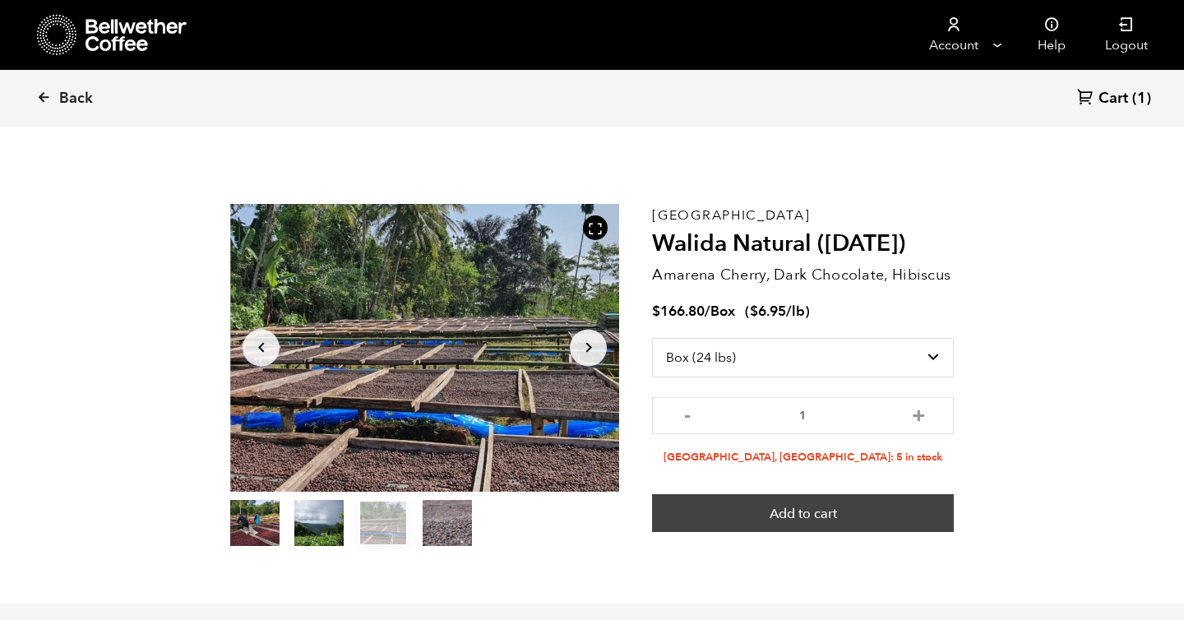
click at [746, 524] on button "Add to cart" at bounding box center [803, 513] width 302 height 38
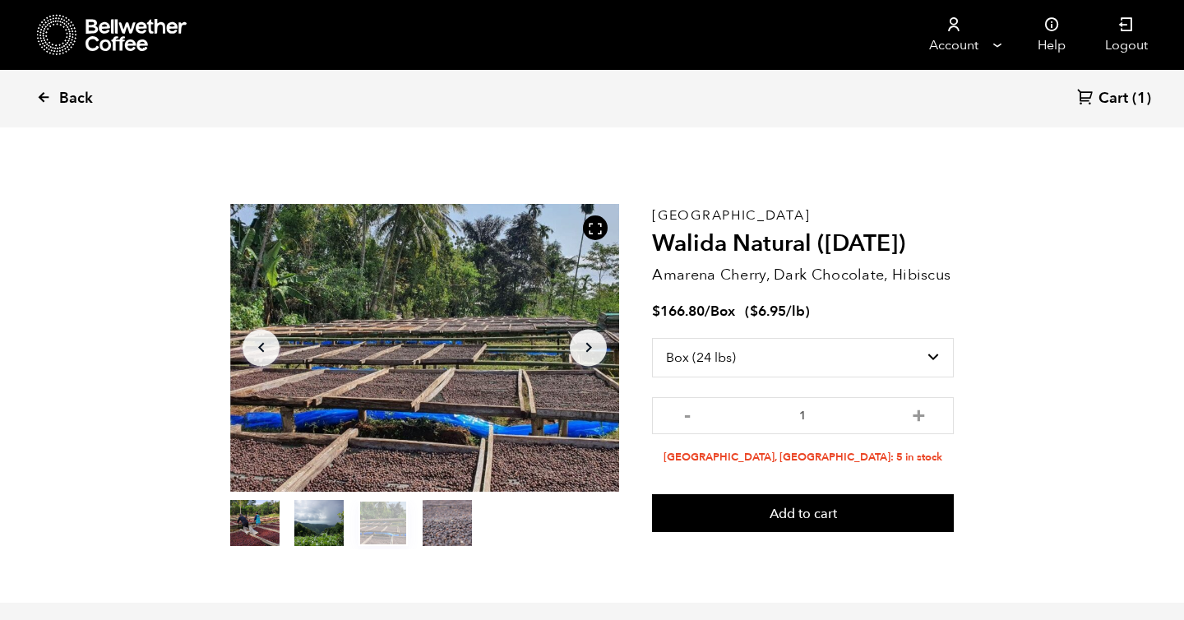
click at [73, 95] on span "Back" at bounding box center [76, 99] width 34 height 20
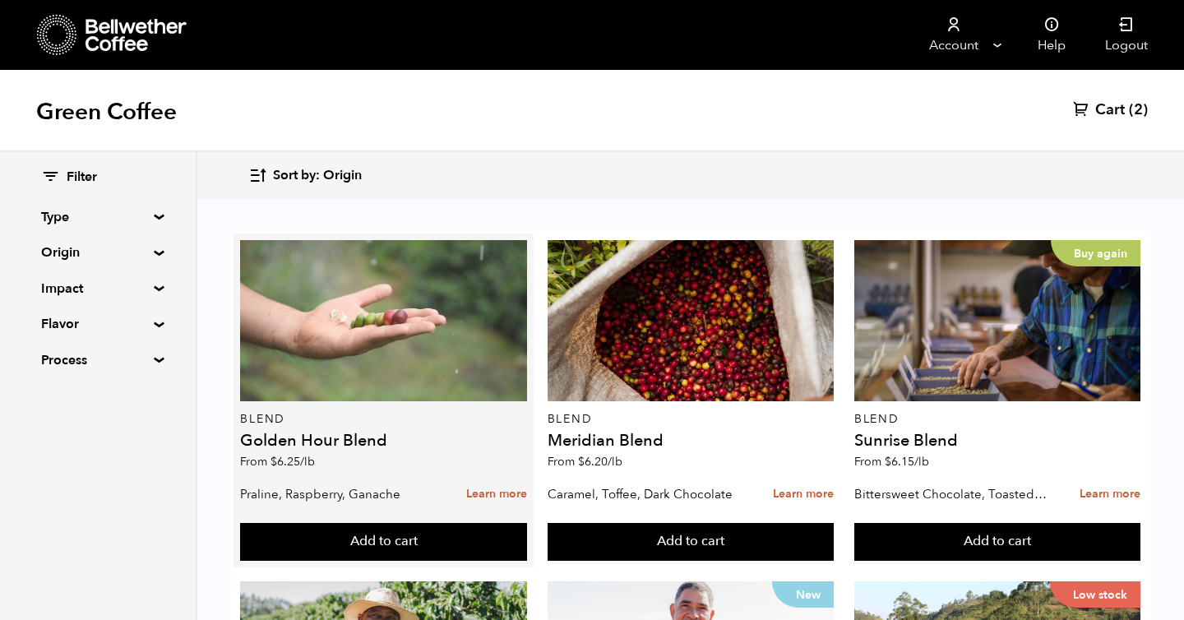
click at [419, 324] on div at bounding box center [383, 320] width 286 height 161
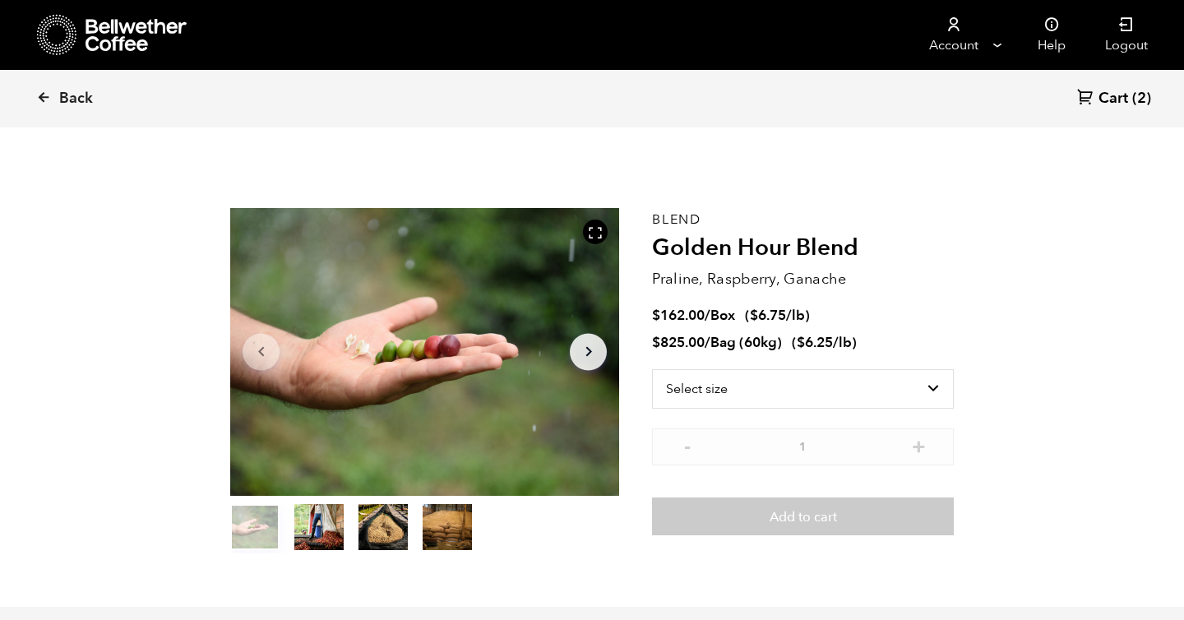
scroll to position [715, 704]
click at [759, 398] on select "Select size Bag (60kg) (132 lbs) Box (24 lbs)" at bounding box center [803, 388] width 302 height 39
select select "box"
click at [652, 369] on select "Select size Bag (60kg) (132 lbs) Box (24 lbs)" at bounding box center [803, 388] width 302 height 39
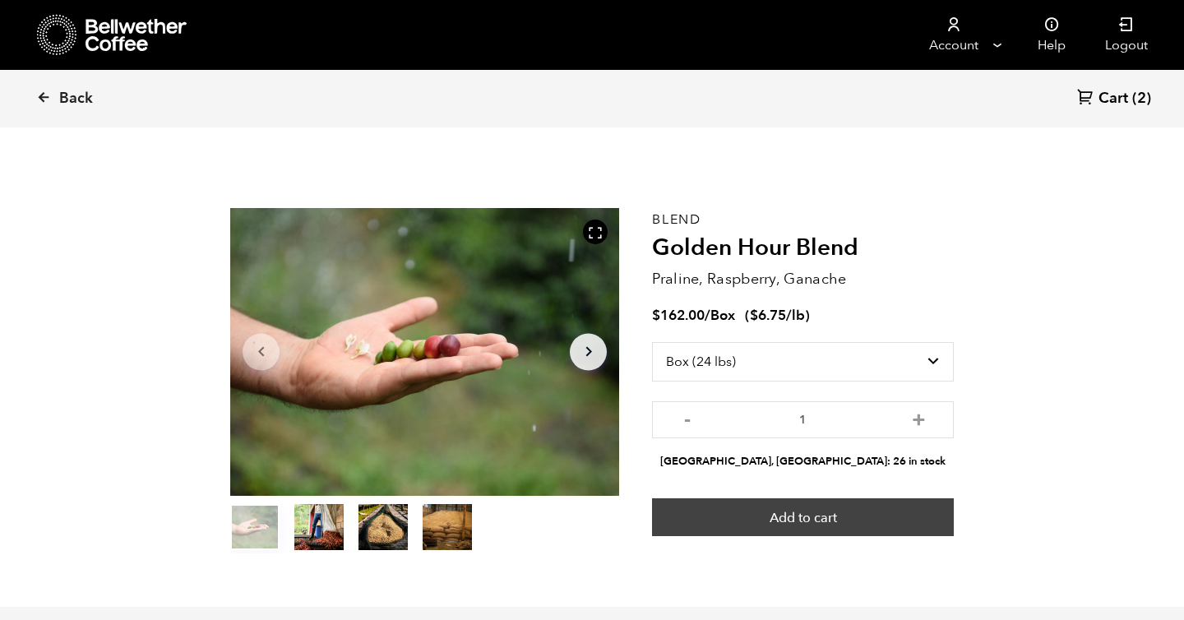
click at [831, 515] on button "Add to cart" at bounding box center [803, 517] width 302 height 38
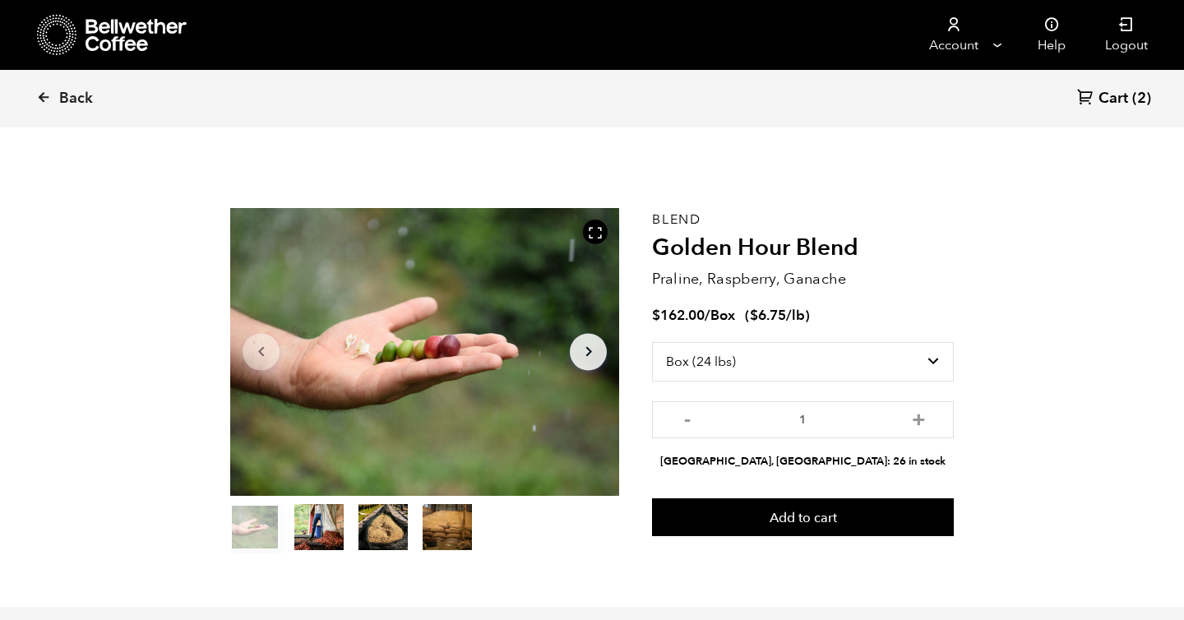
click at [1117, 101] on span "Cart" at bounding box center [1113, 99] width 30 height 20
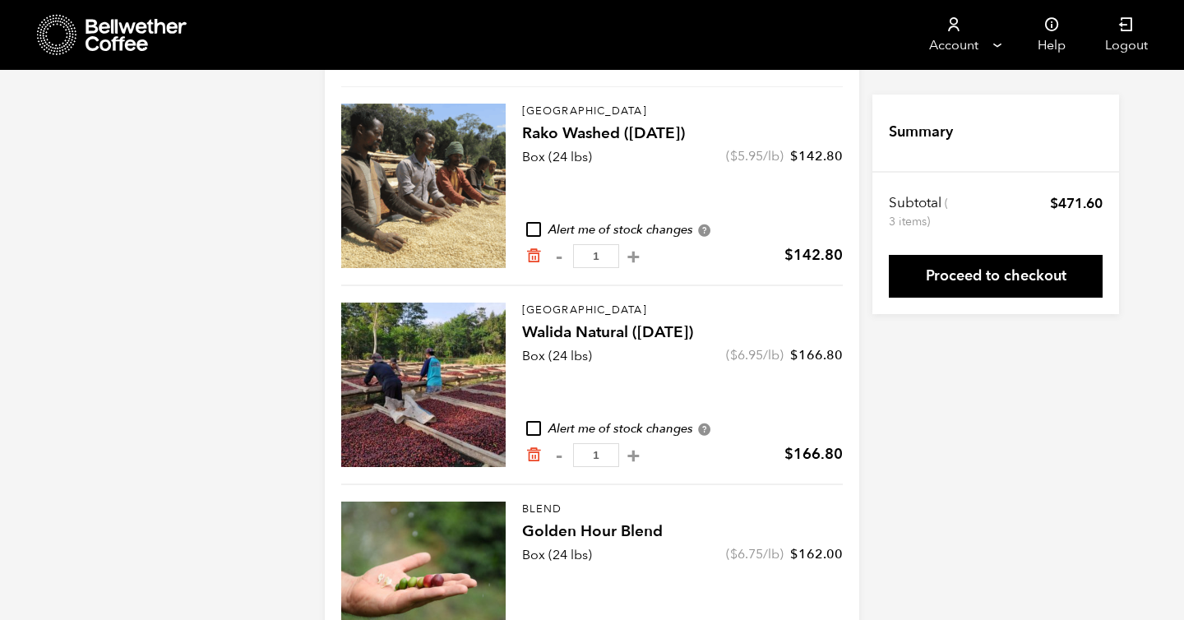
scroll to position [160, 0]
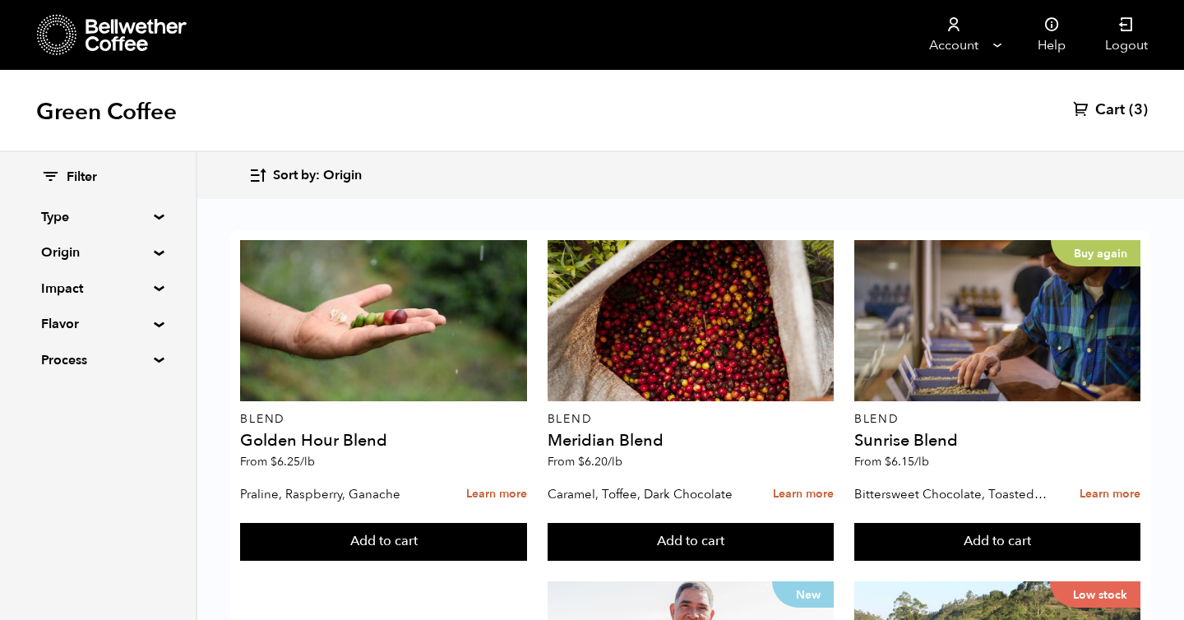
scroll to position [228, 0]
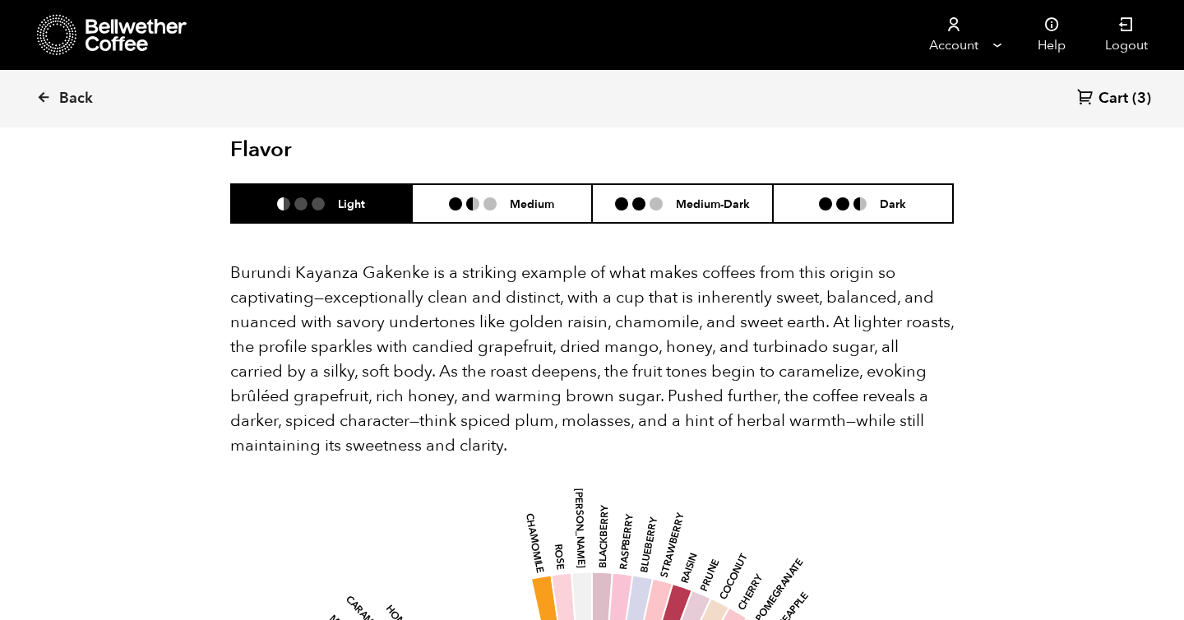
scroll to position [765, 0]
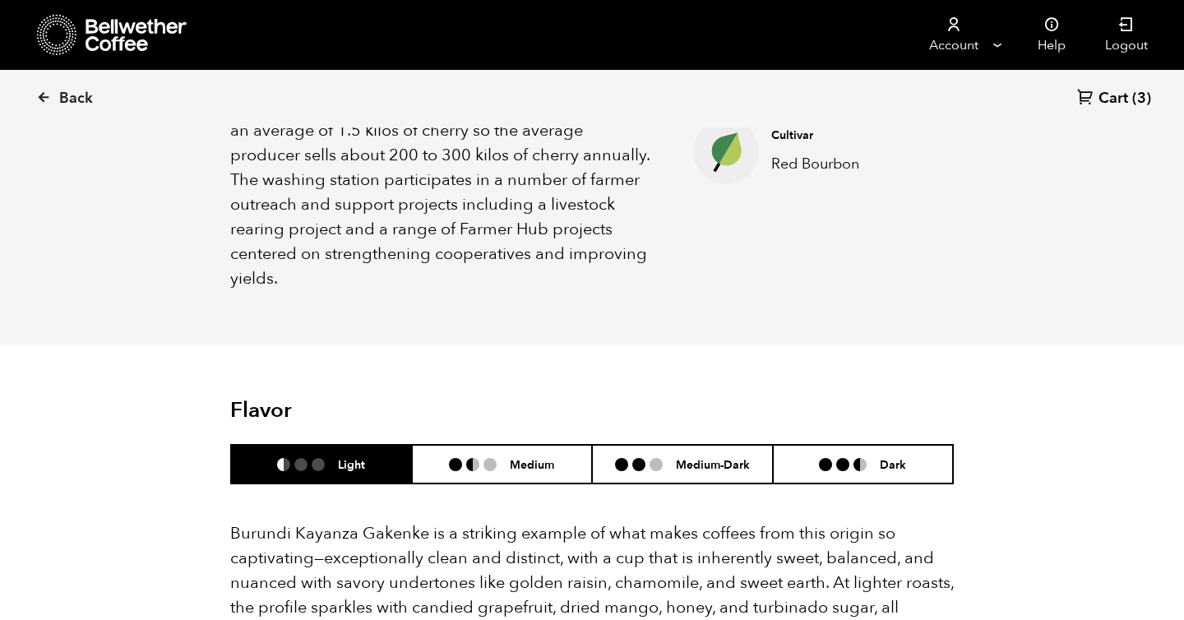
click at [914, 313] on div "About this coffee Built in 1991, Gakenke station has 2,685 registered farmer me…" at bounding box center [591, 92] width 805 height 503
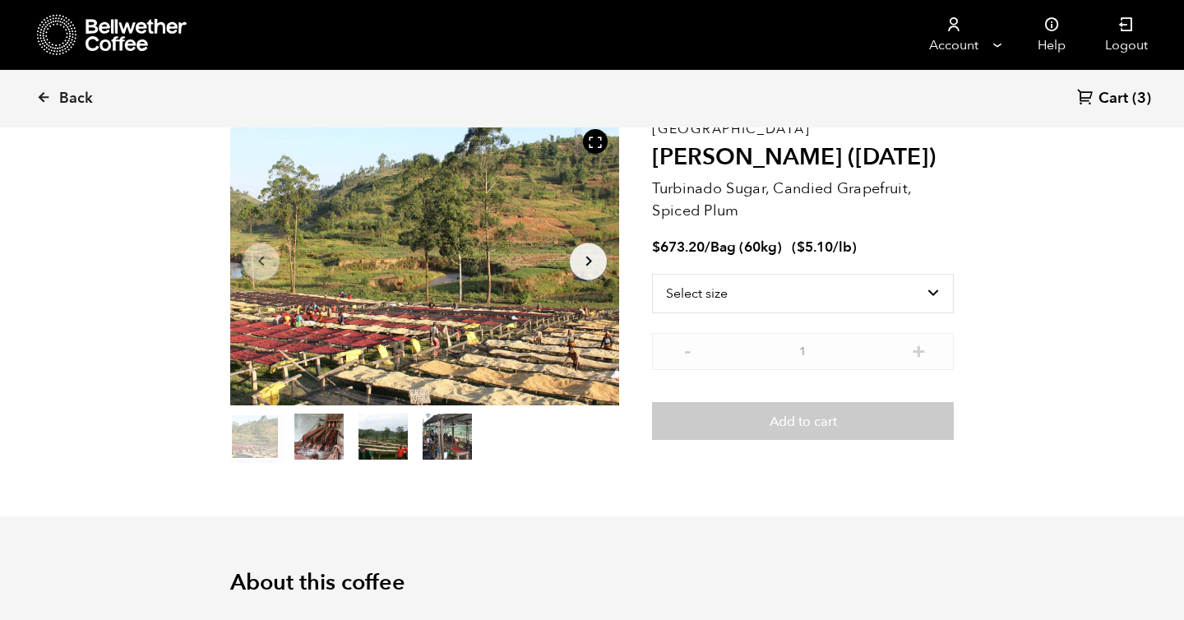
scroll to position [0, 0]
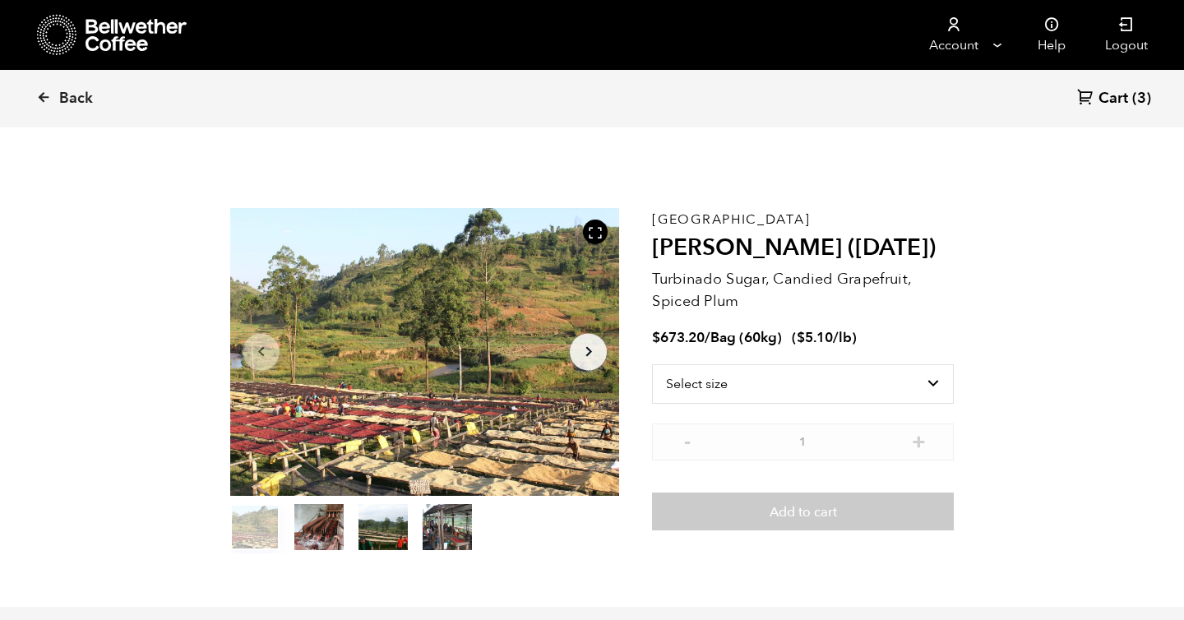
click at [985, 249] on section "Item 1 of 4 Arrow Left Arrow Right item 0 item 1 item 2 item 3 Item 1 of 4 Buru…" at bounding box center [591, 381] width 805 height 452
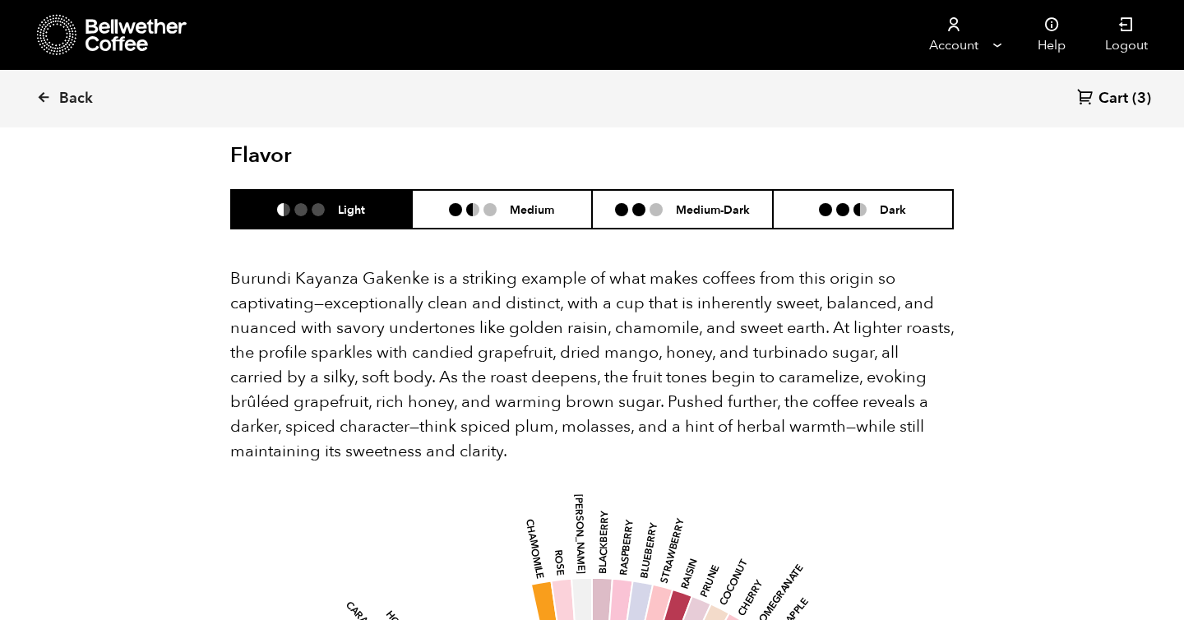
scroll to position [1016, 0]
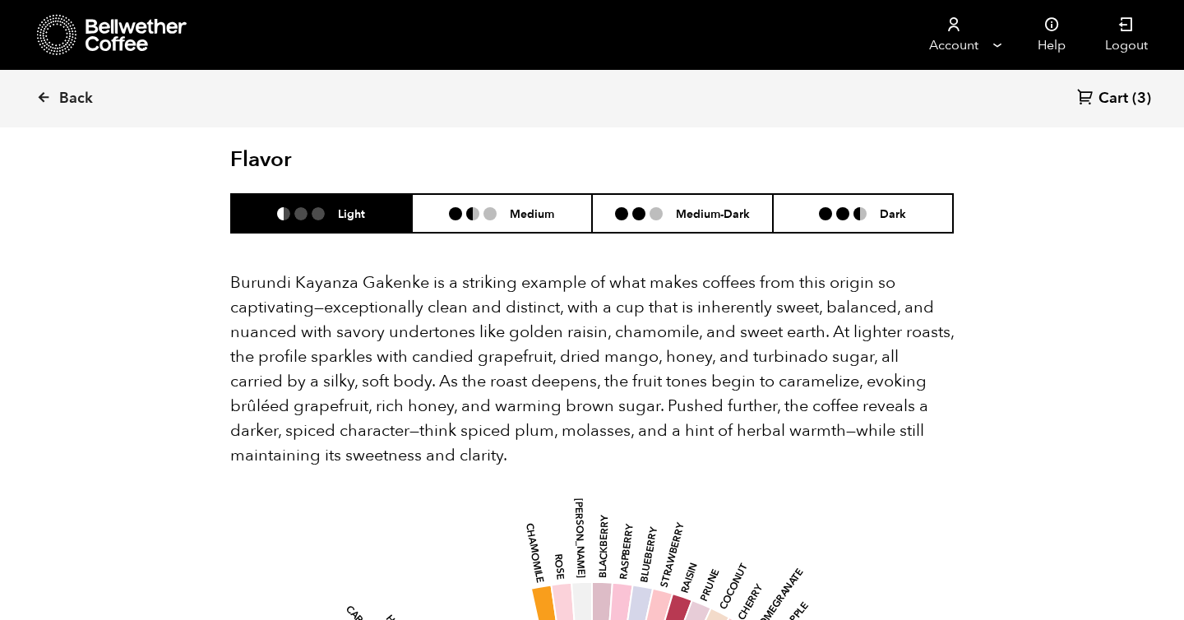
click at [841, 324] on p "Burundi Kayanza Gakenke is a striking example of what makes coffees from this o…" at bounding box center [591, 368] width 723 height 197
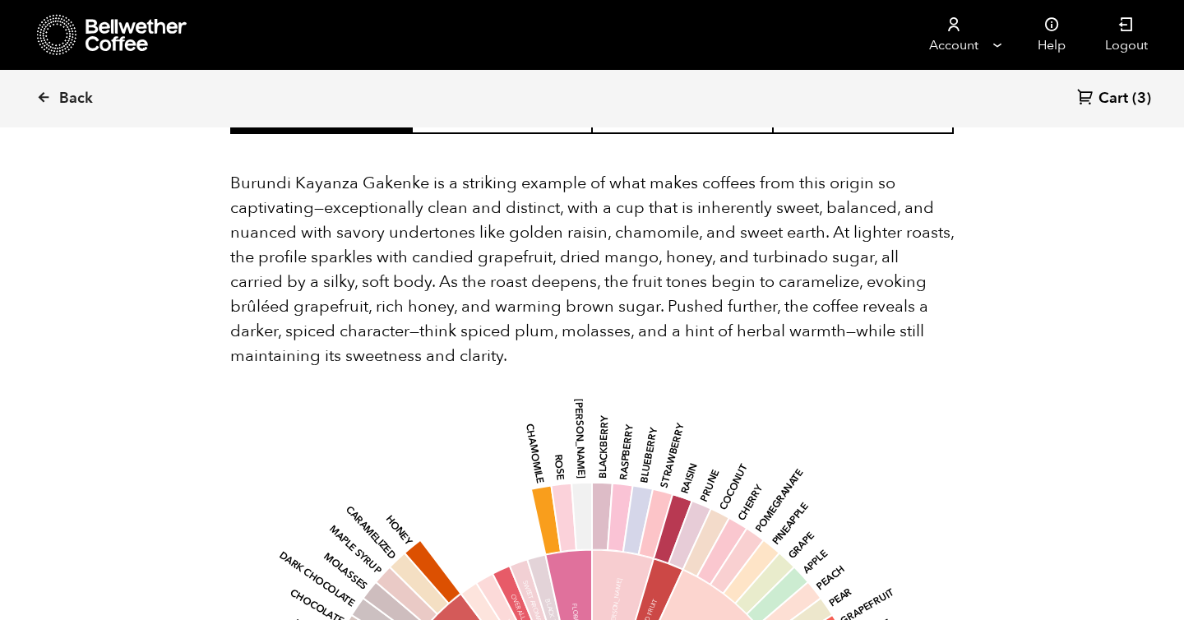
scroll to position [995, 0]
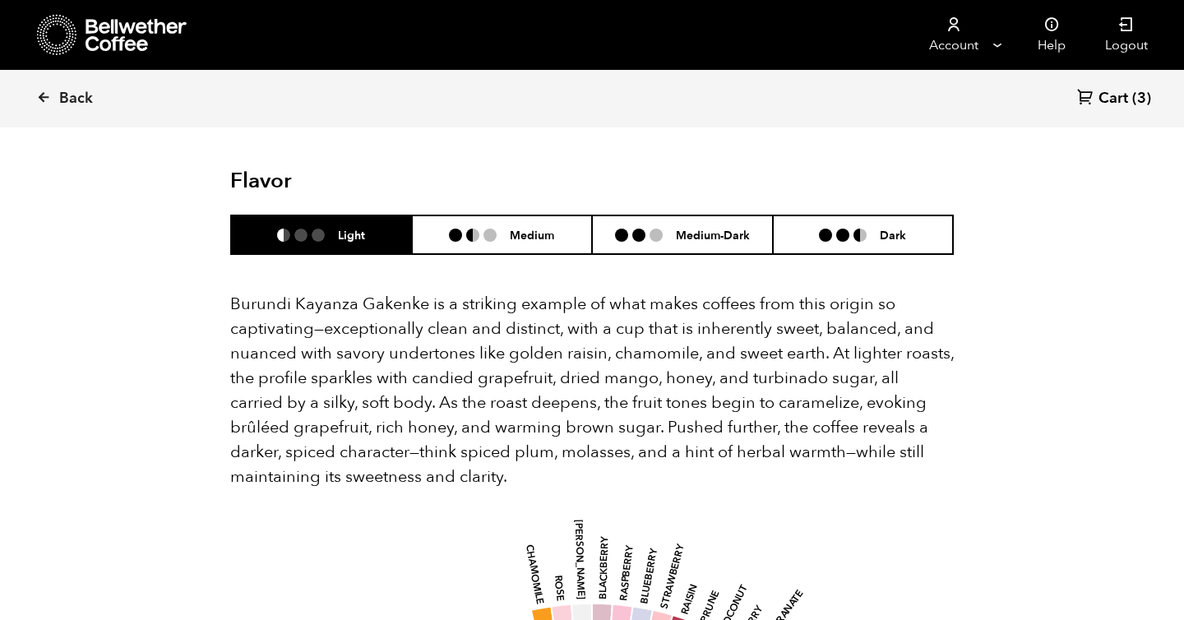
click at [720, 92] on div "Back Cart (3)" at bounding box center [592, 99] width 1184 height 58
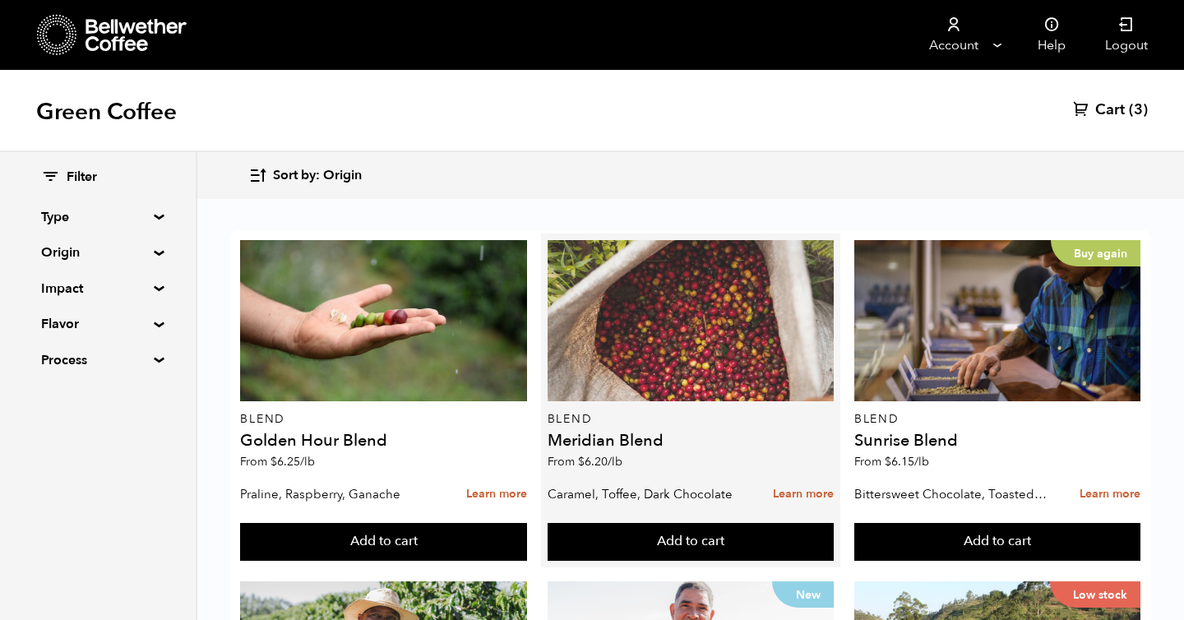
click at [685, 380] on div at bounding box center [690, 320] width 286 height 161
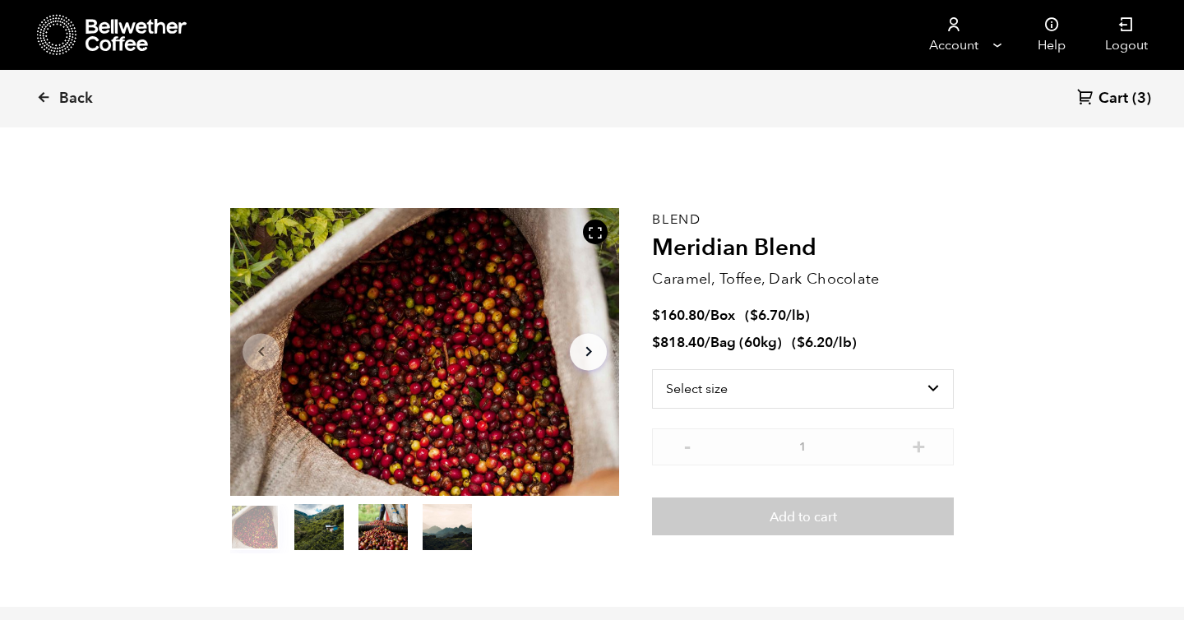
scroll to position [715, 704]
click at [716, 394] on select "Select size Bag (60kg) (132 lbs) Box (24 lbs)" at bounding box center [803, 388] width 302 height 39
select select "box"
click at [652, 369] on select "Select size Bag (60kg) (132 lbs) Box (24 lbs)" at bounding box center [803, 388] width 302 height 39
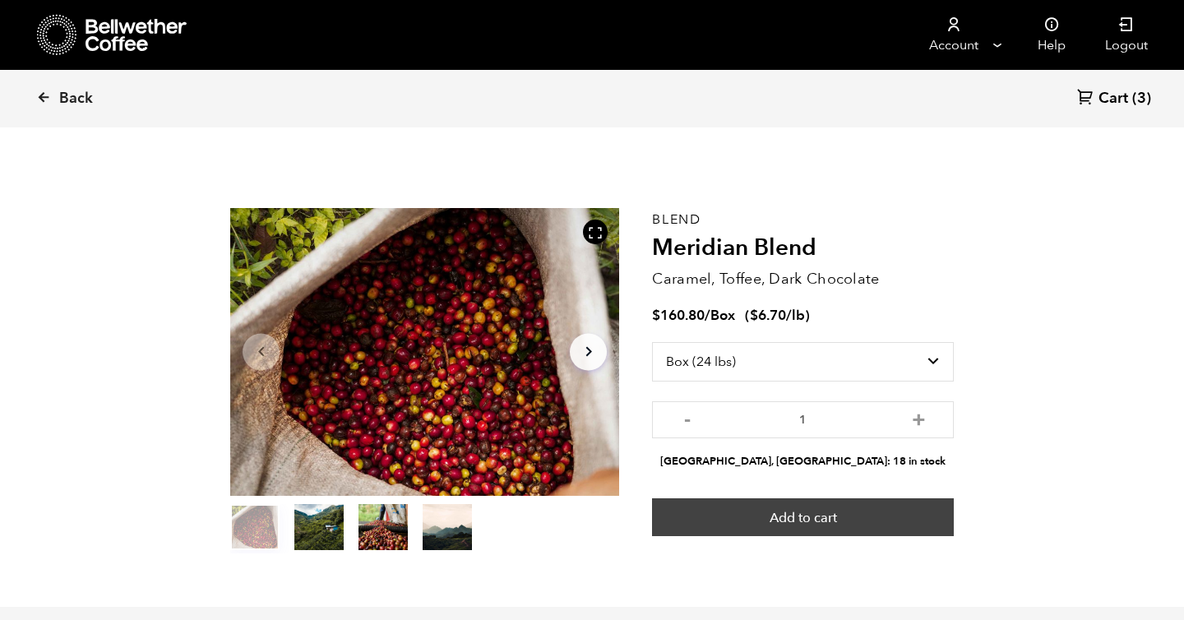
click at [856, 513] on button "Add to cart" at bounding box center [803, 517] width 302 height 38
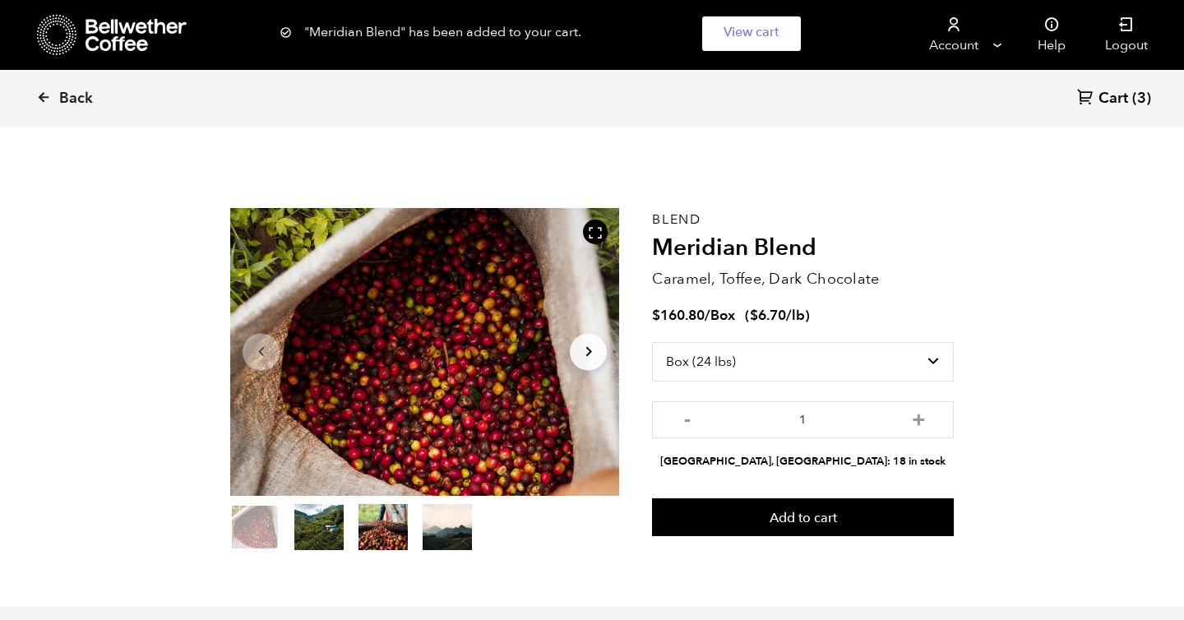
click at [977, 319] on section "Item 1 of 4 Arrow Left Arrow Right item 0 item 1 item 2 item 3 Item 1 of 4 "Mer…" at bounding box center [591, 381] width 805 height 452
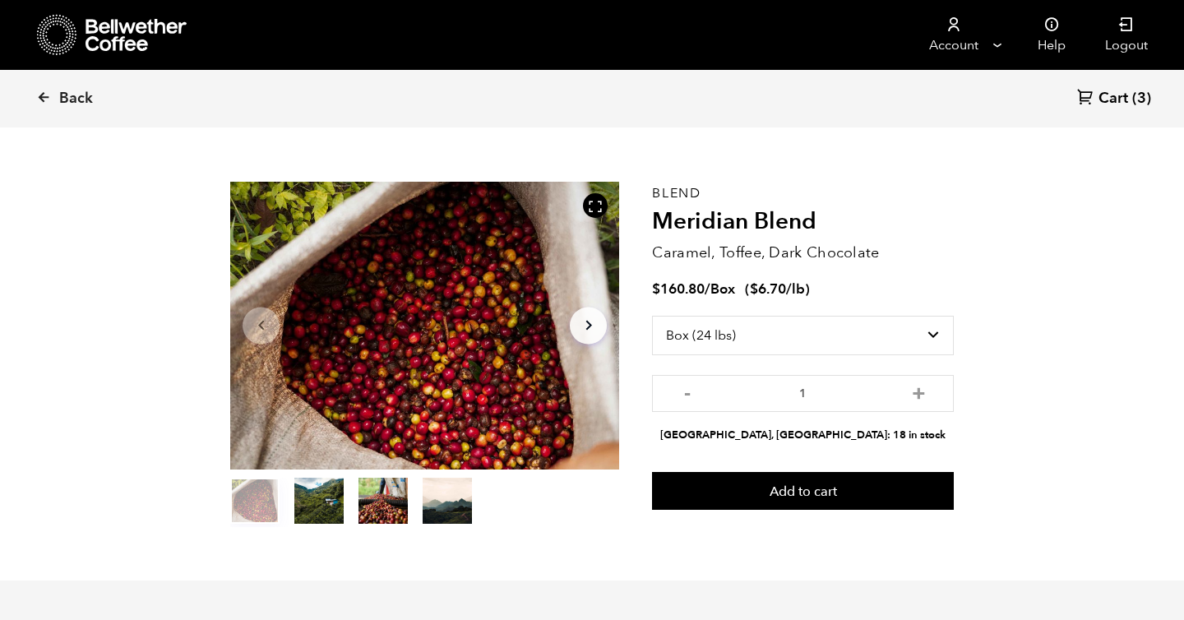
scroll to position [0, 0]
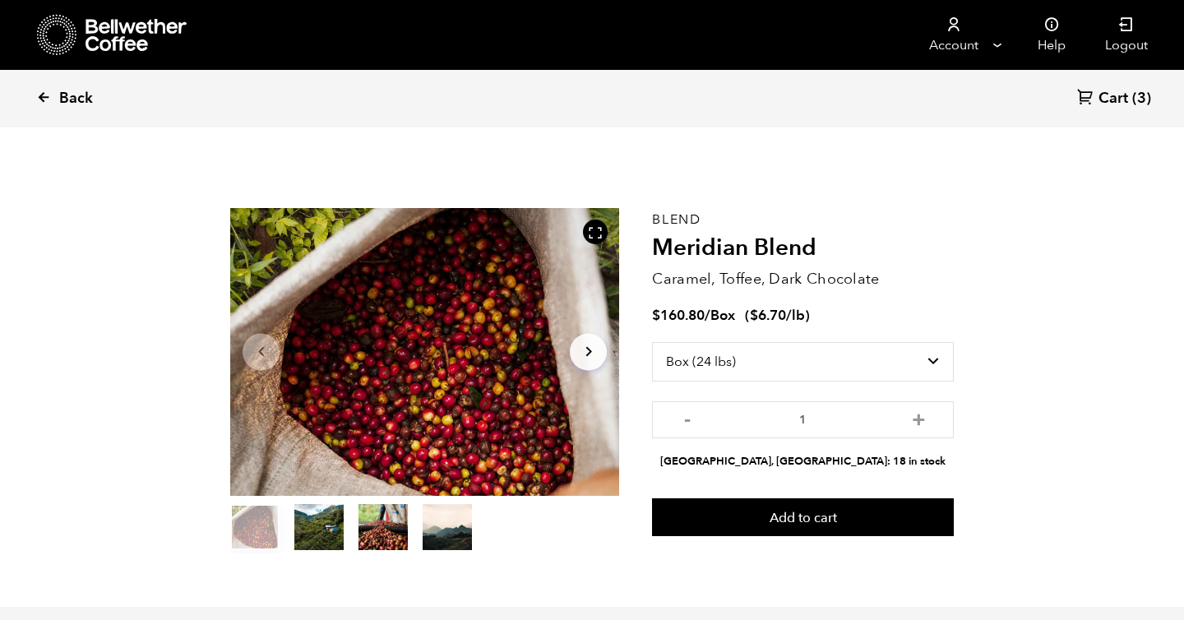
click at [90, 95] on span "Back" at bounding box center [76, 99] width 34 height 20
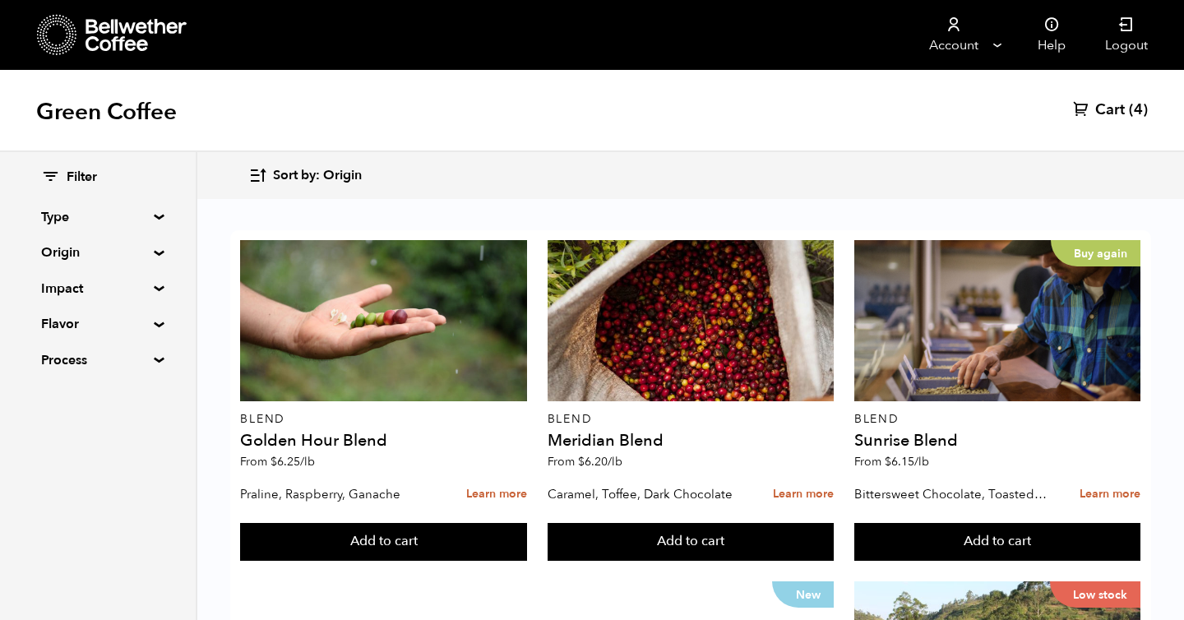
scroll to position [1126, 0]
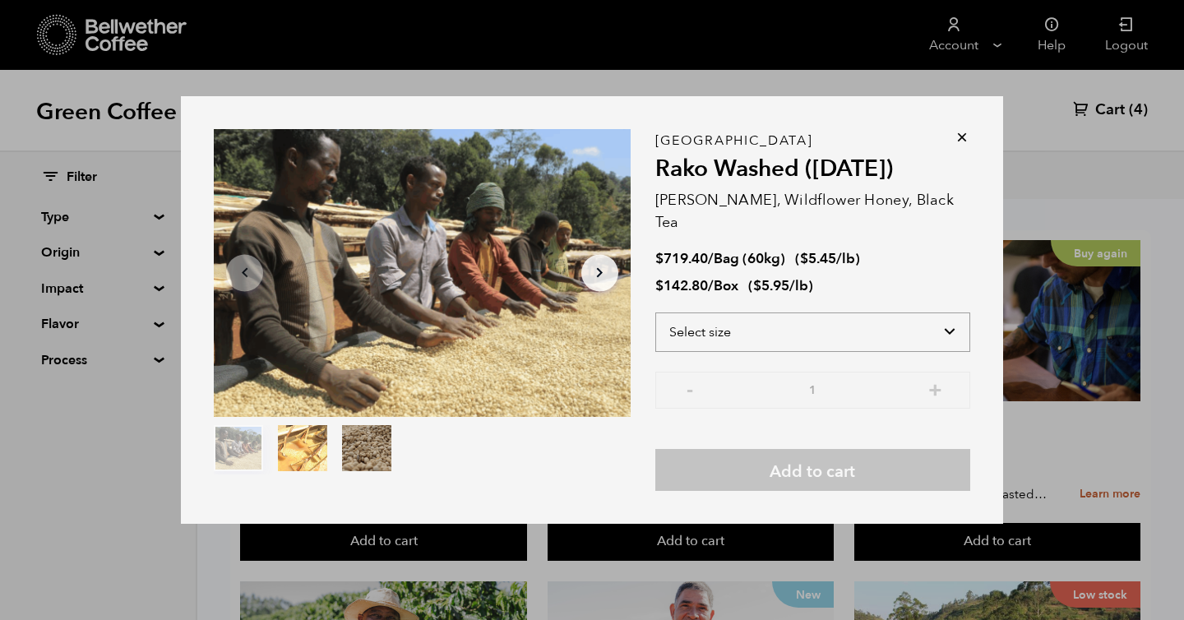
click at [728, 319] on select "Select size Bag (60kg) (132 lbs) Box (24 lbs)" at bounding box center [812, 331] width 315 height 39
click at [959, 145] on icon at bounding box center [961, 137] width 16 height 16
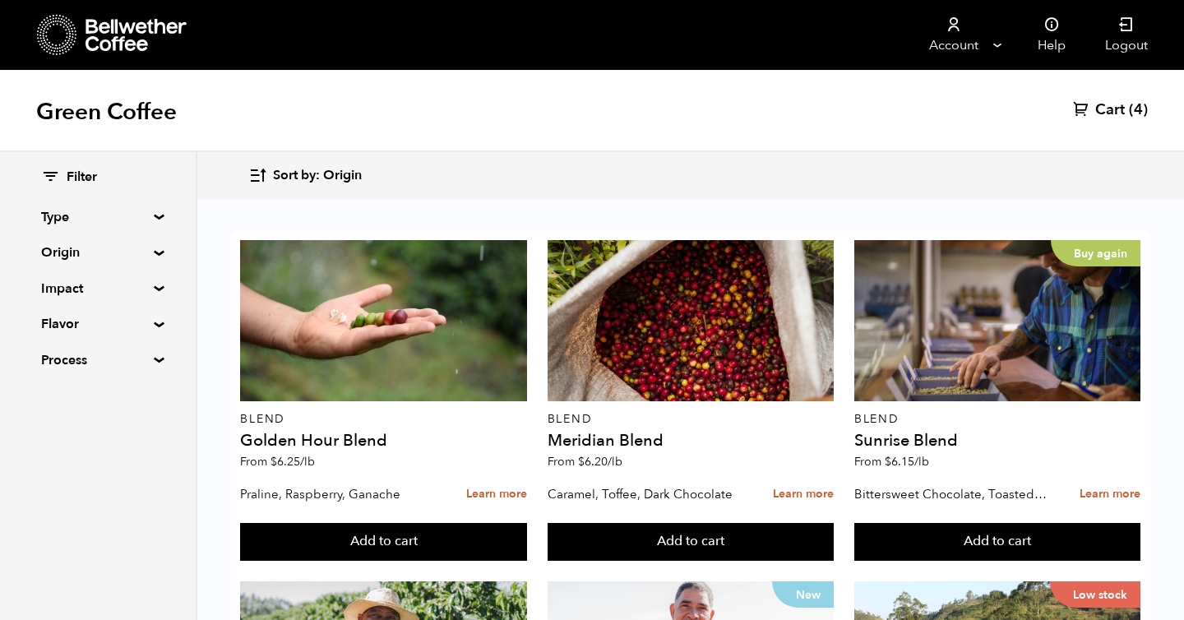
scroll to position [782, 0]
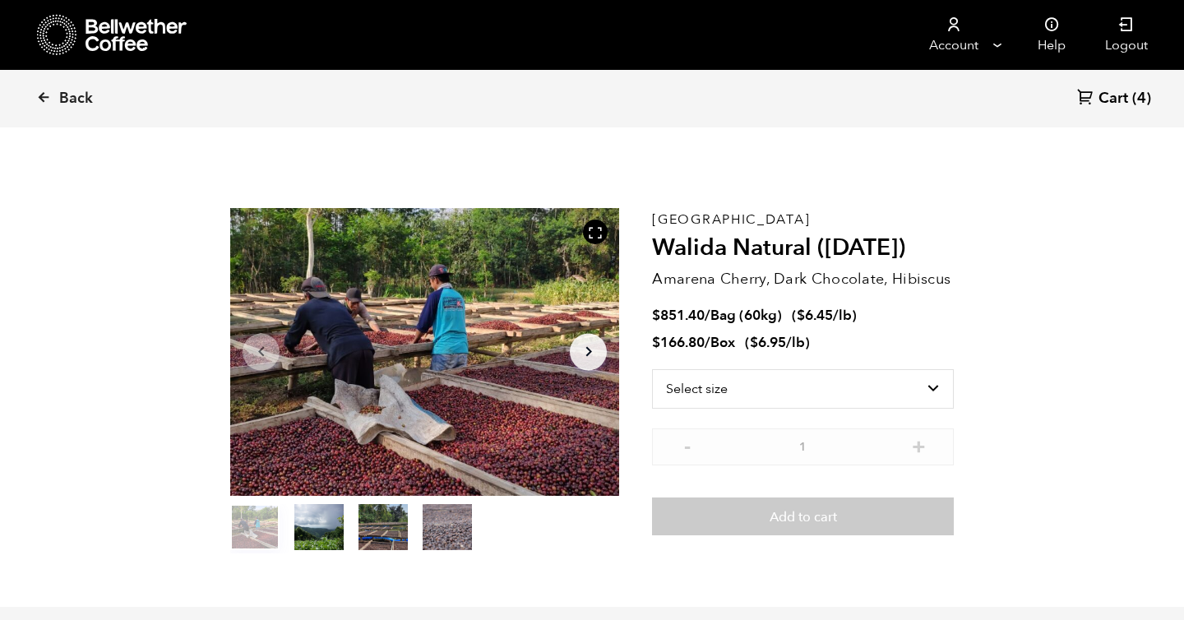
scroll to position [715, 704]
click at [866, 392] on select "Select size Bag (60kg) (132 lbs) Box (24 lbs)" at bounding box center [803, 388] width 302 height 39
select select "box"
click at [652, 369] on select "Select size Bag (60kg) (132 lbs) Box (24 lbs)" at bounding box center [803, 388] width 302 height 39
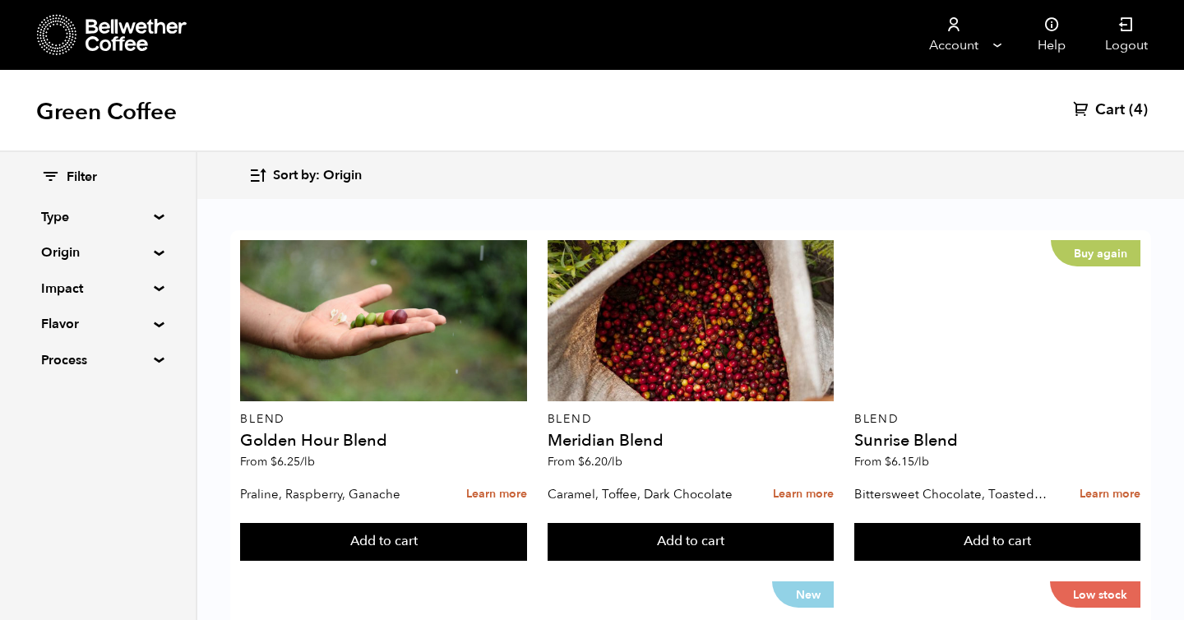
scroll to position [1101, 0]
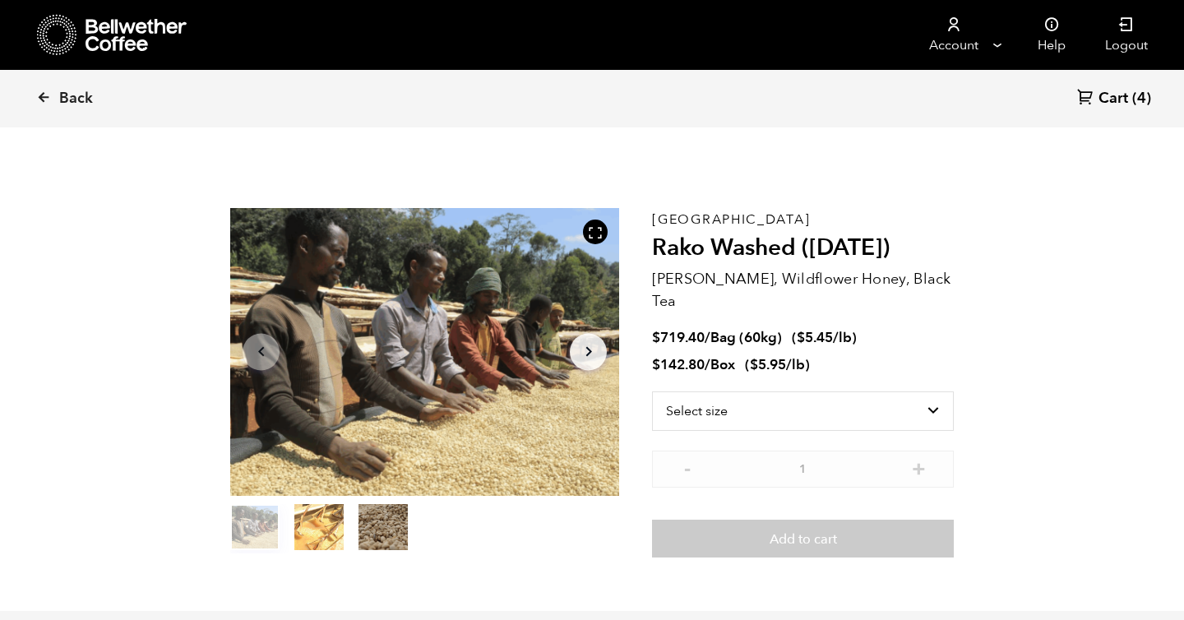
scroll to position [715, 704]
click at [835, 395] on select "Select size Bag (60kg) (132 lbs) Box (24 lbs)" at bounding box center [803, 410] width 302 height 39
select select "box"
click at [652, 391] on select "Select size Bag (60kg) (132 lbs) Box (24 lbs)" at bounding box center [803, 410] width 302 height 39
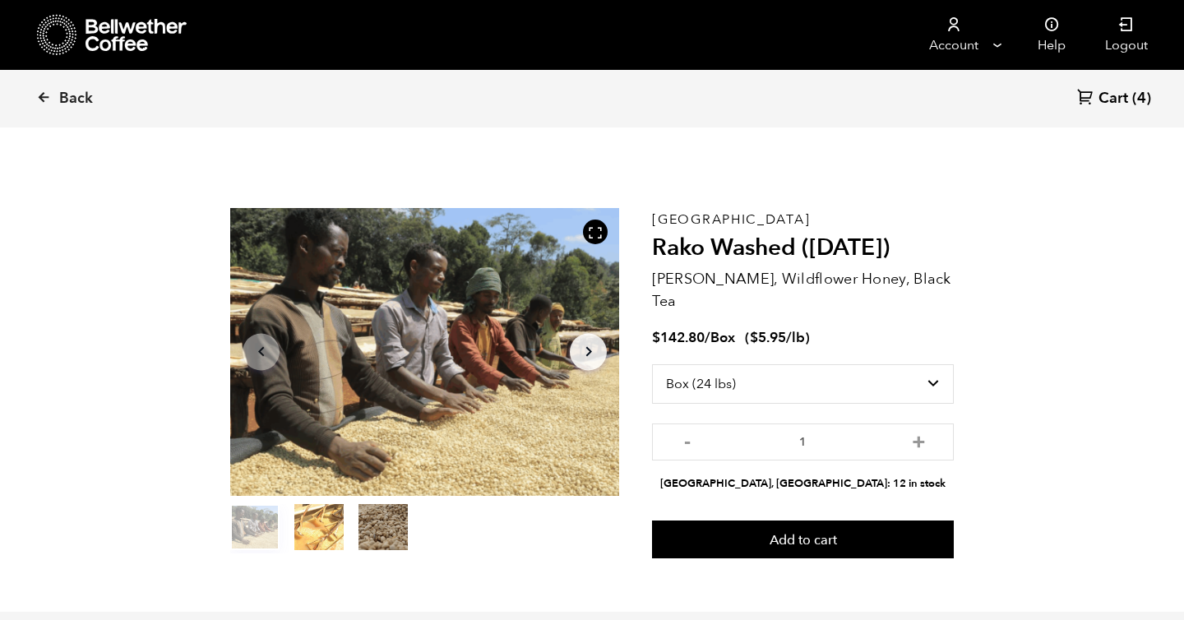
click at [912, 265] on div "Ethiopia Rako Washed (JUL 25) Meyer Lemon, Wildflower Honey, Black Tea $ 142.80…" at bounding box center [803, 383] width 302 height 350
click at [1114, 98] on span "Cart" at bounding box center [1113, 99] width 30 height 20
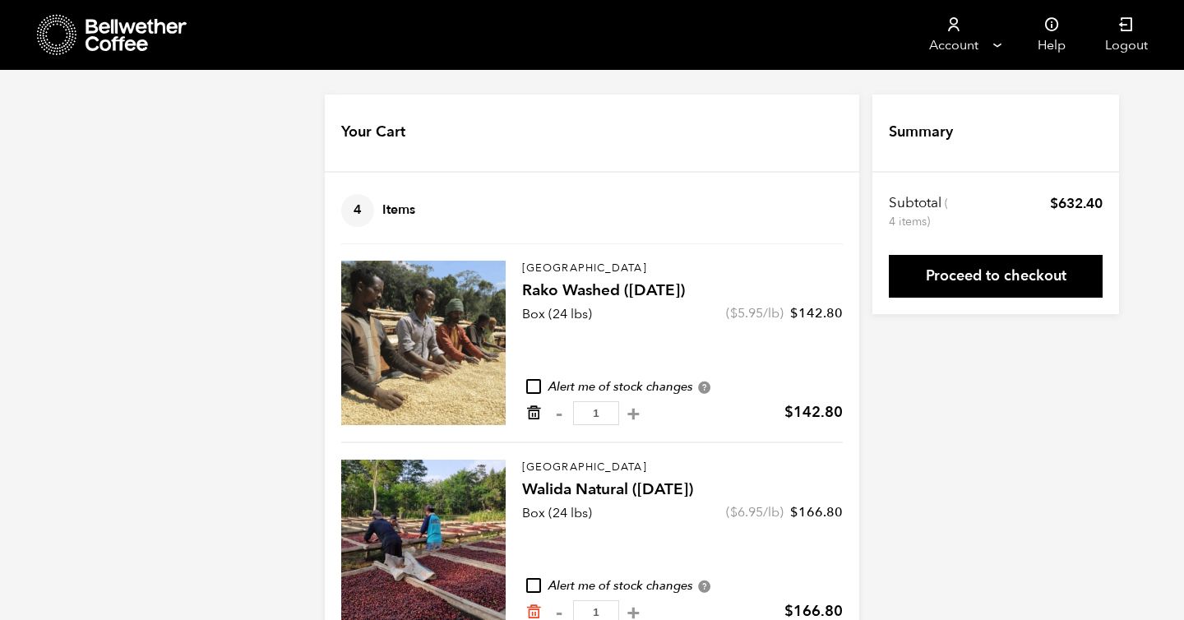
click at [538, 418] on icon "Remove from cart" at bounding box center [533, 412] width 16 height 16
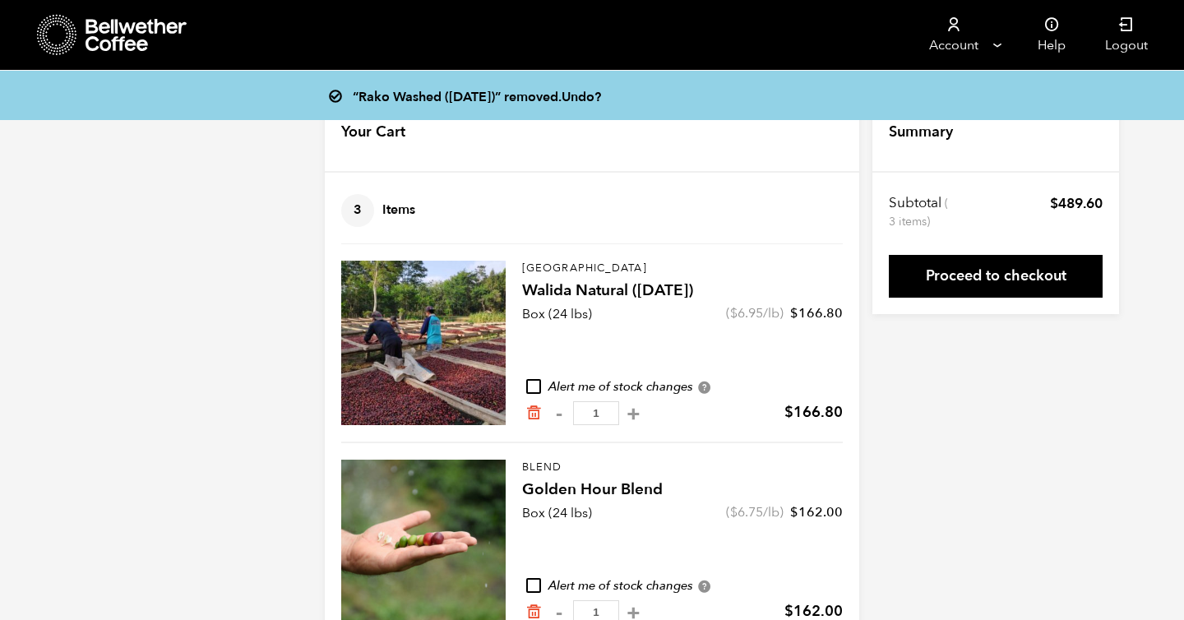
click at [953, 484] on div "“Rako Washed ([DATE])” removed. Undo? Your Cart 3 Items Update cart 3 Items Eas…" at bounding box center [592, 467] width 1184 height 745
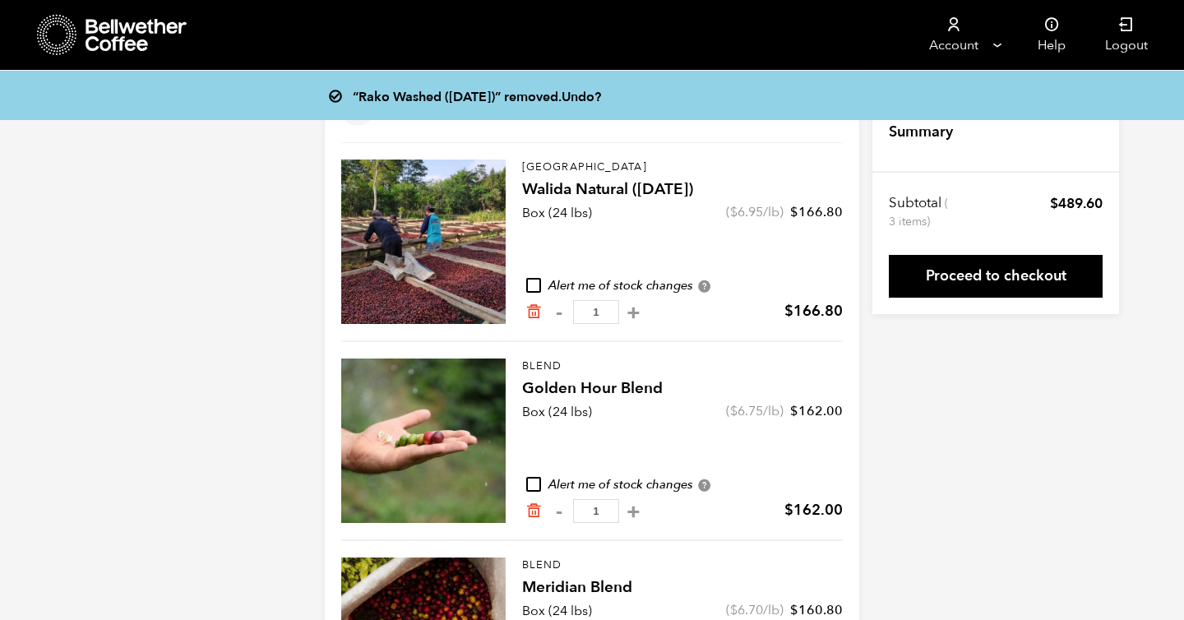
scroll to position [97, 0]
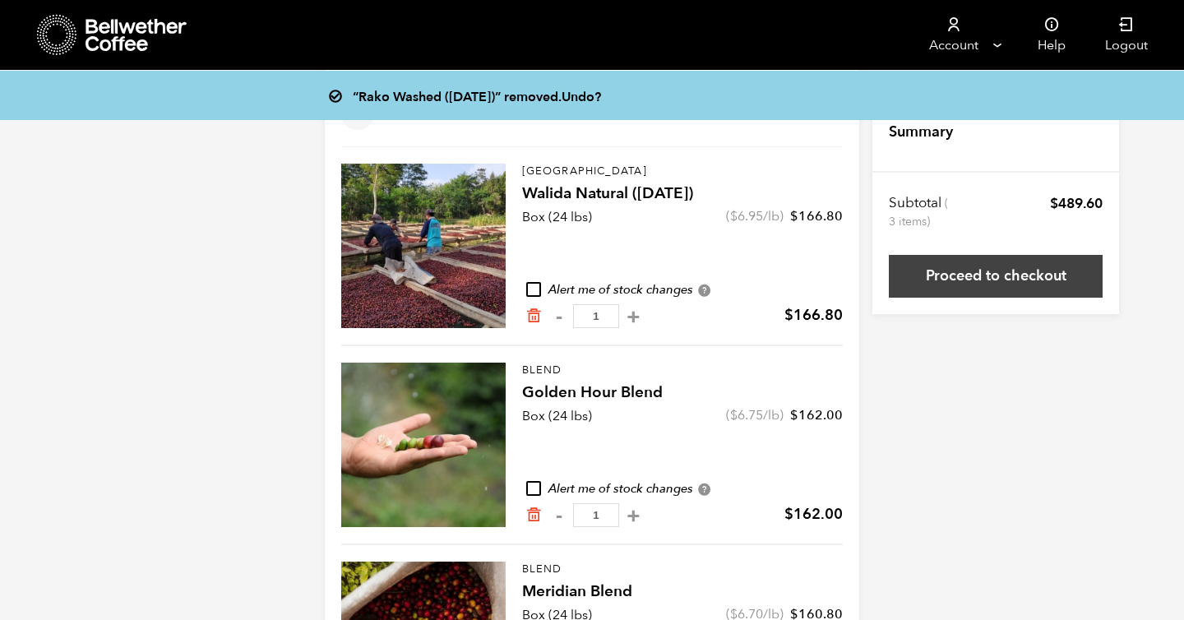
click at [980, 284] on link "Proceed to checkout" at bounding box center [996, 276] width 214 height 43
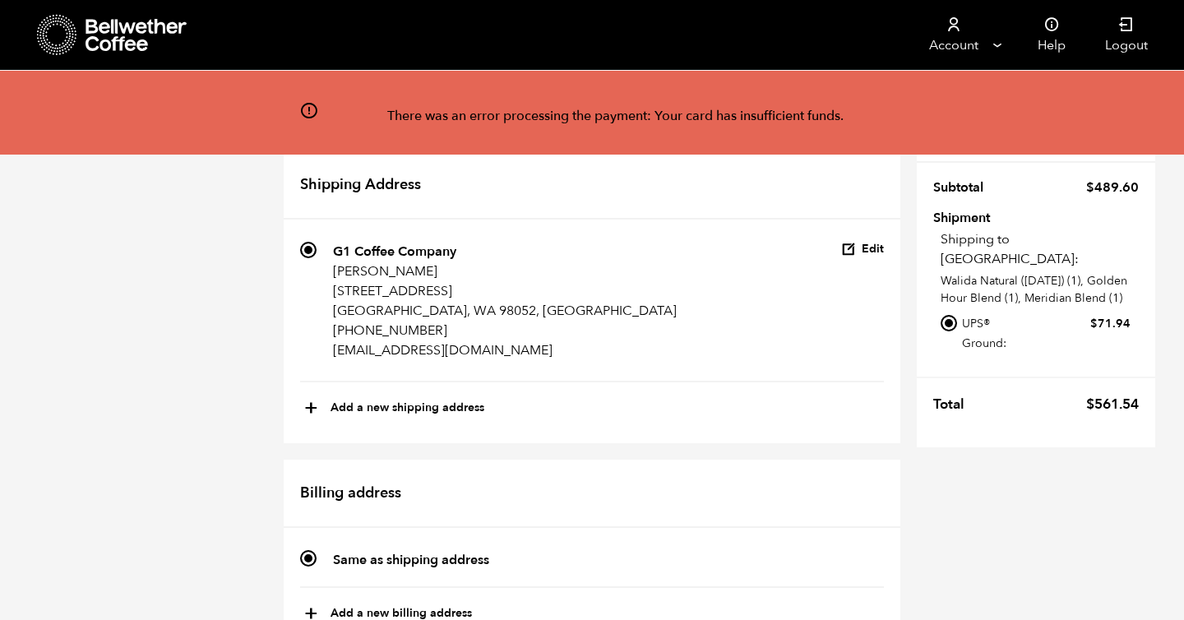
scroll to position [0, 0]
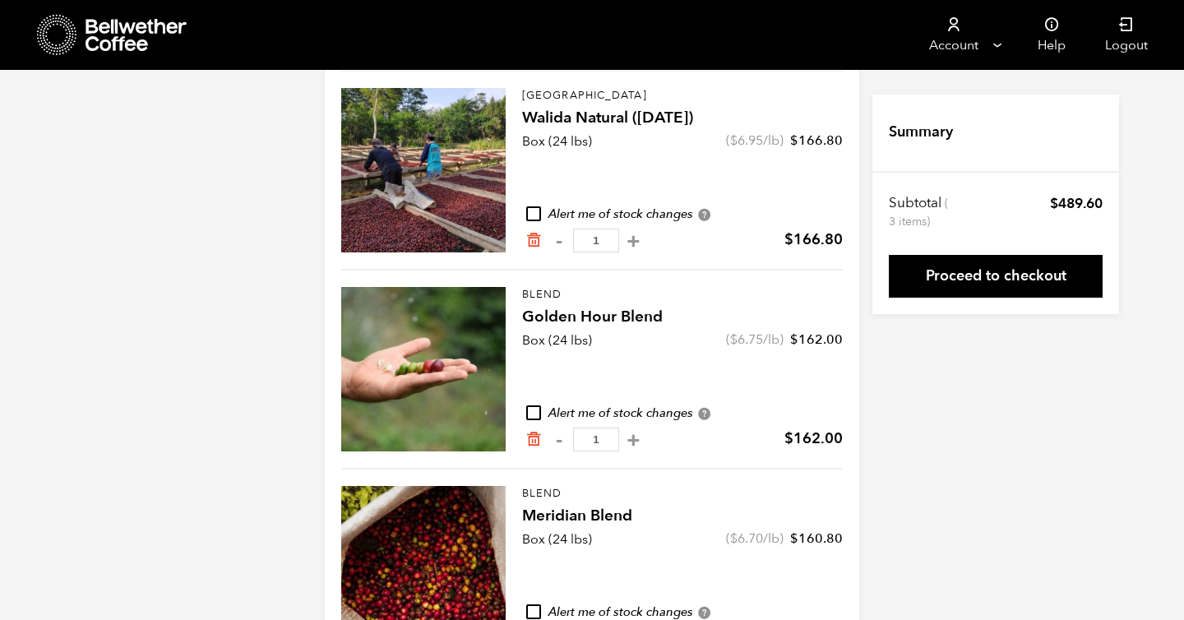
scroll to position [245, 0]
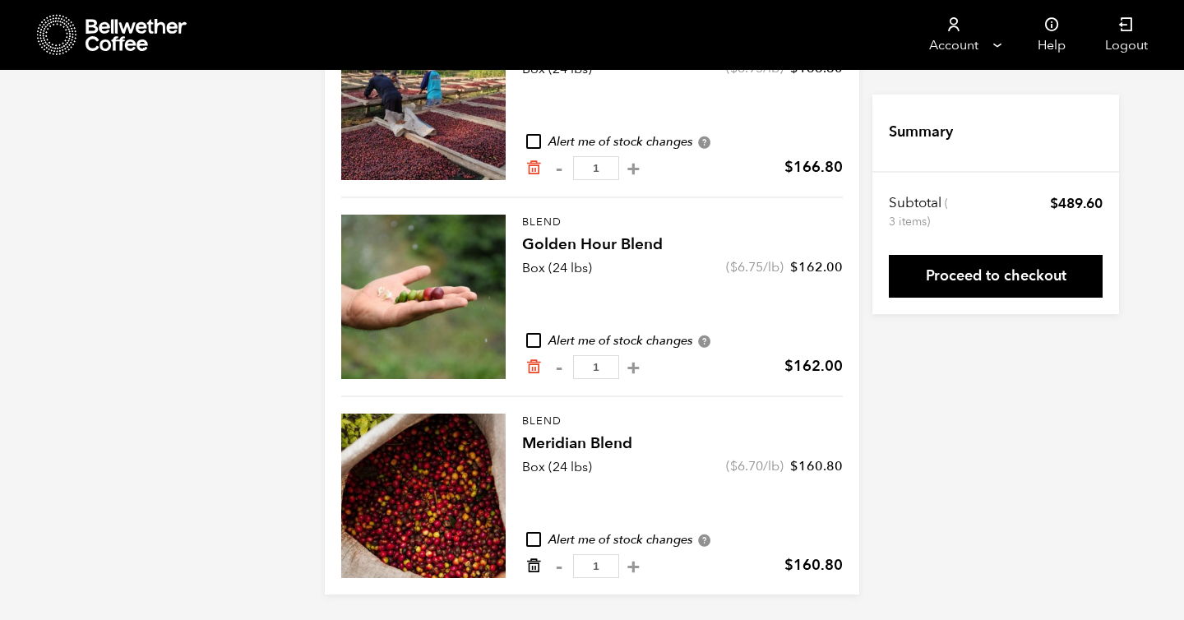
click at [532, 567] on icon "Remove from cart" at bounding box center [533, 565] width 16 height 16
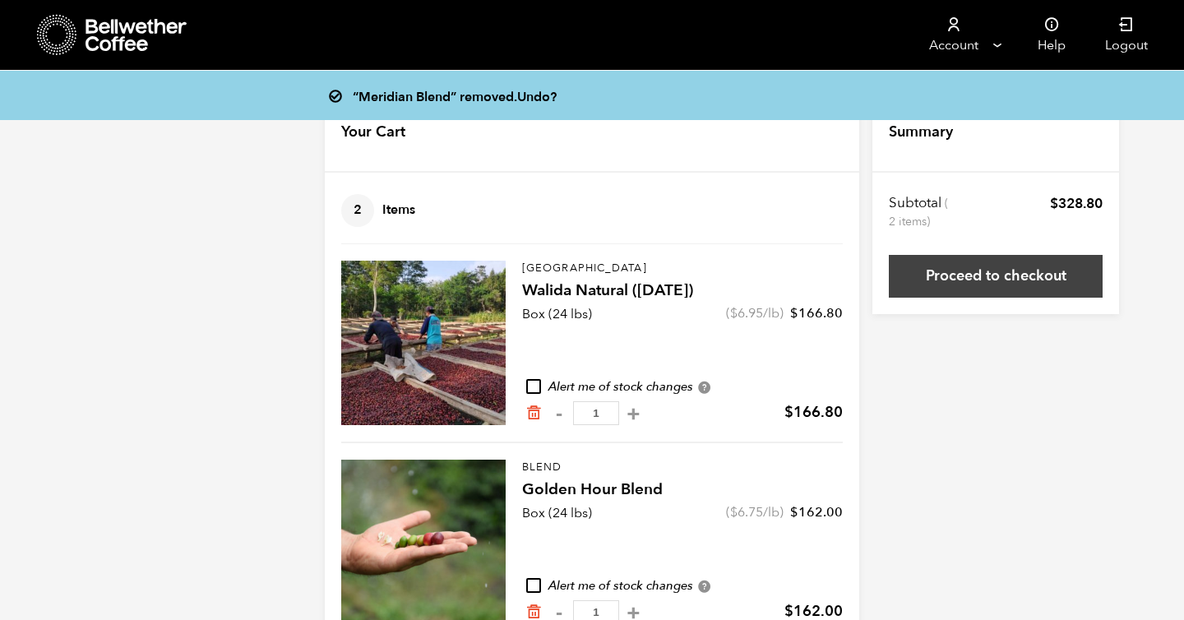
click at [973, 279] on link "Proceed to checkout" at bounding box center [996, 276] width 214 height 43
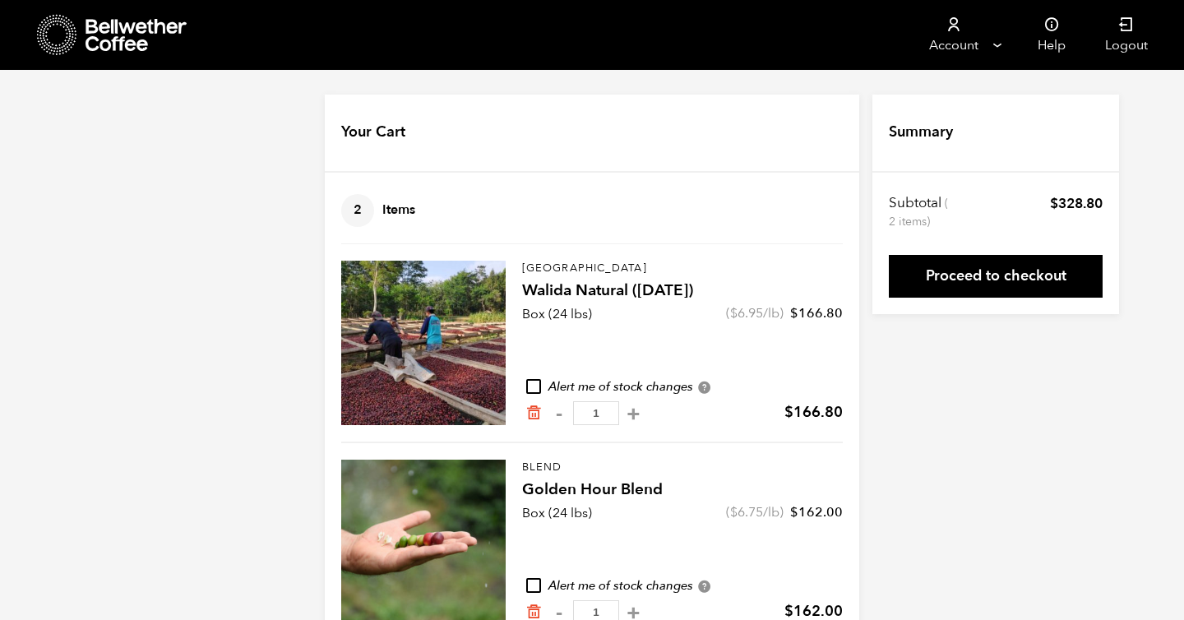
scroll to position [46, 0]
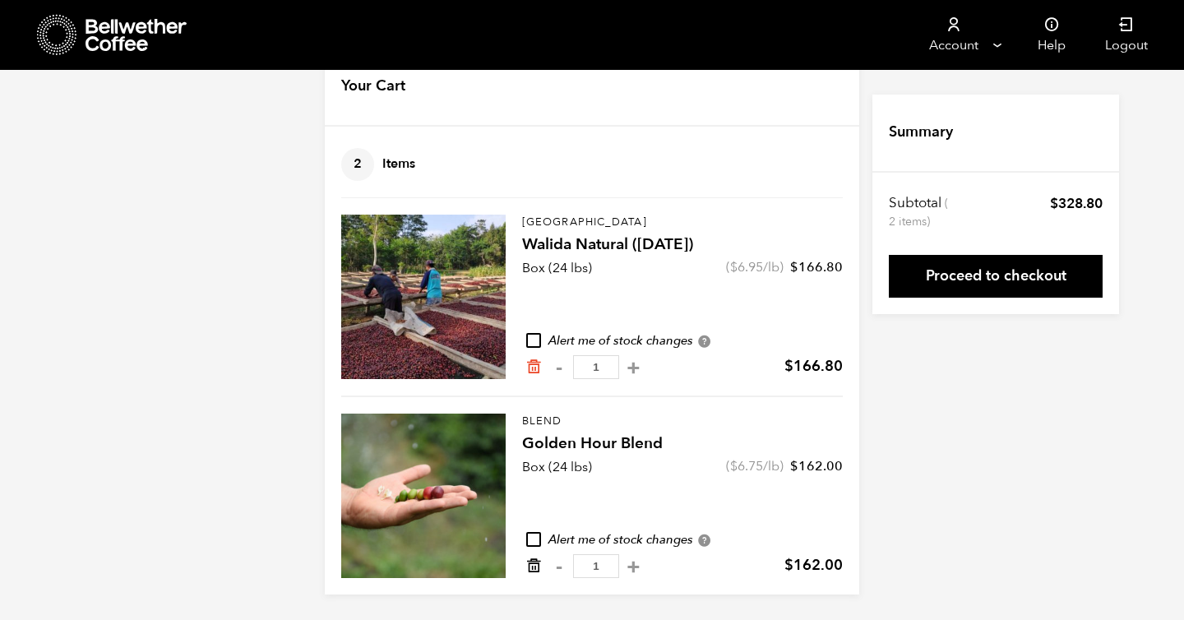
click at [532, 567] on icon "Remove from cart" at bounding box center [533, 565] width 16 height 16
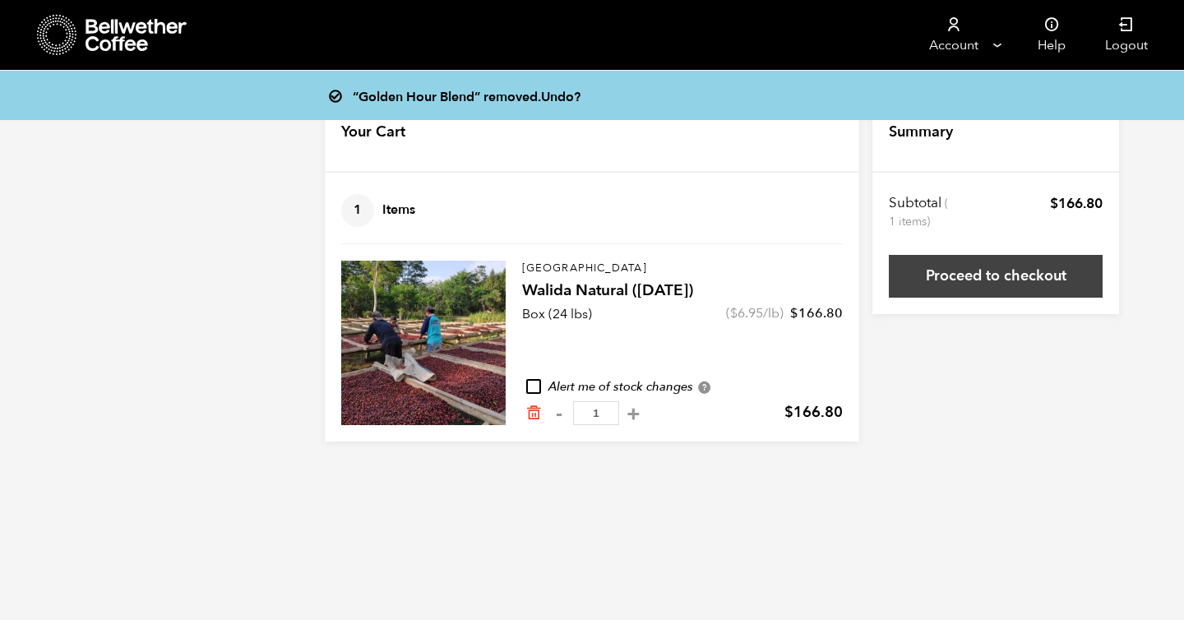
click at [1004, 270] on link "Proceed to checkout" at bounding box center [996, 276] width 214 height 43
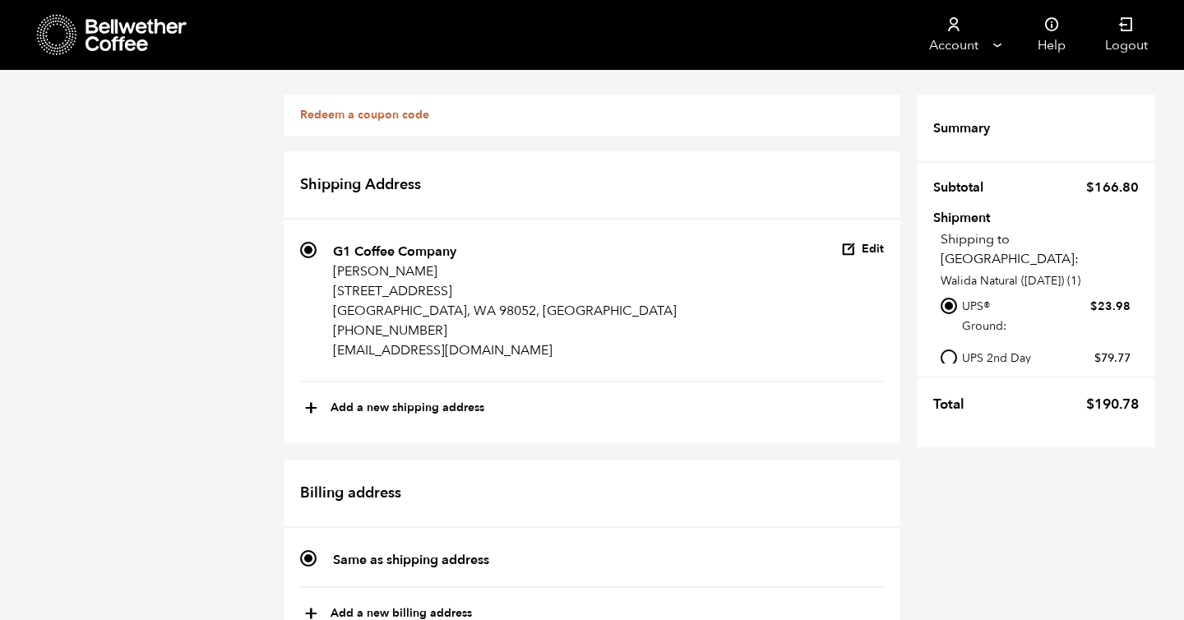
scroll to position [685, 0]
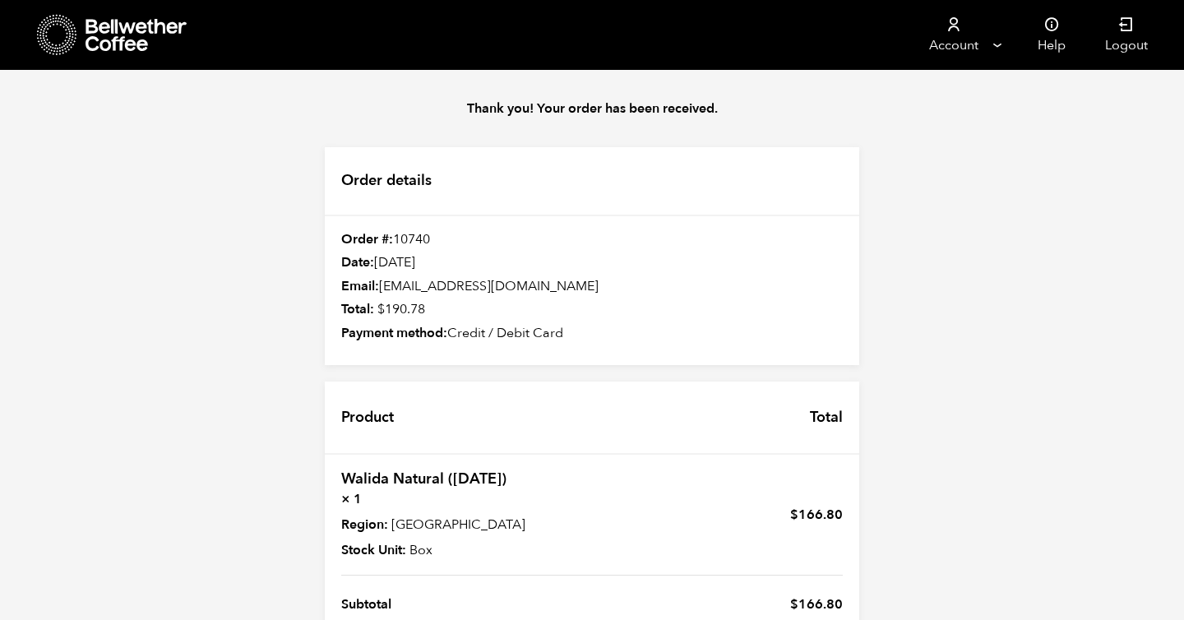
scroll to position [159, 0]
click at [950, 533] on div "Thank you! Your order has been received. Order details Order #: 10740 Date: [DA…" at bounding box center [592, 424] width 1184 height 708
